Goal: Transaction & Acquisition: Purchase product/service

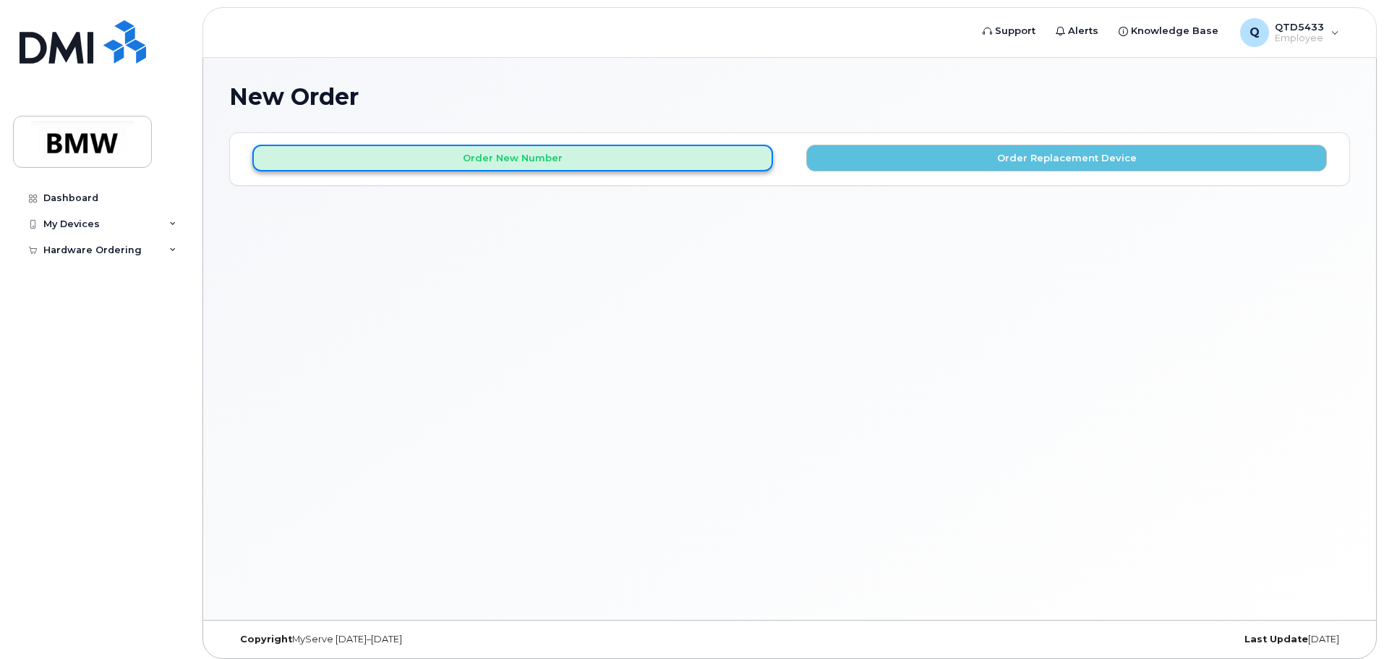
click at [576, 152] on button "Order New Number" at bounding box center [512, 158] width 521 height 27
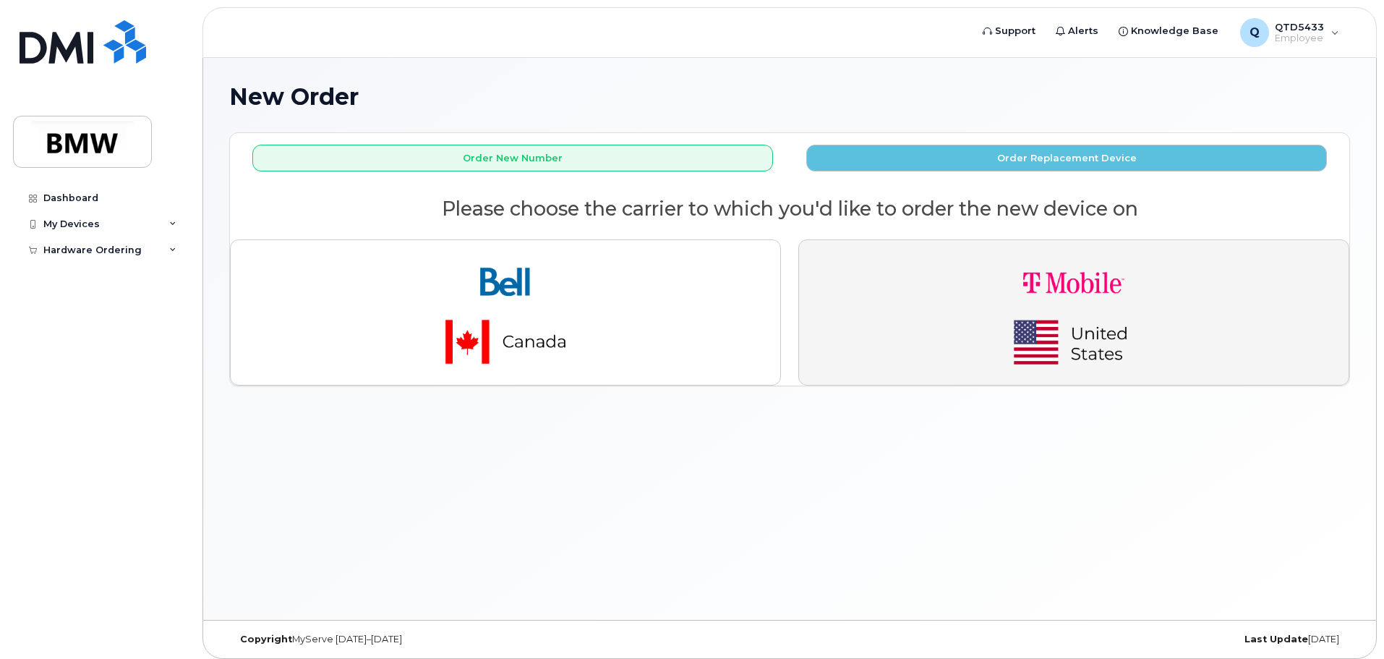
click at [1077, 338] on img "button" at bounding box center [1074, 312] width 202 height 121
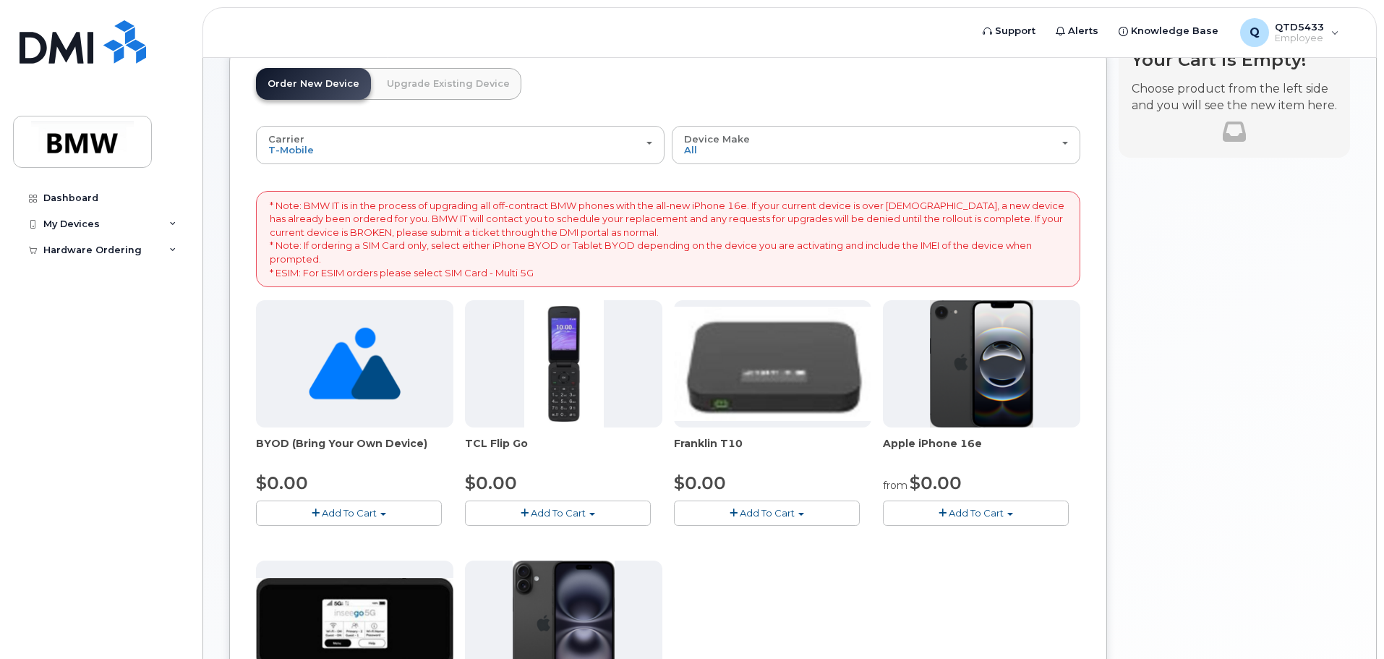
scroll to position [72, 0]
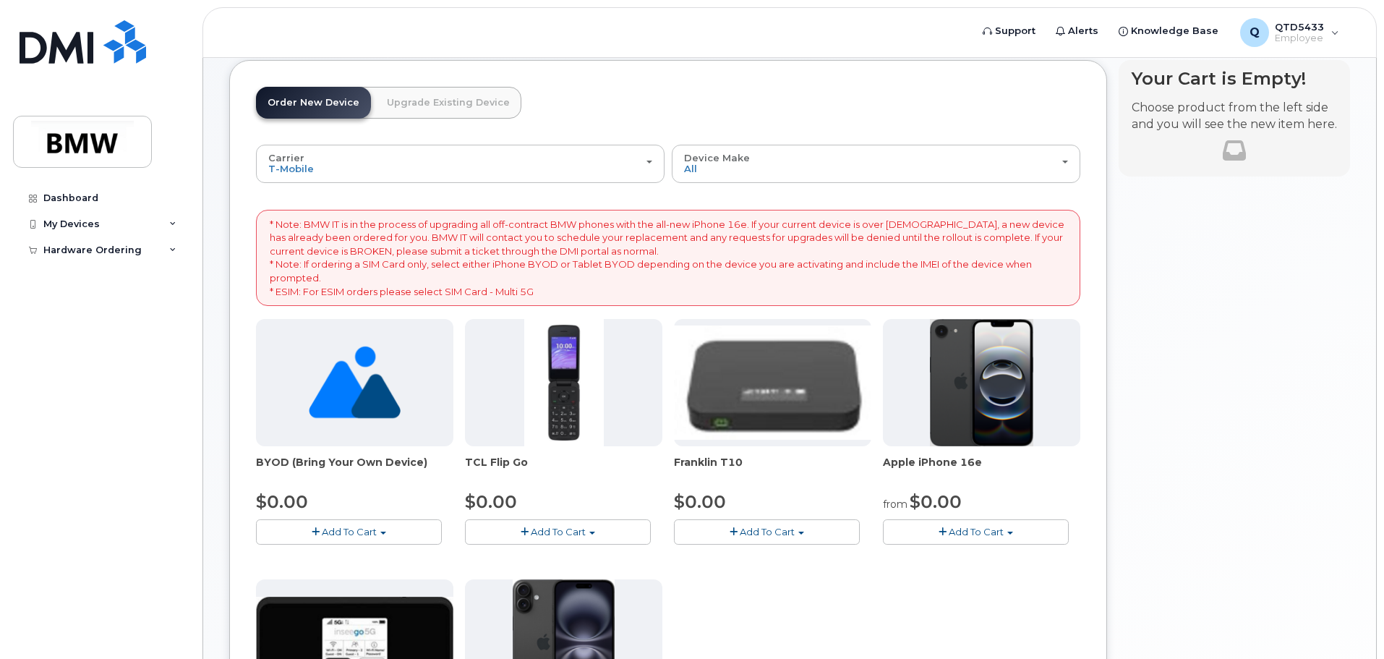
click at [994, 533] on span "Add To Cart" at bounding box center [976, 532] width 55 height 12
click at [967, 558] on link "$0.00 - 30 Month Activation (128GB)" at bounding box center [991, 559] width 208 height 18
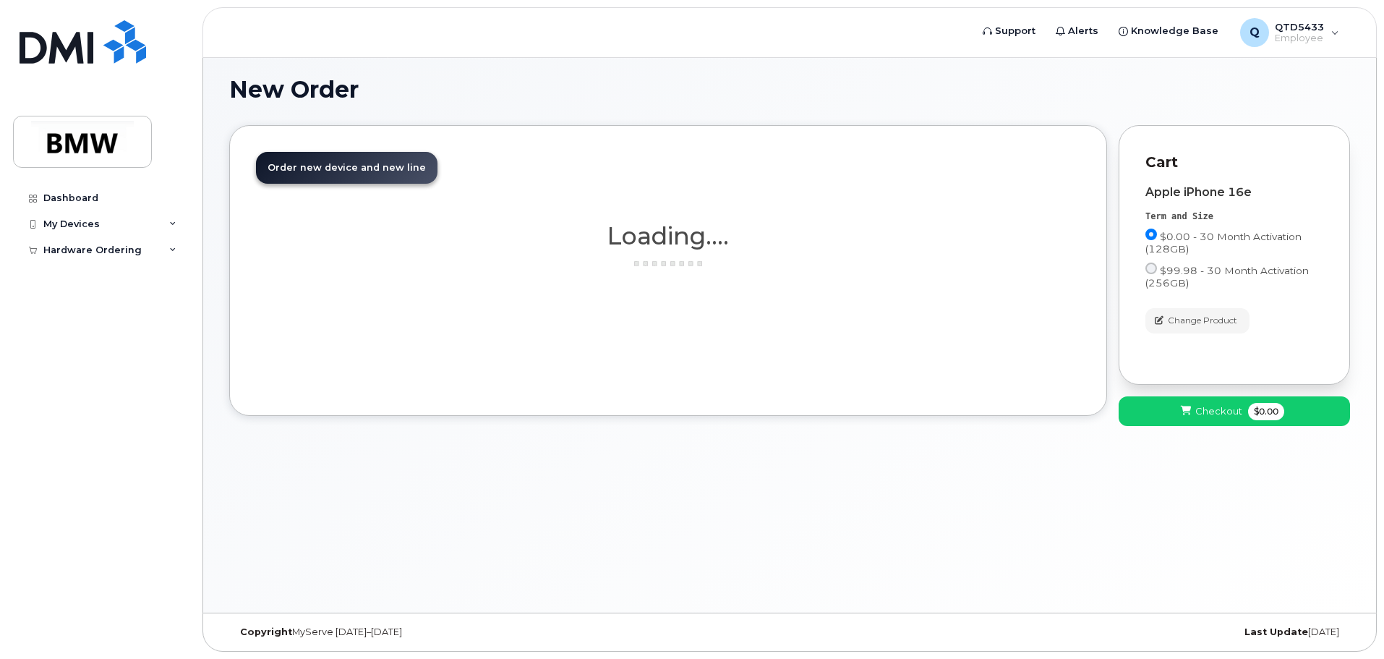
scroll to position [7, 0]
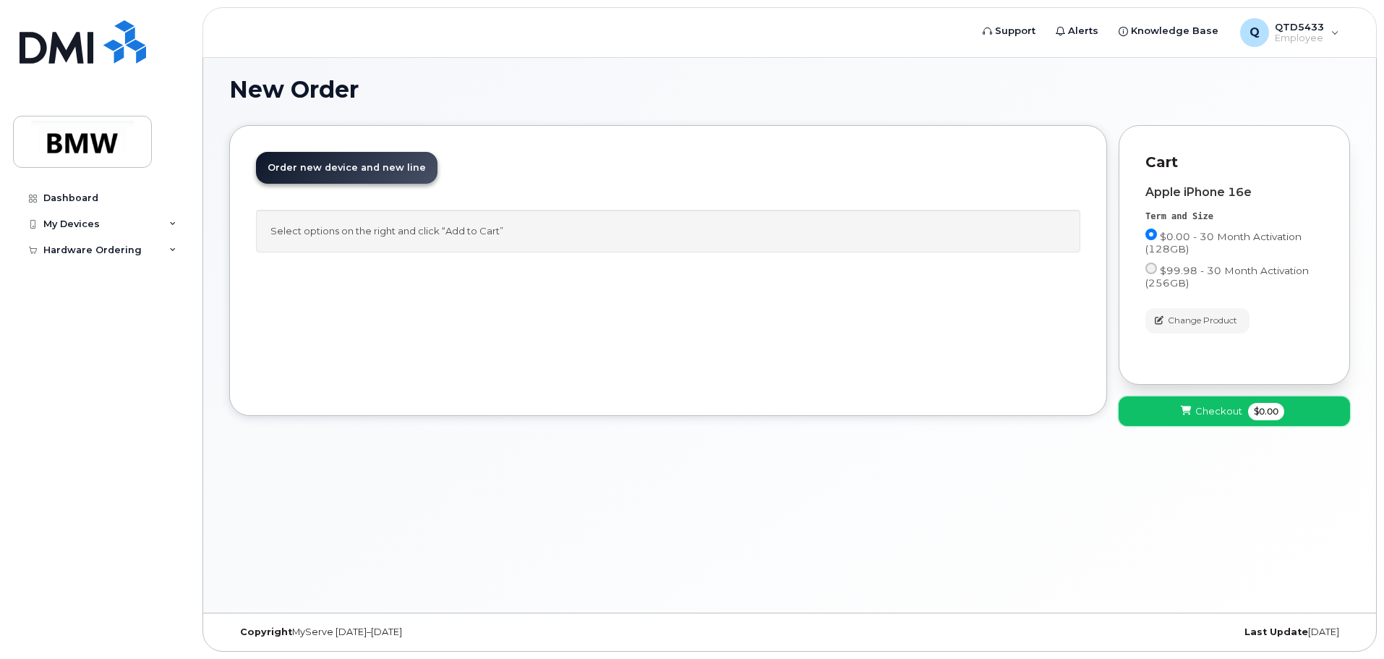
click at [1197, 407] on span "Checkout" at bounding box center [1218, 411] width 47 height 14
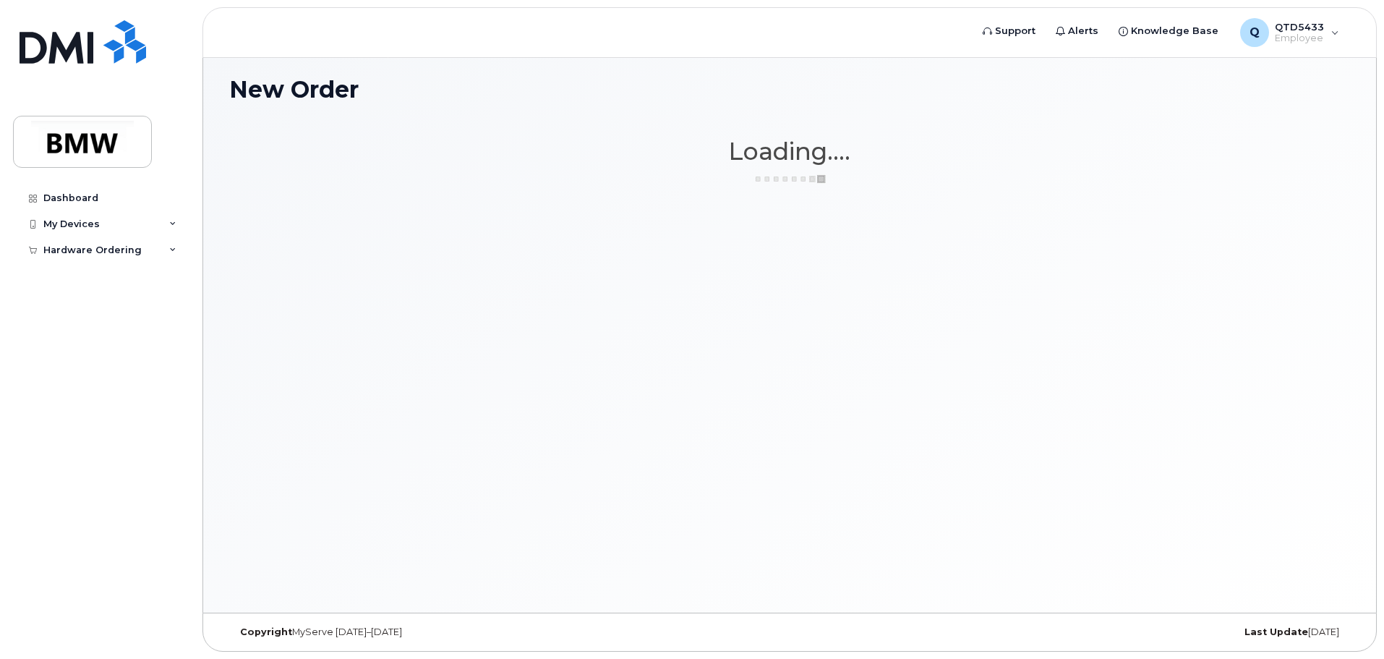
scroll to position [0, 0]
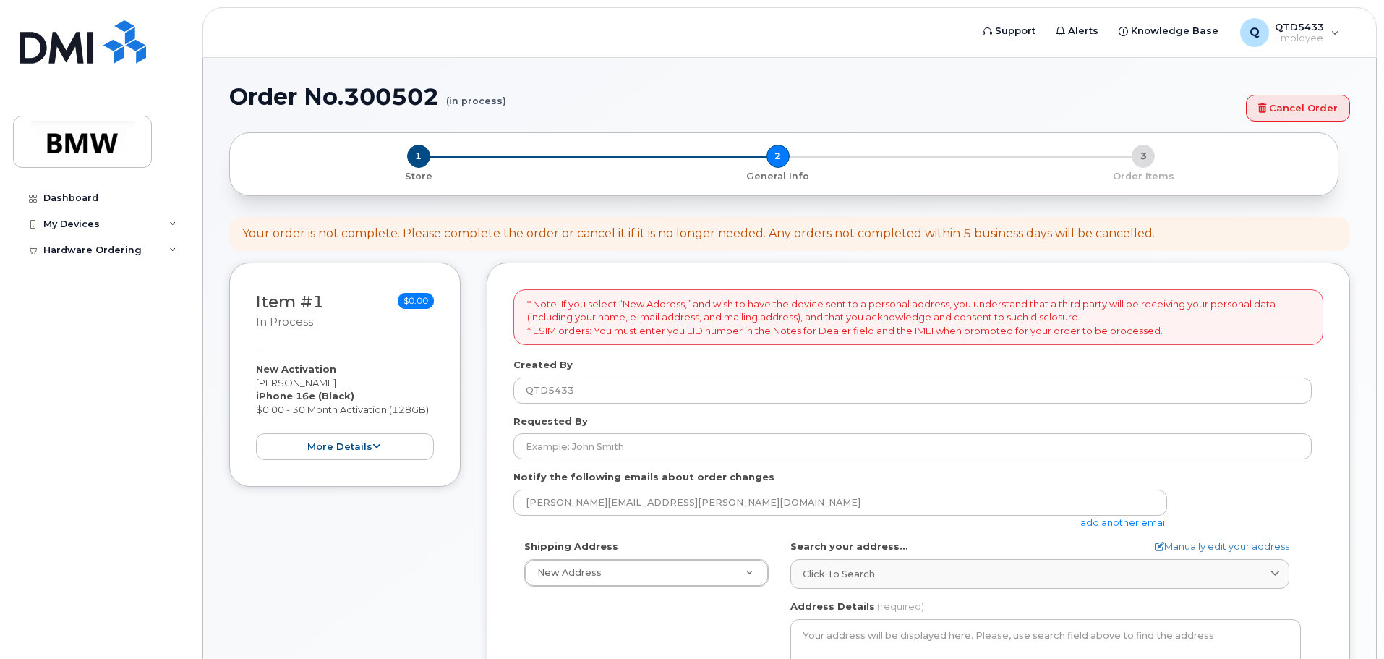
select select
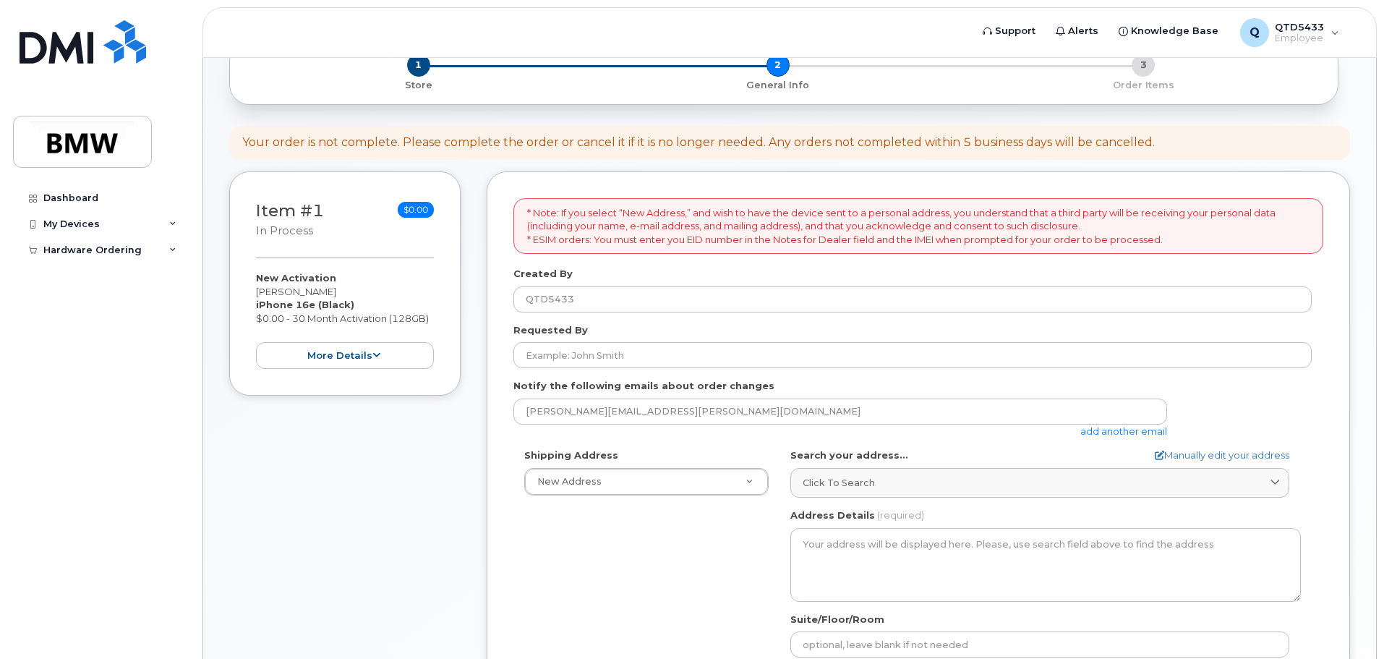
scroll to position [145, 0]
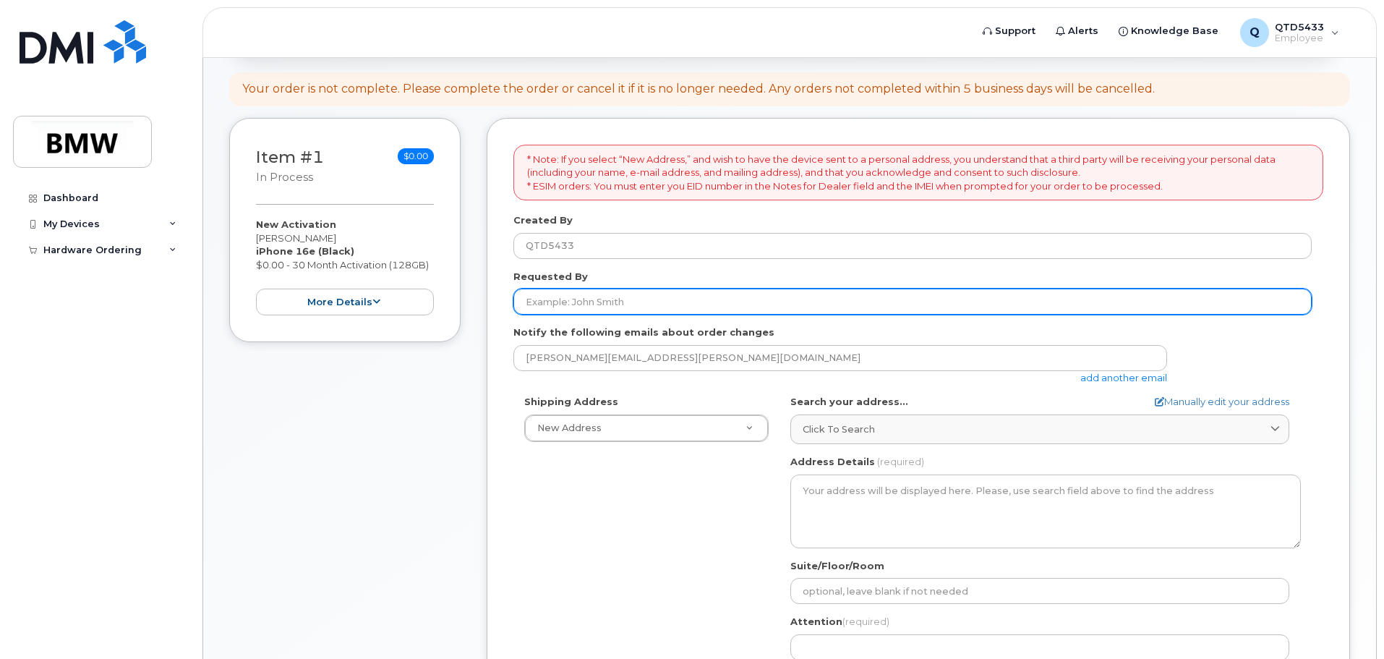
click at [614, 294] on input "Requested By" at bounding box center [912, 302] width 798 height 26
type input "[PERSON_NAME] TX-452"
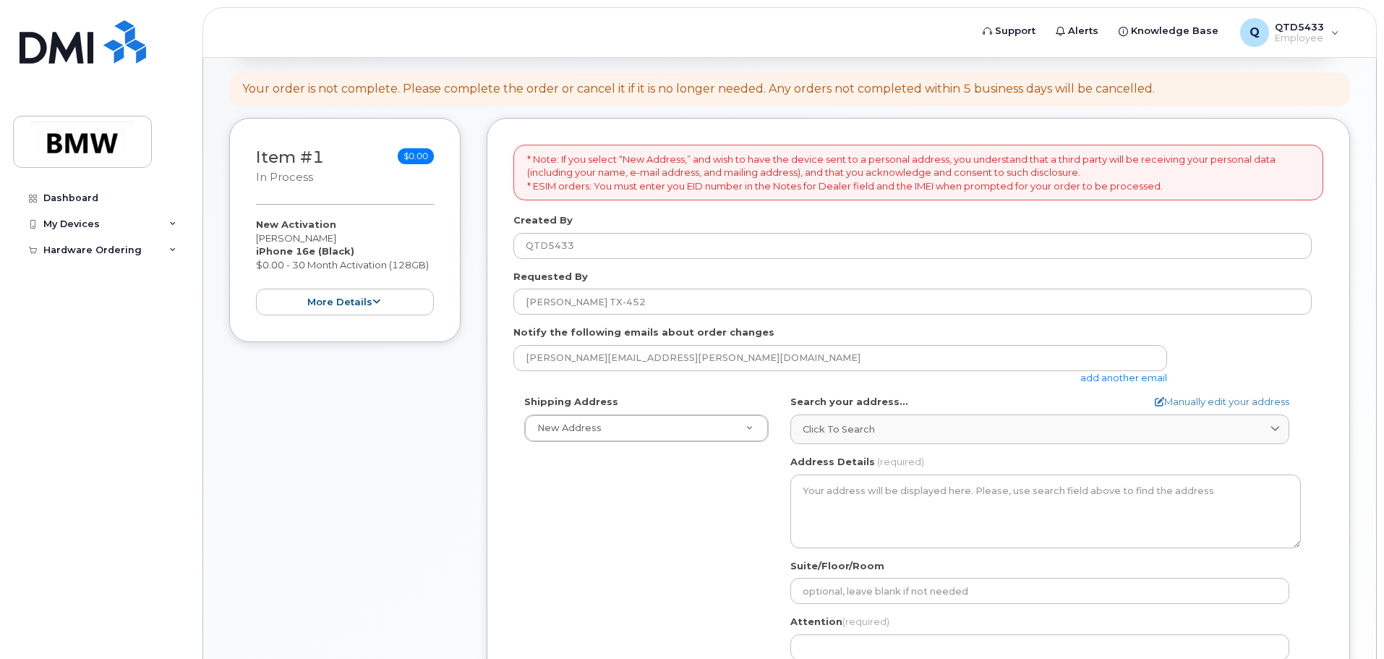
click at [547, 399] on label "Shipping Address" at bounding box center [571, 402] width 94 height 14
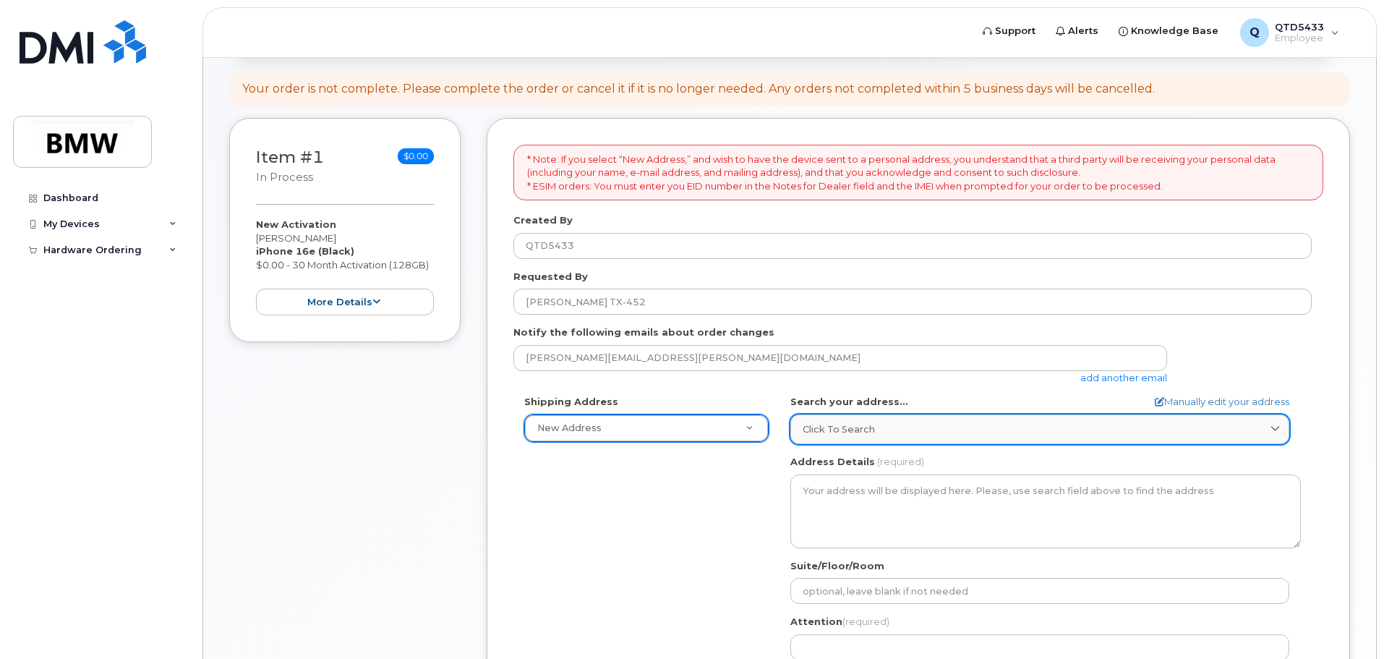
click at [939, 432] on div "Click to search" at bounding box center [1040, 429] width 474 height 14
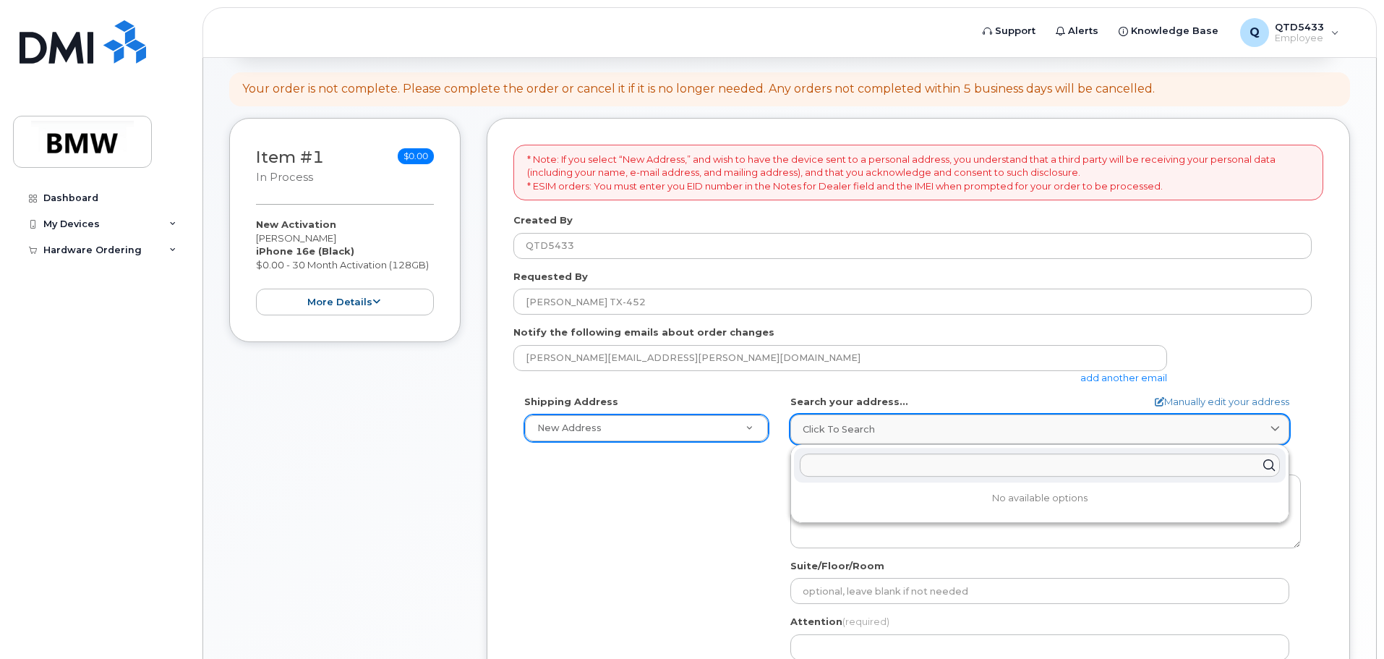
drag, startPoint x: 939, startPoint y: 432, endPoint x: 1121, endPoint y: 417, distance: 182.9
click at [936, 434] on div "Click to search" at bounding box center [1040, 429] width 474 height 14
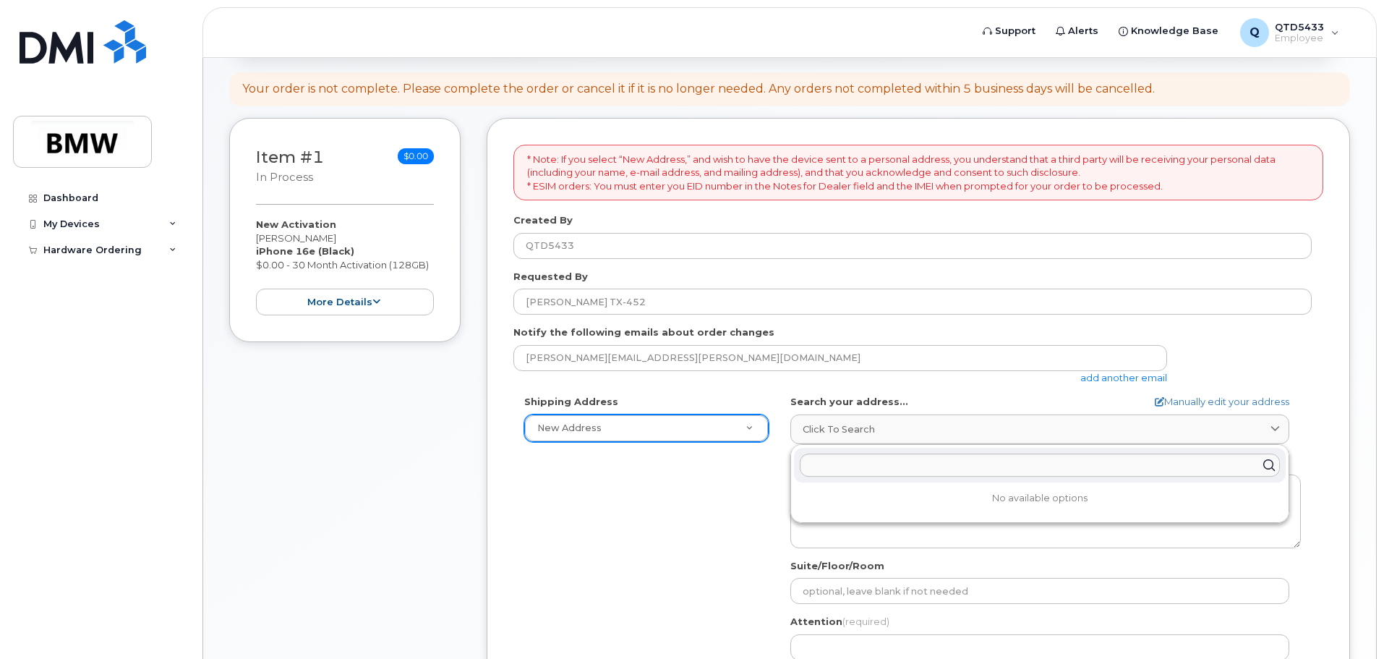
click at [1274, 364] on div "joseph.russell@bmwmc.com add another email" at bounding box center [912, 365] width 798 height 40
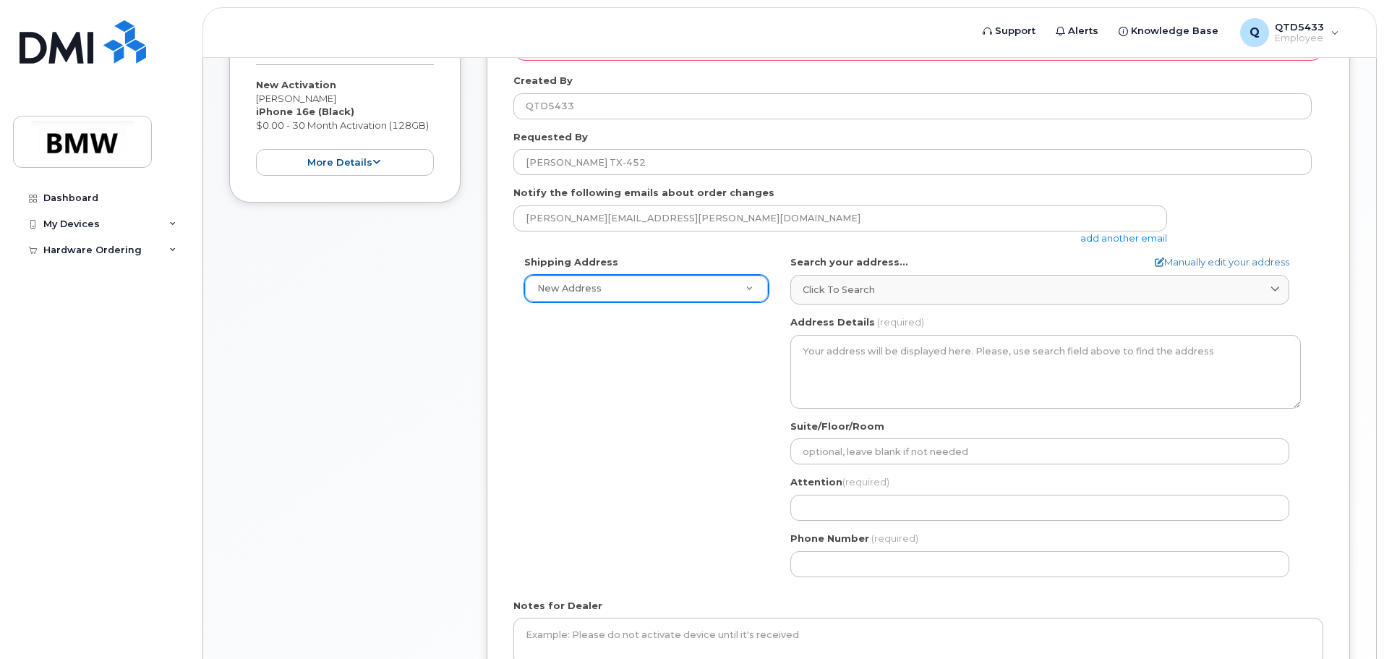
scroll to position [362, 0]
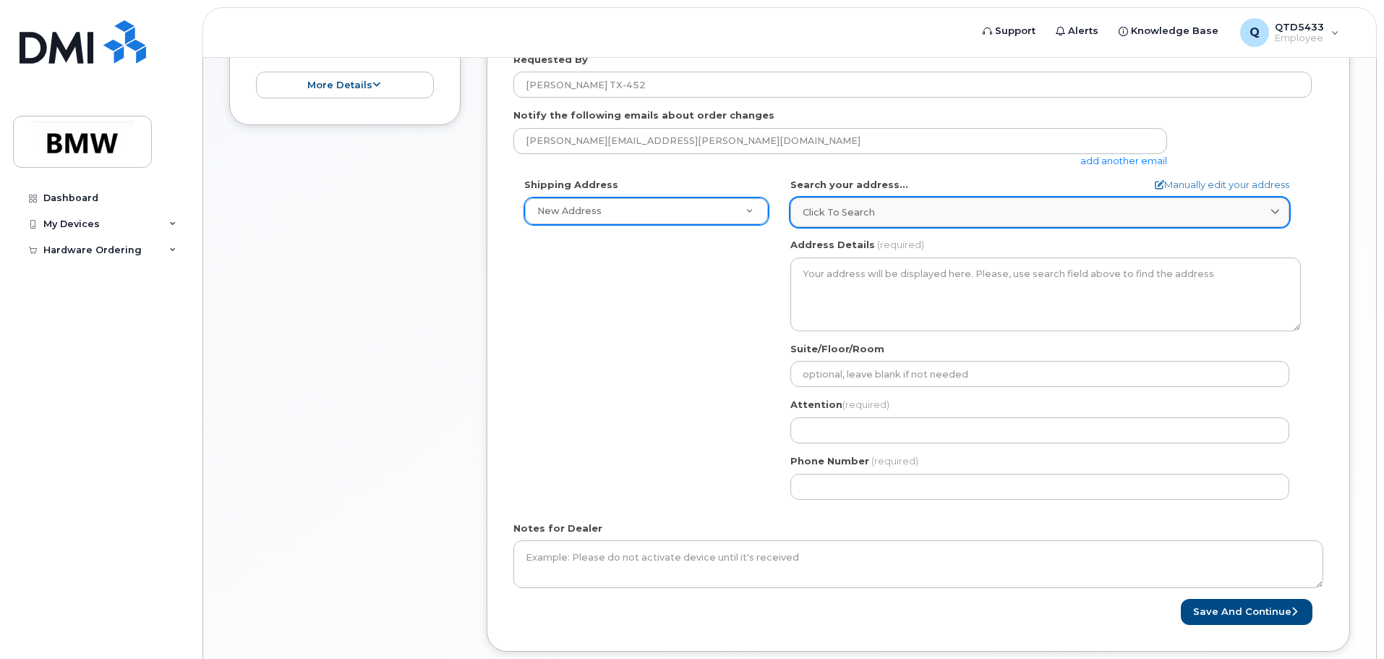
click at [870, 212] on span "Click to search" at bounding box center [839, 212] width 72 height 14
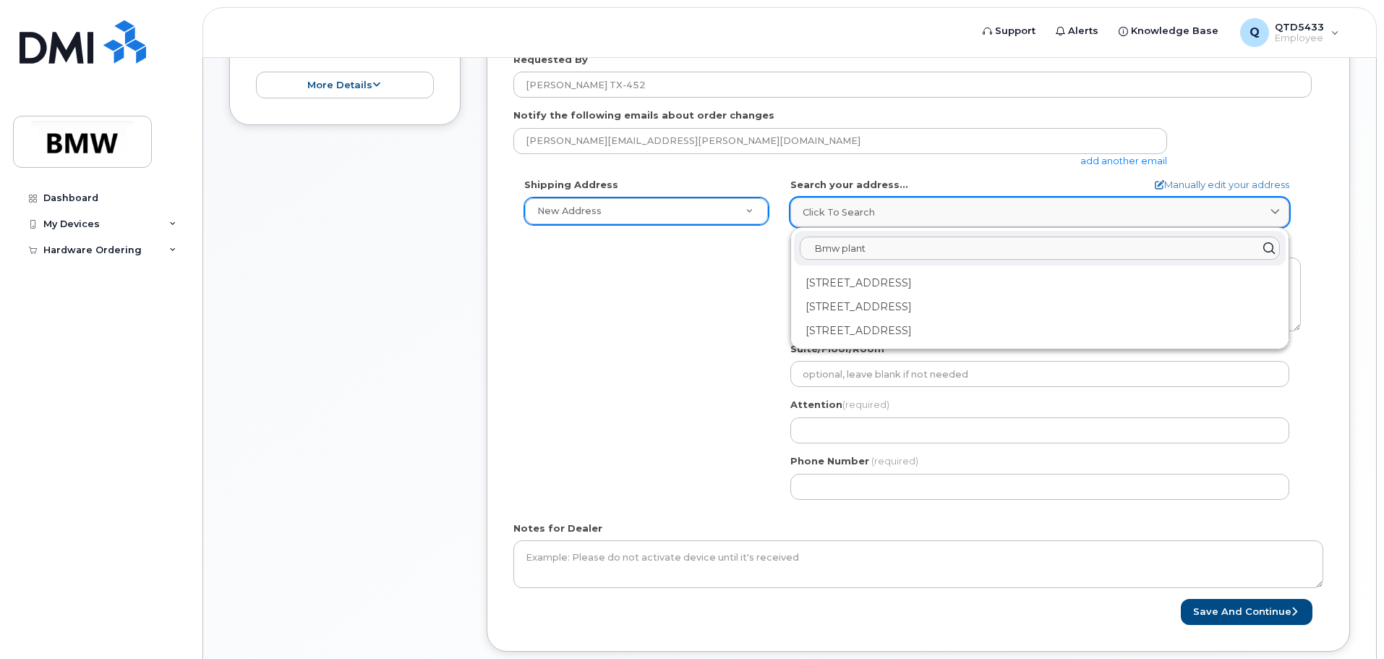
type input "Bmw plant"
click at [1275, 210] on icon at bounding box center [1274, 212] width 9 height 9
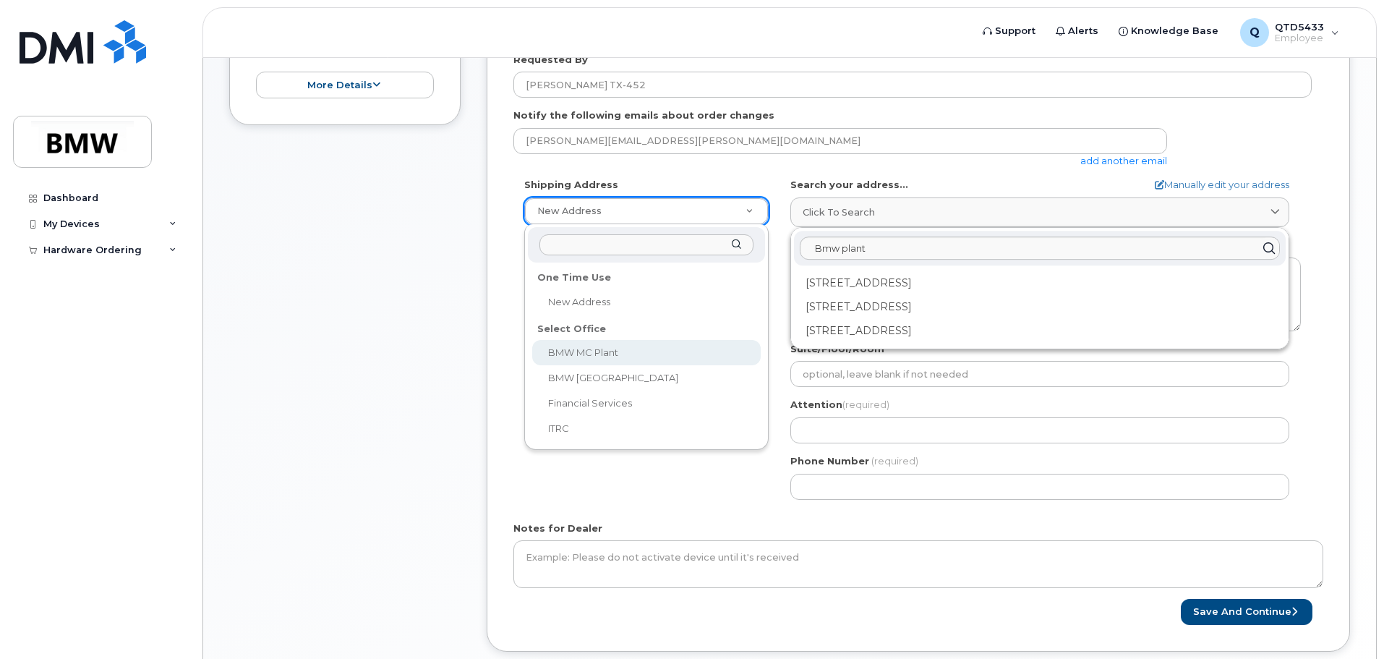
select select
type textarea "1400 Highway 101 S GREER SC 29651-6731 UNITED STATES Greer South Carolina 29651…"
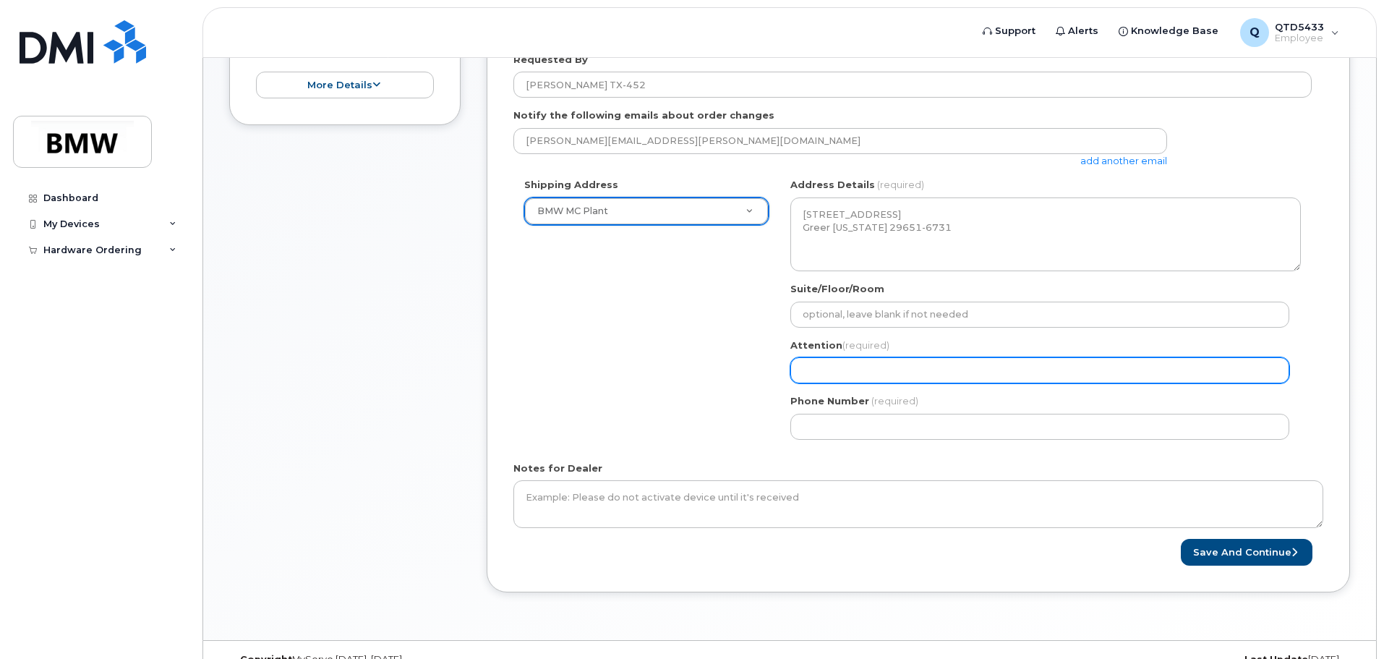
click at [868, 366] on input "Attention (required)" at bounding box center [1039, 370] width 499 height 26
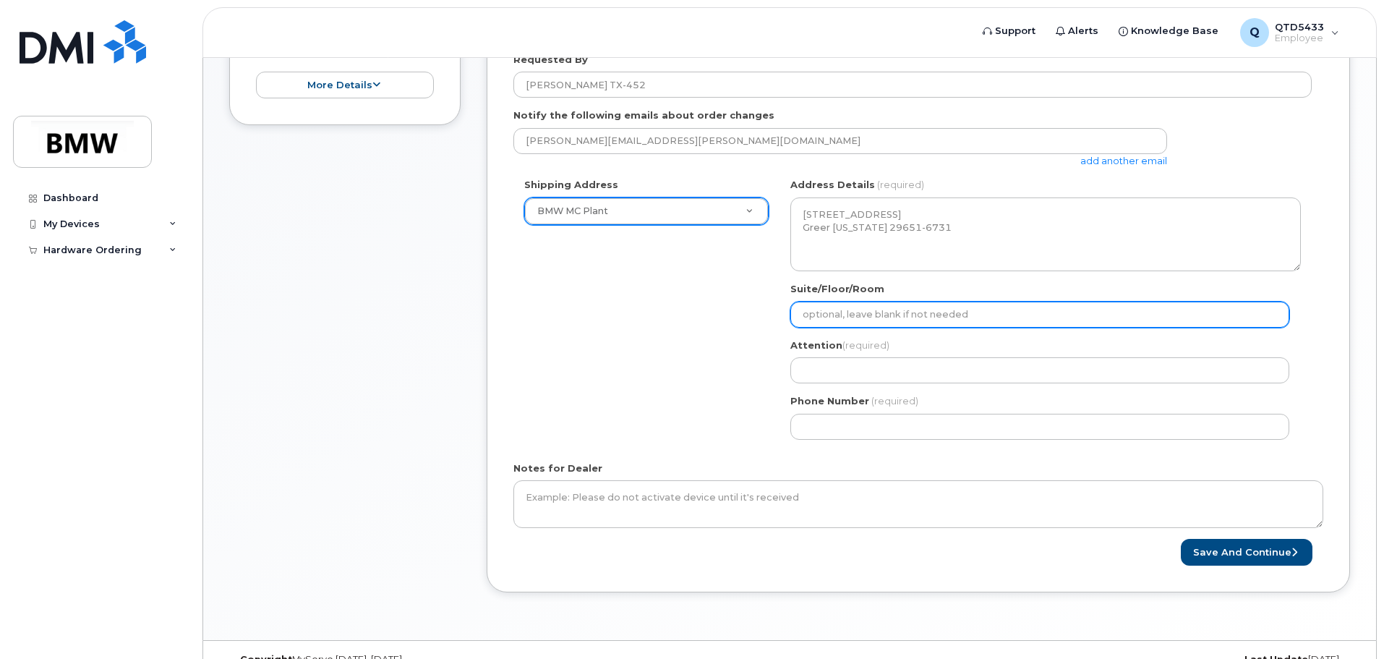
click at [837, 310] on input "Suite/Floor/Room" at bounding box center [1039, 315] width 499 height 26
click at [874, 309] on input "Suite/Floor/Room" at bounding box center [1039, 315] width 499 height 26
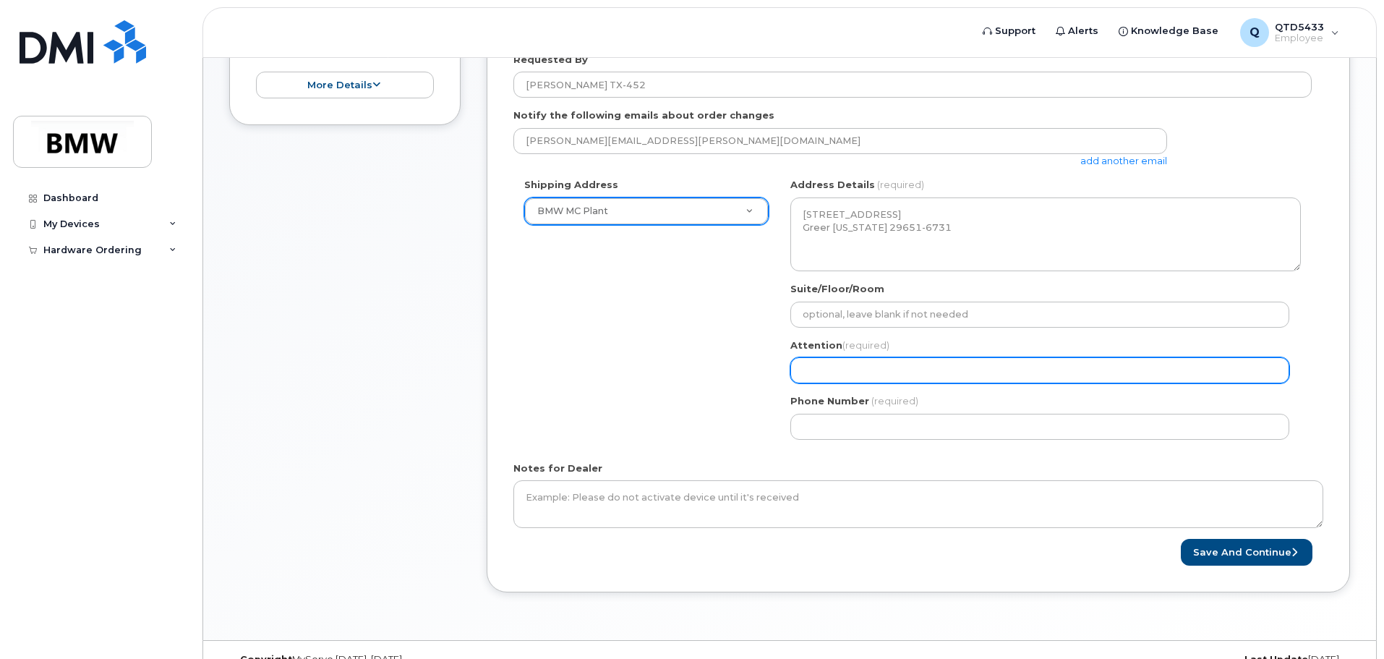
click at [872, 374] on input "Attention (required)" at bounding box center [1039, 370] width 499 height 26
select select
type input "W"
select select
type input "Wi"
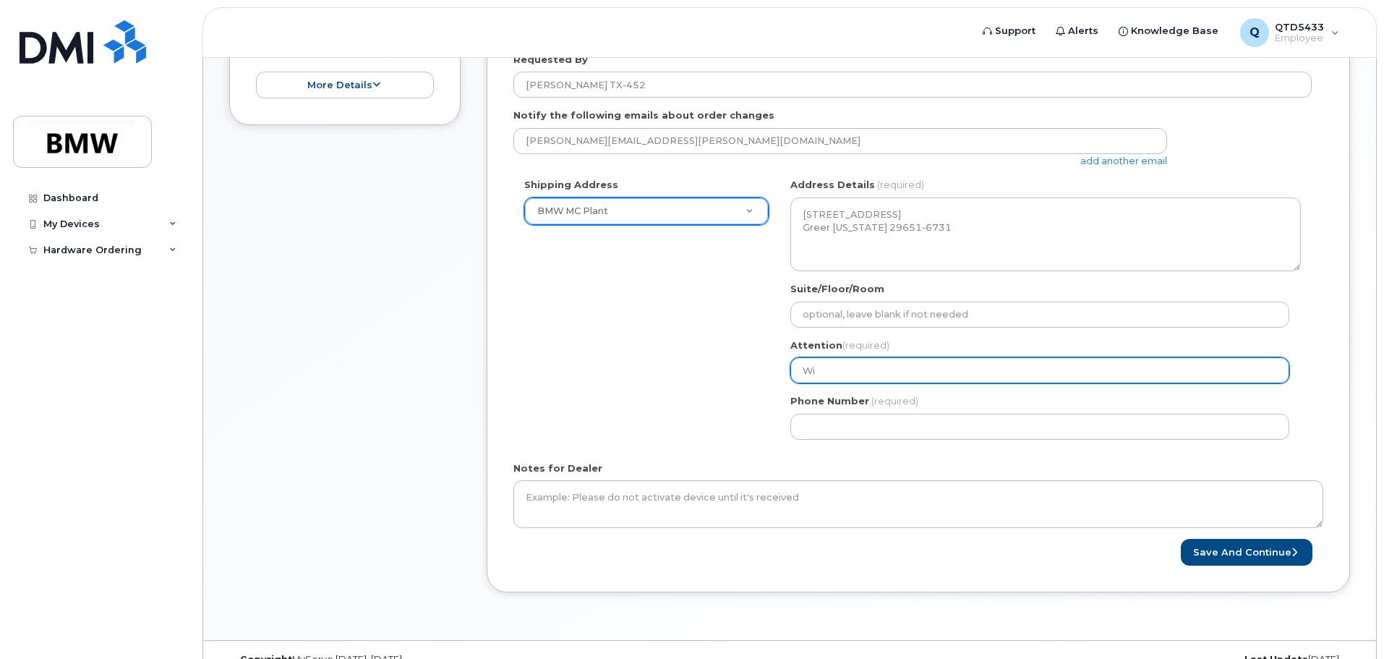
select select
type input "Wil"
select select
type input "Will"
select select
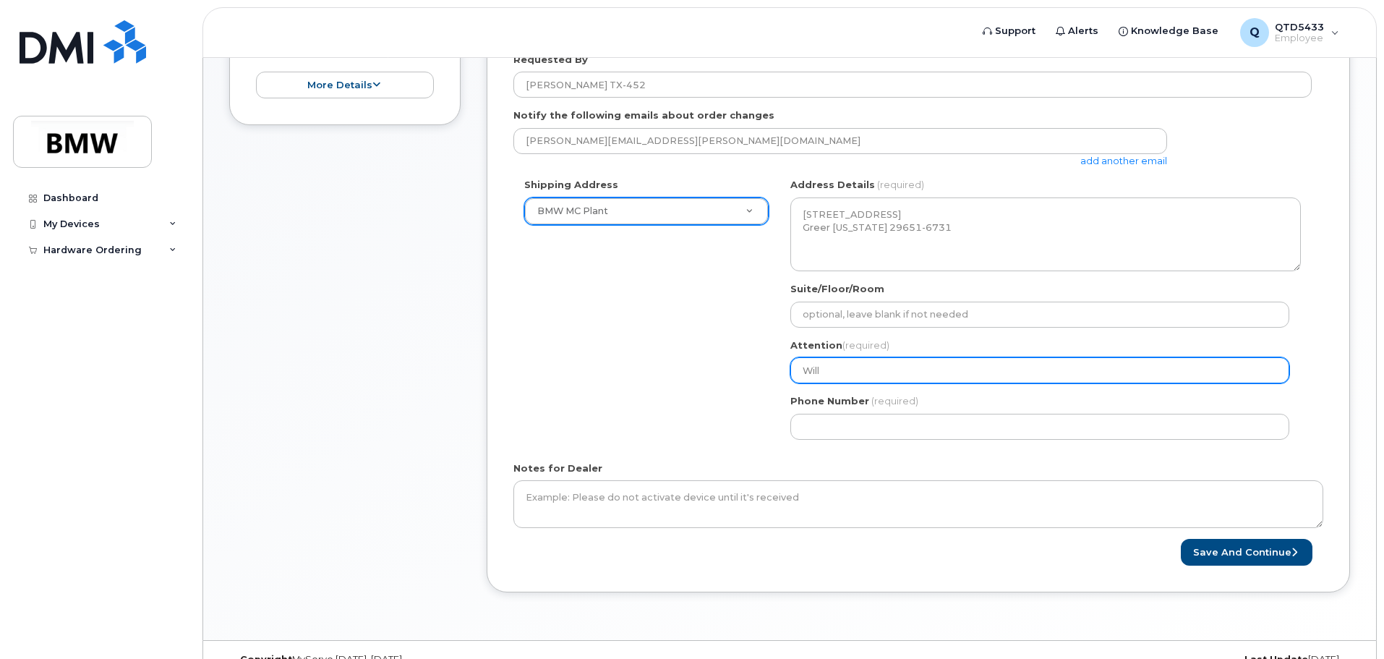
type input "Willi"
select select
type input "Willia"
select select
type input "William"
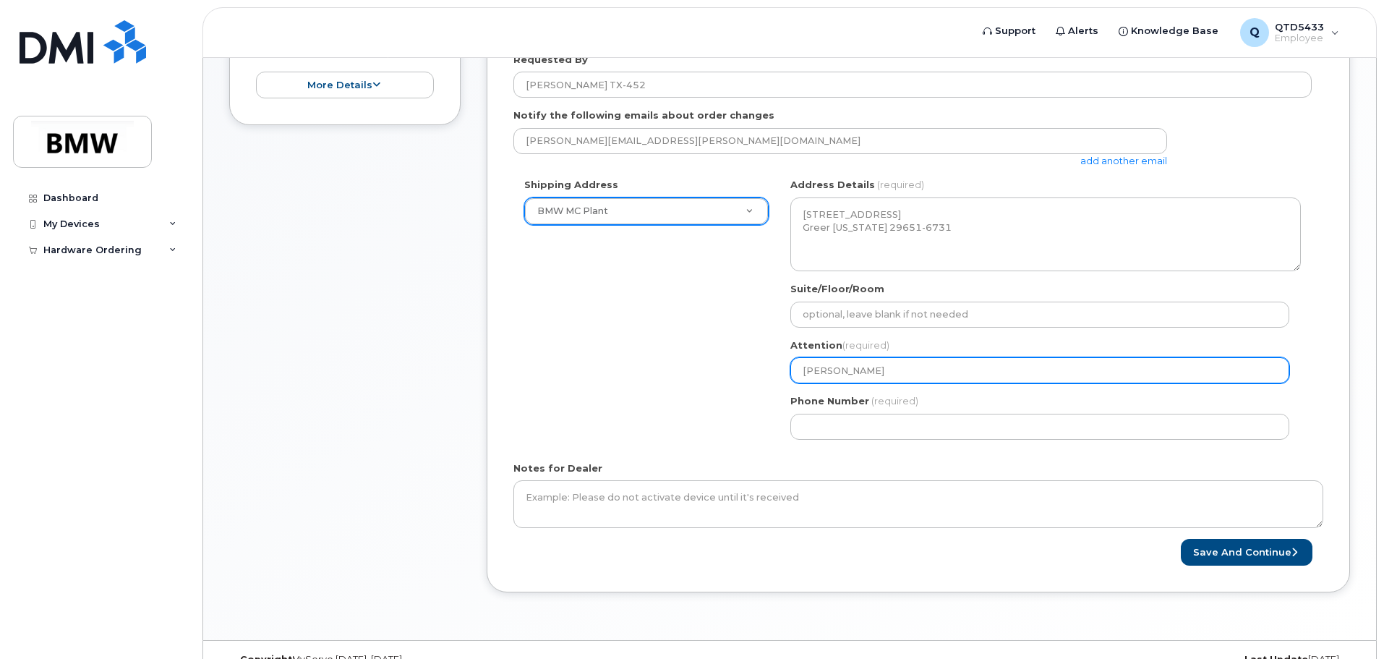
select select
type input "William C"
select select
type input "William Ca"
select select
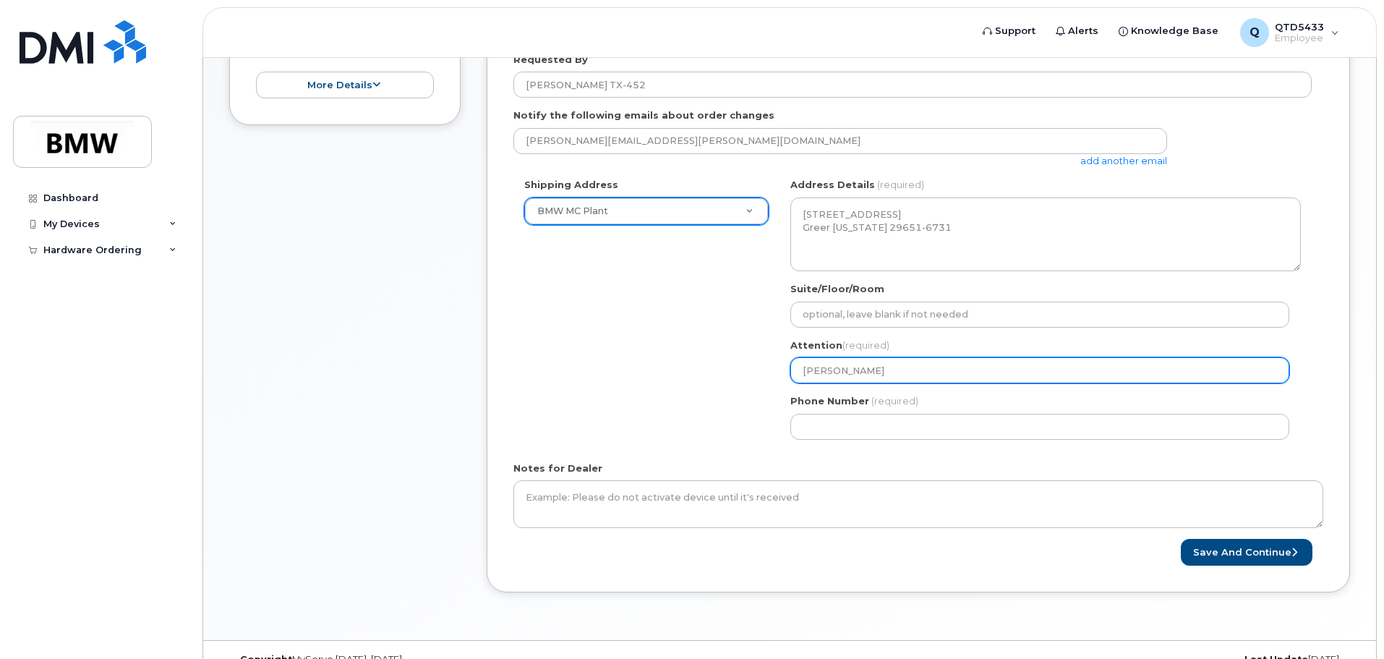
type input "William Cau"
select select
type input "William Caud;"
select select
type input "William Caud;l"
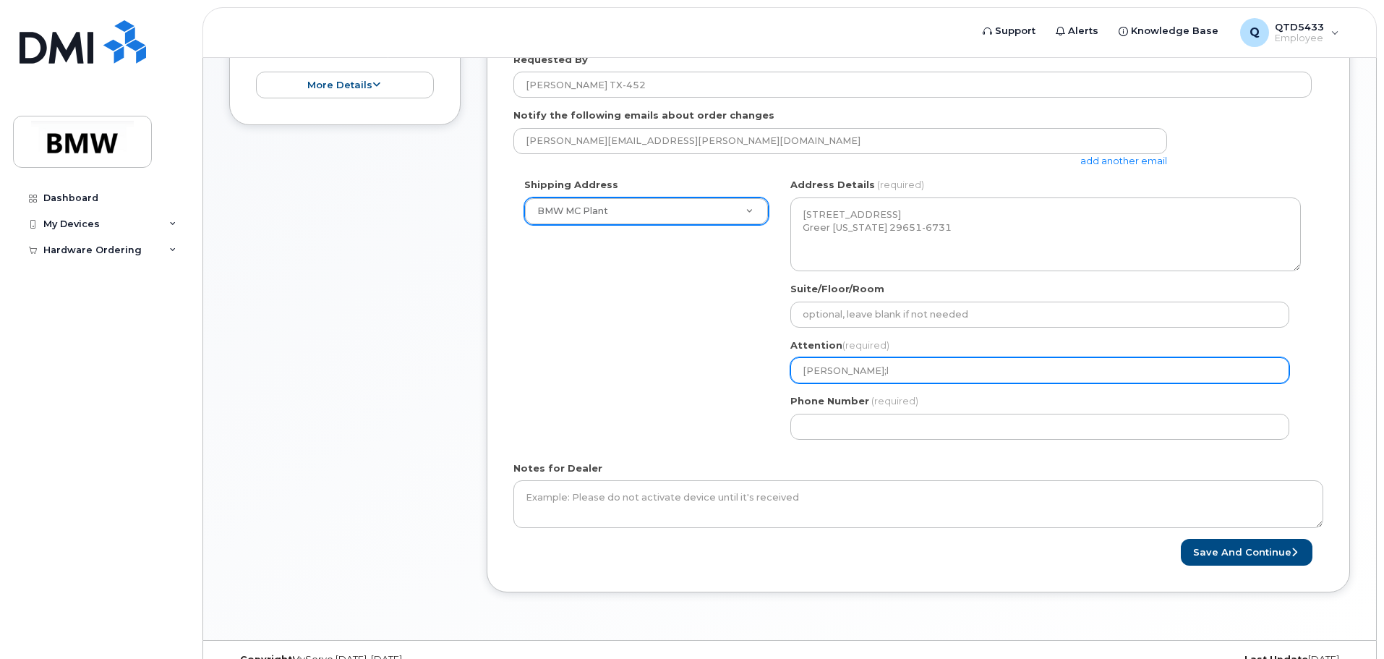
select select
type input "William Caud;le"
select select
type input "William Caud;l"
select select
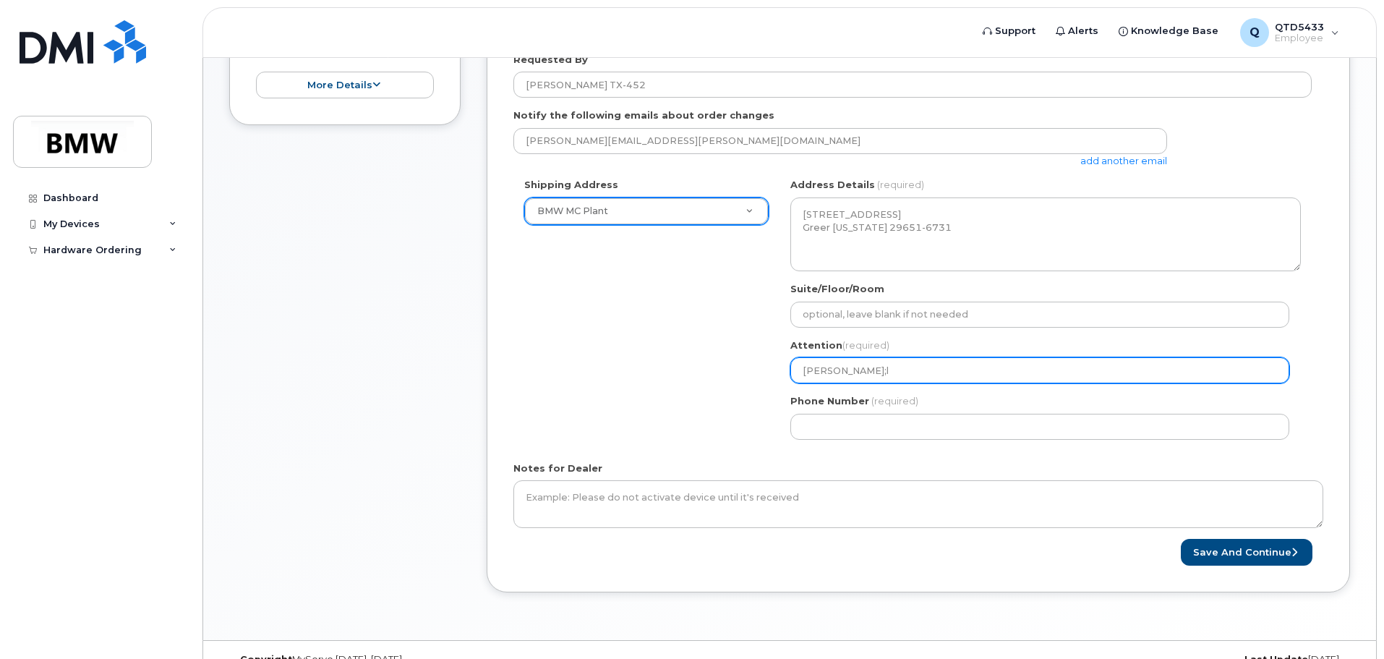
type input "William Caud;"
select select
type input "William Caud"
select select
type input "William Caudl"
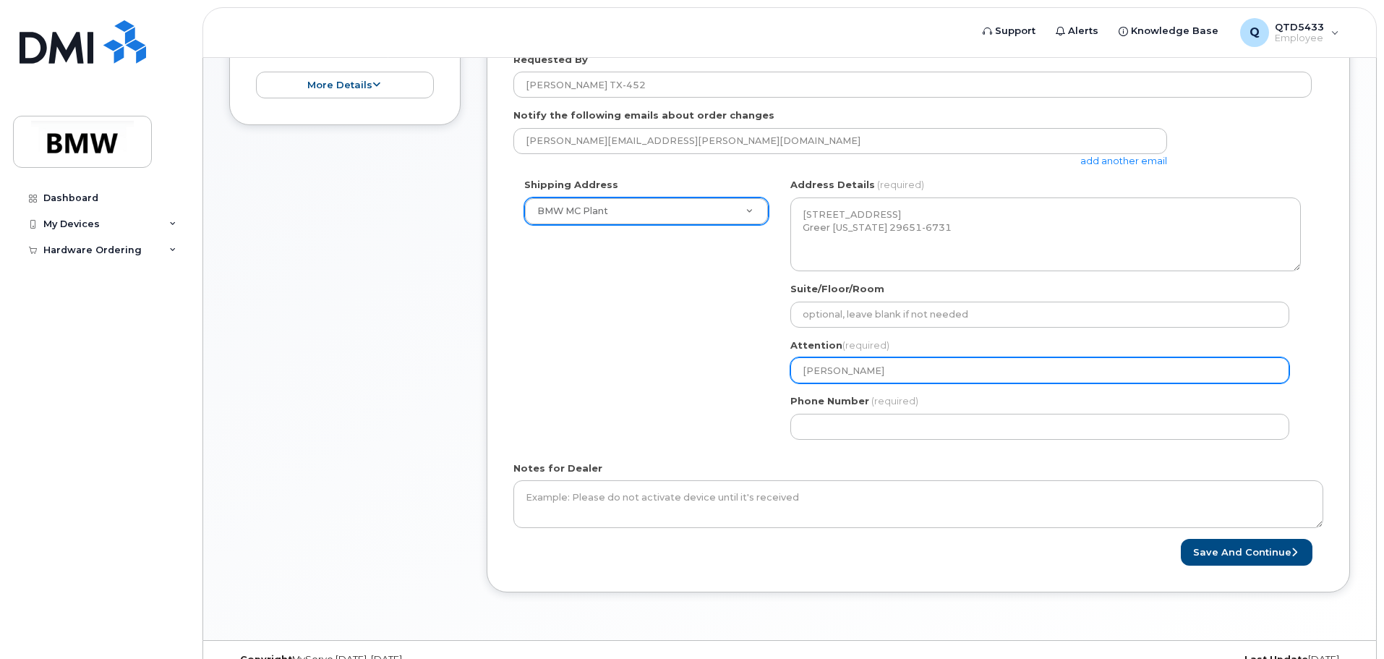
select select
type input "William Caudle"
select select
type input "William Caudl"
select select
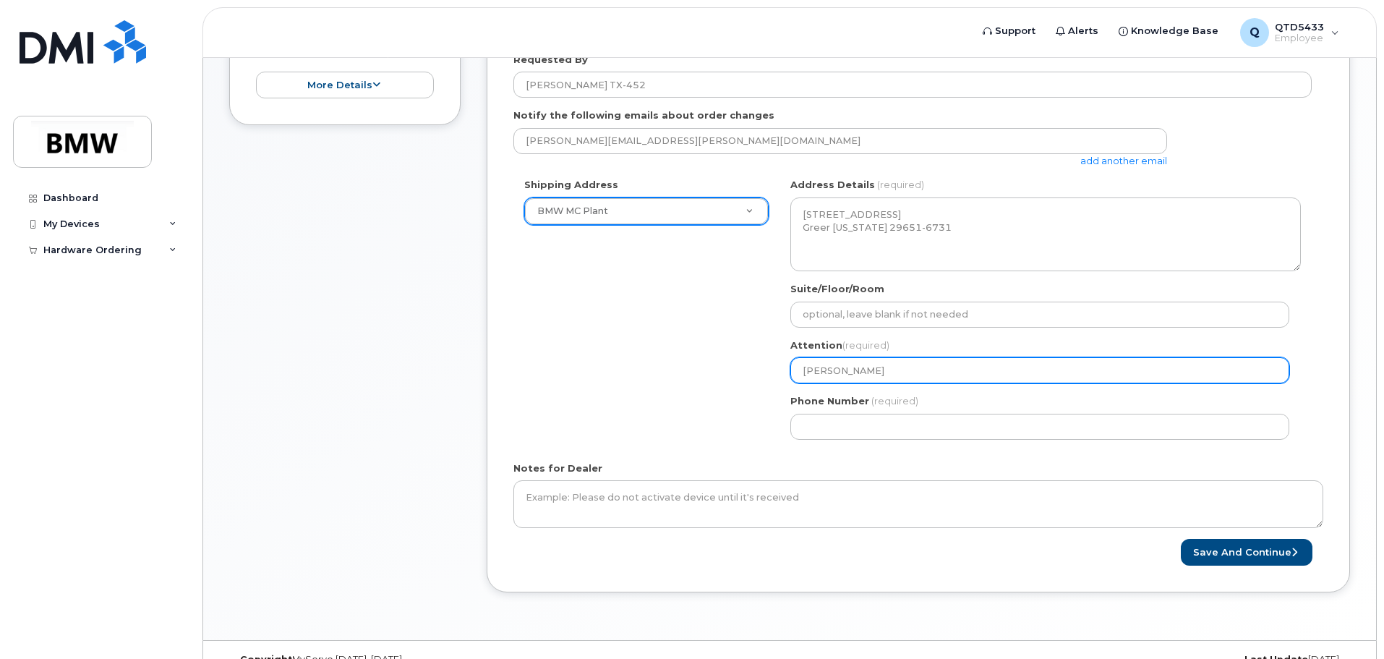
type input "William Caud"
select select
type input "William Cau"
select select
type input "William Ca"
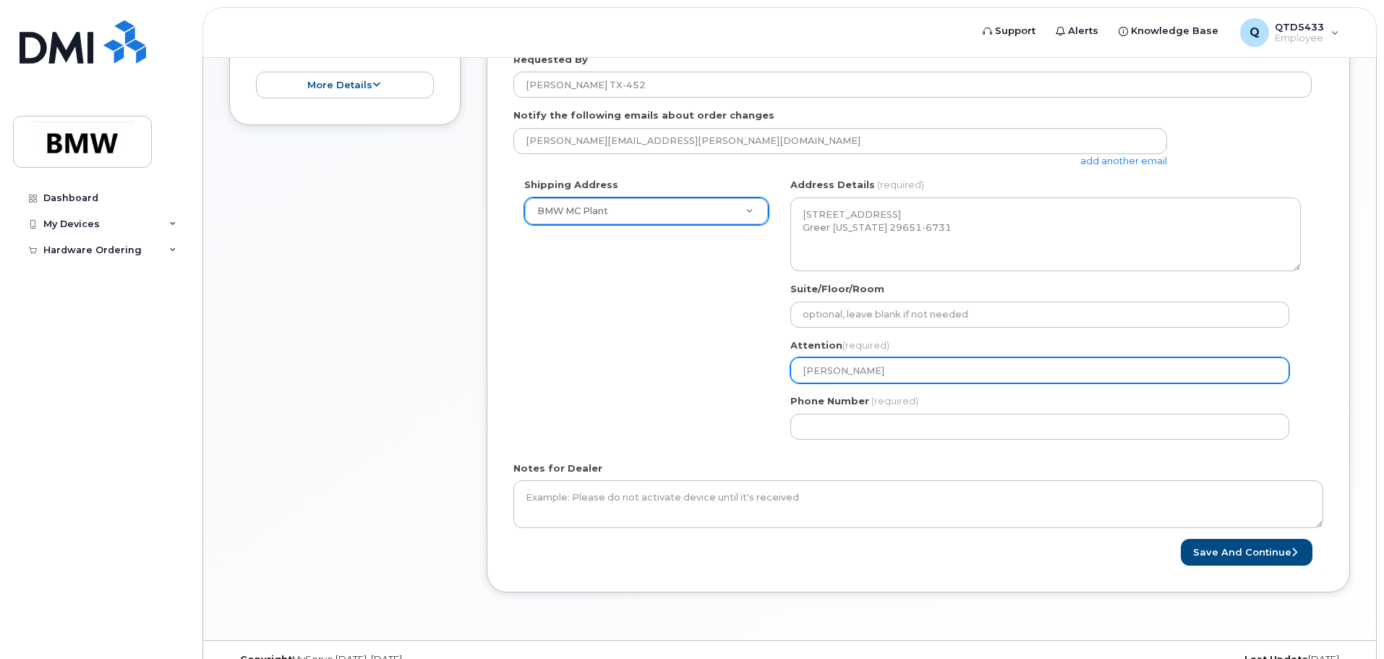
select select
type input "William C"
select select
type input "William"
select select
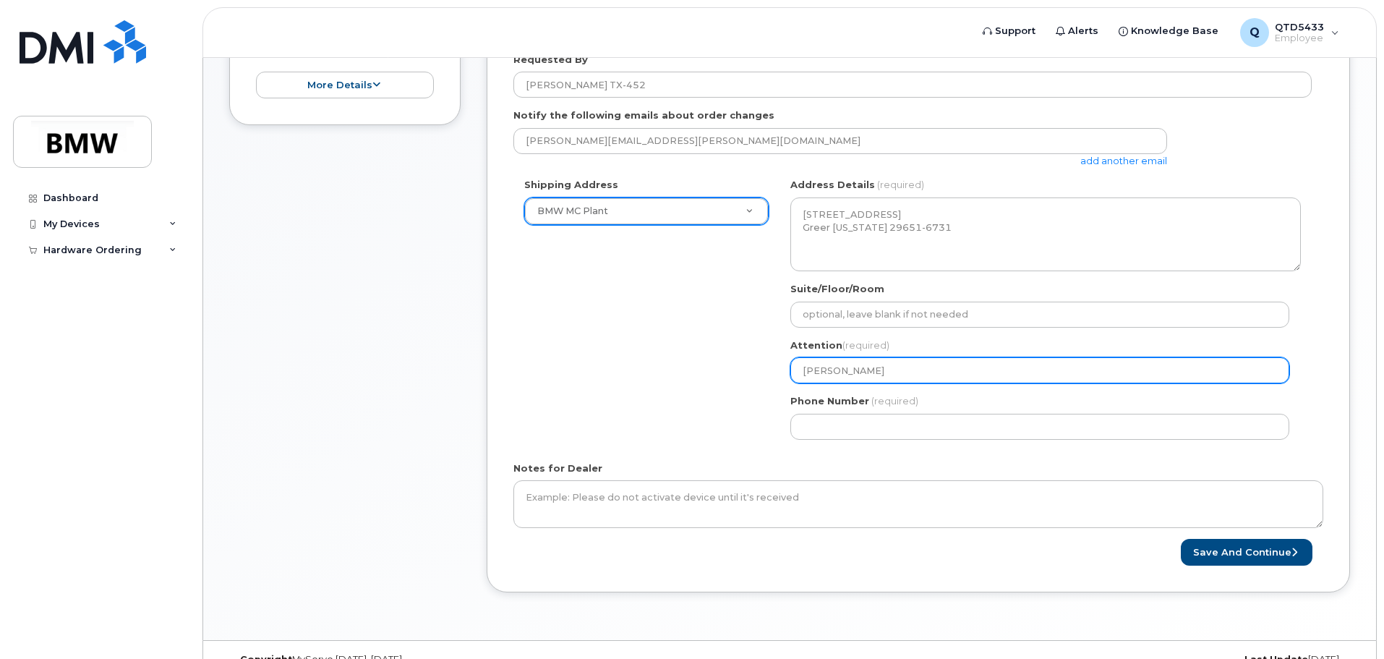
type input "Willia"
select select
type input "Willi"
select select
type input "Will"
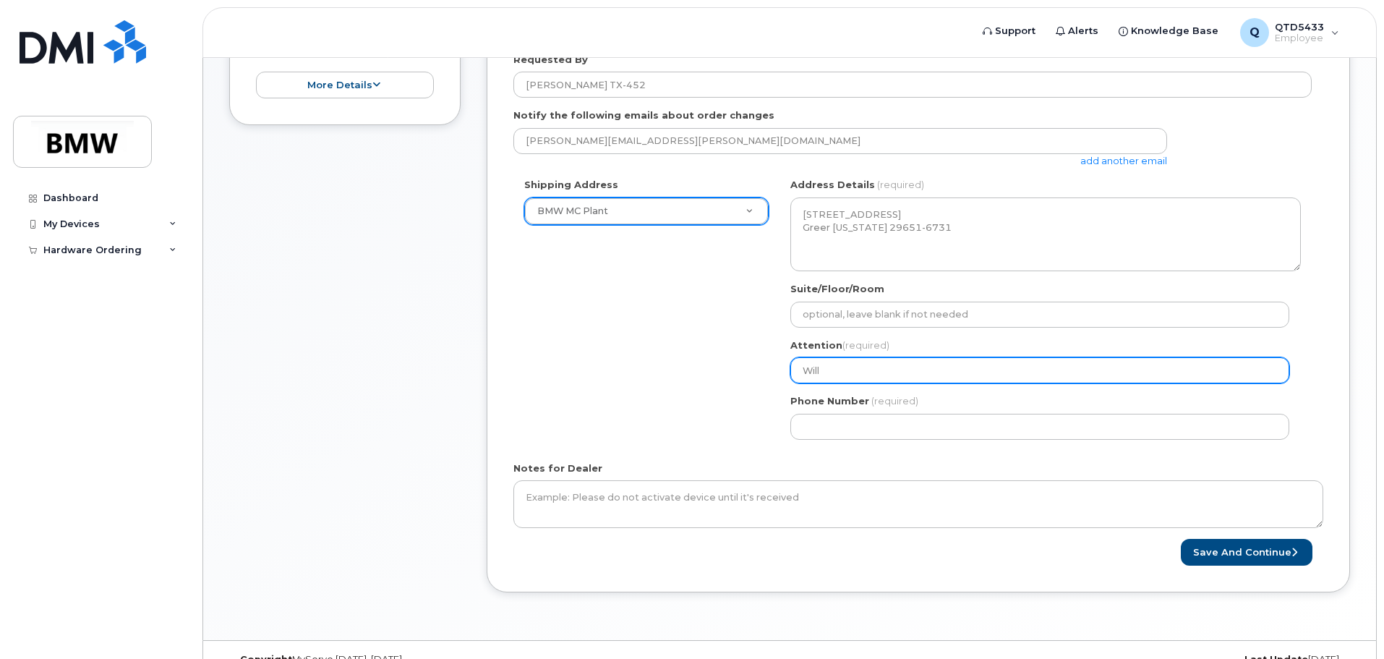
select select
type input "Wil"
select select
type input "Wi"
select select
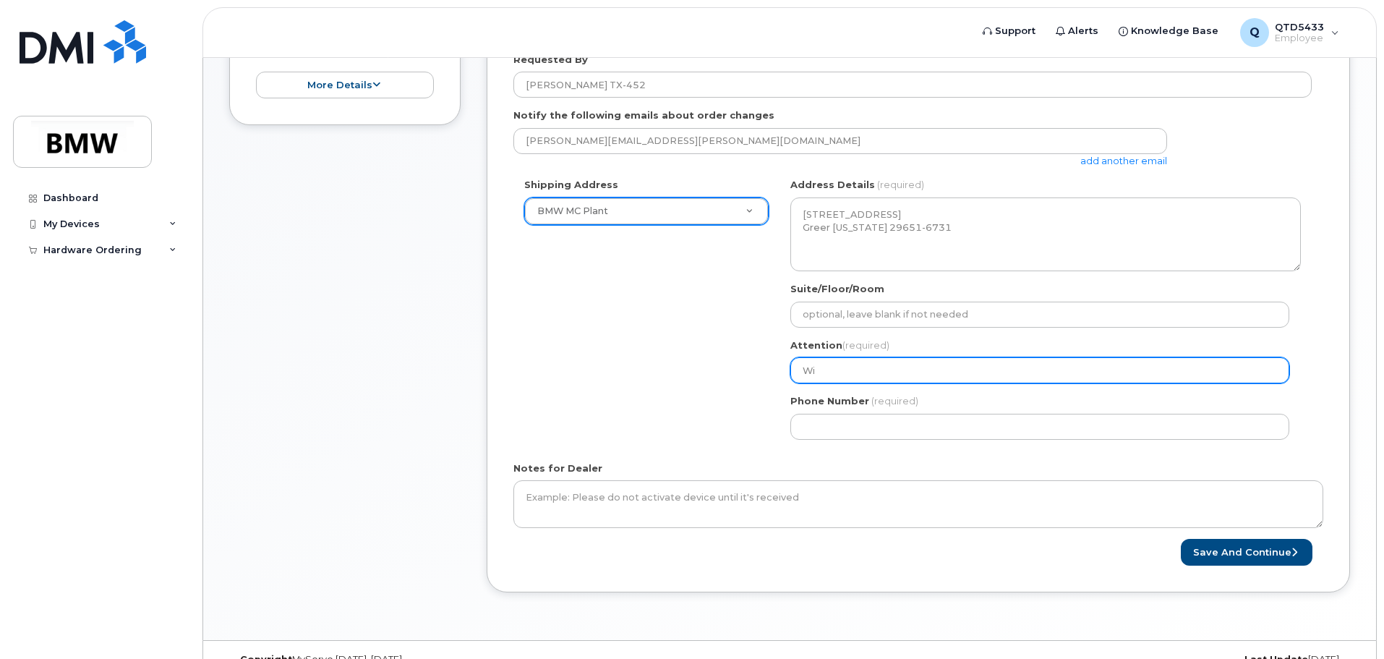
type input "W"
select select
type input "J"
select select
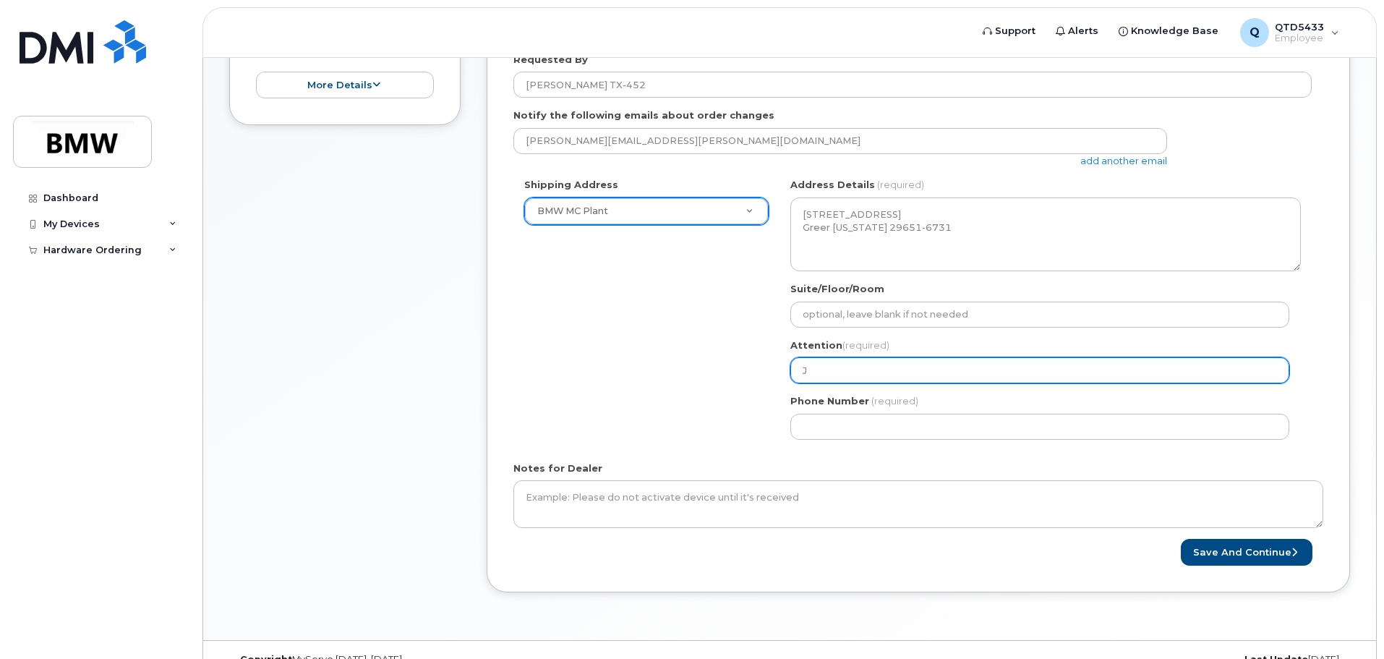
type input "Jo"
select select
type input "Jos"
select select
type input "Jose"
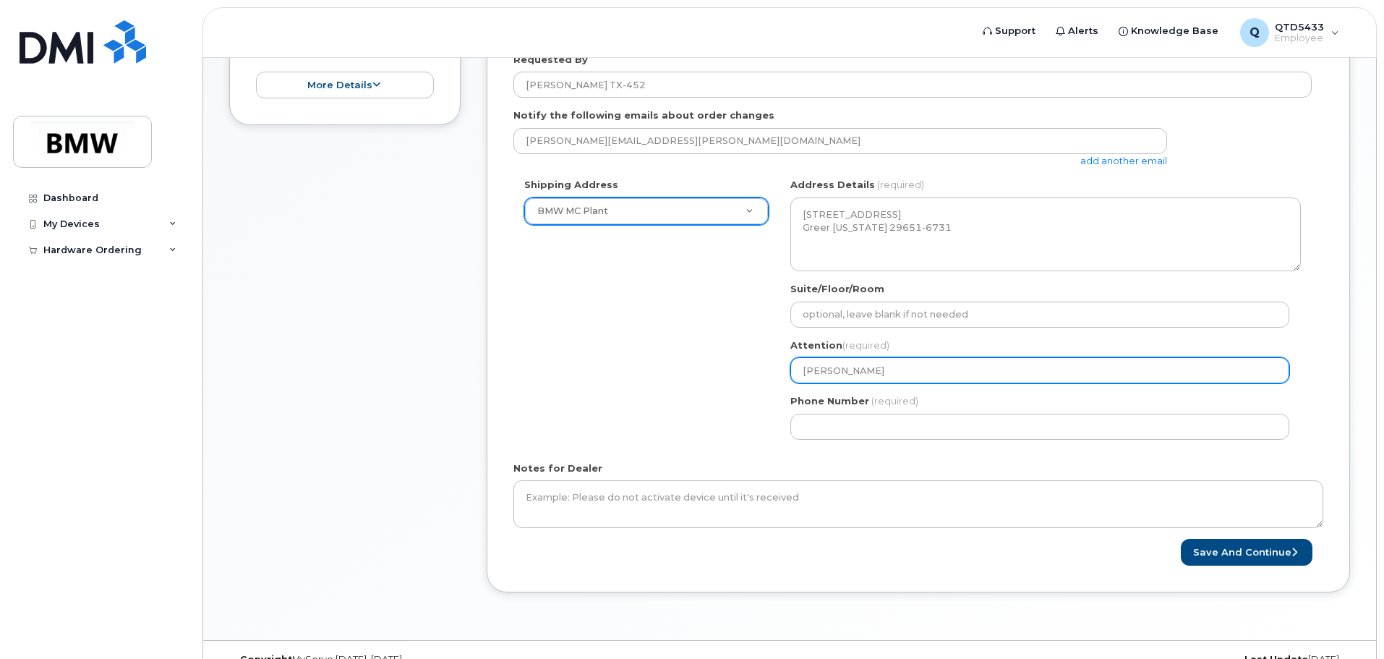
select select
type input "Josep"
select select
type input "Joseph"
select select
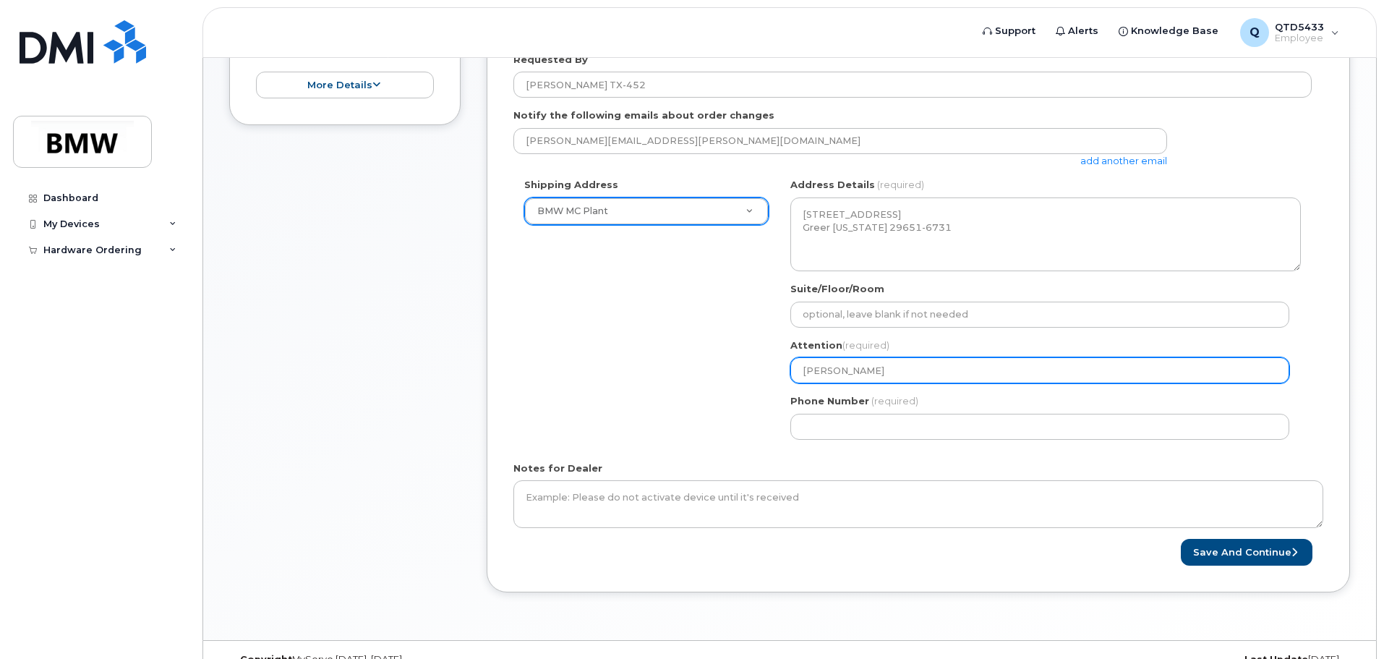
type input "Joseph R"
select select
type input "Joseph Ru"
select select
type input "Joseph Rus"
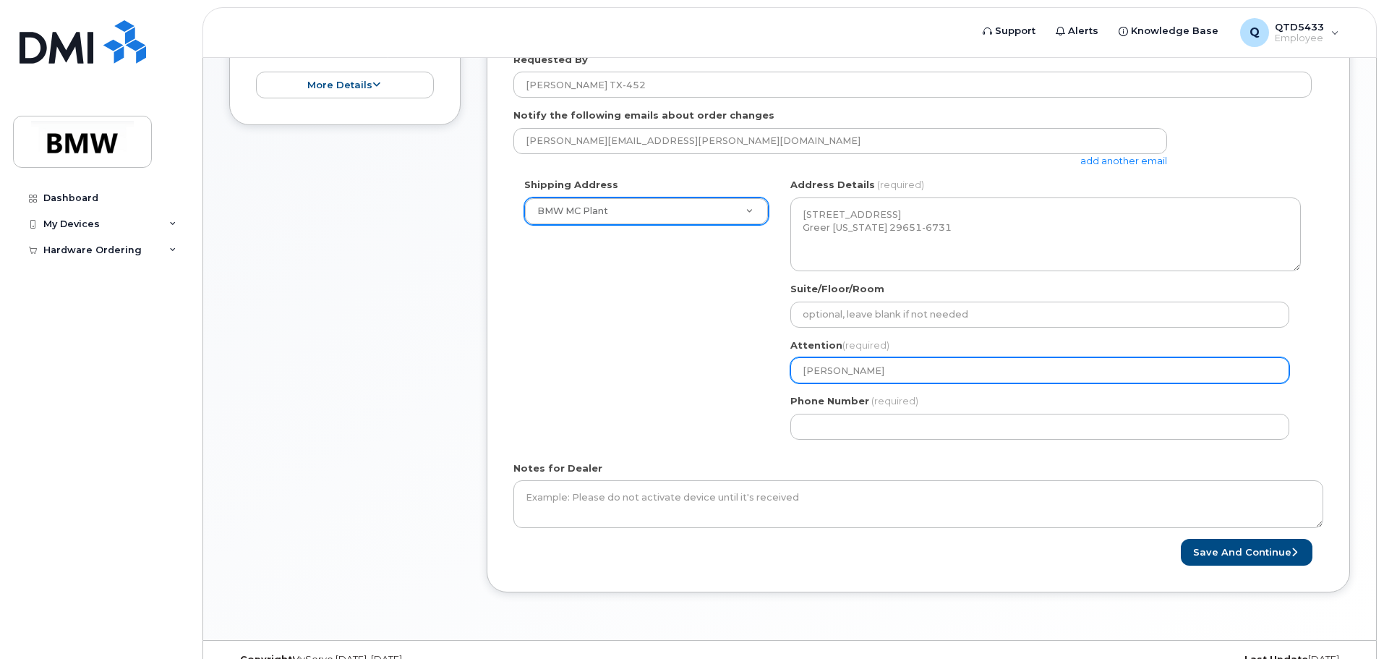
select select
type input "Joseph Russ"
select select
type input "Joseph Russe"
select select
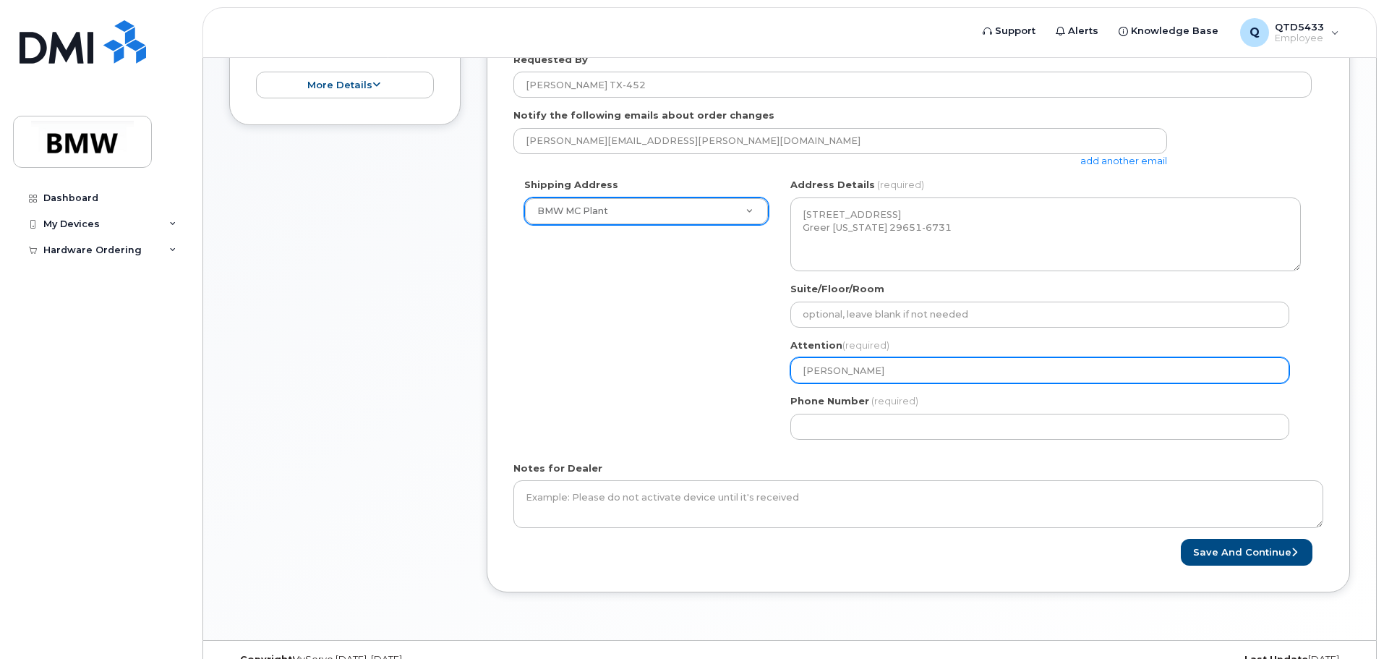
type input "Joseph Russel"
select select
type input "Joseph Russell"
select select
type input "Joseph Russell T"
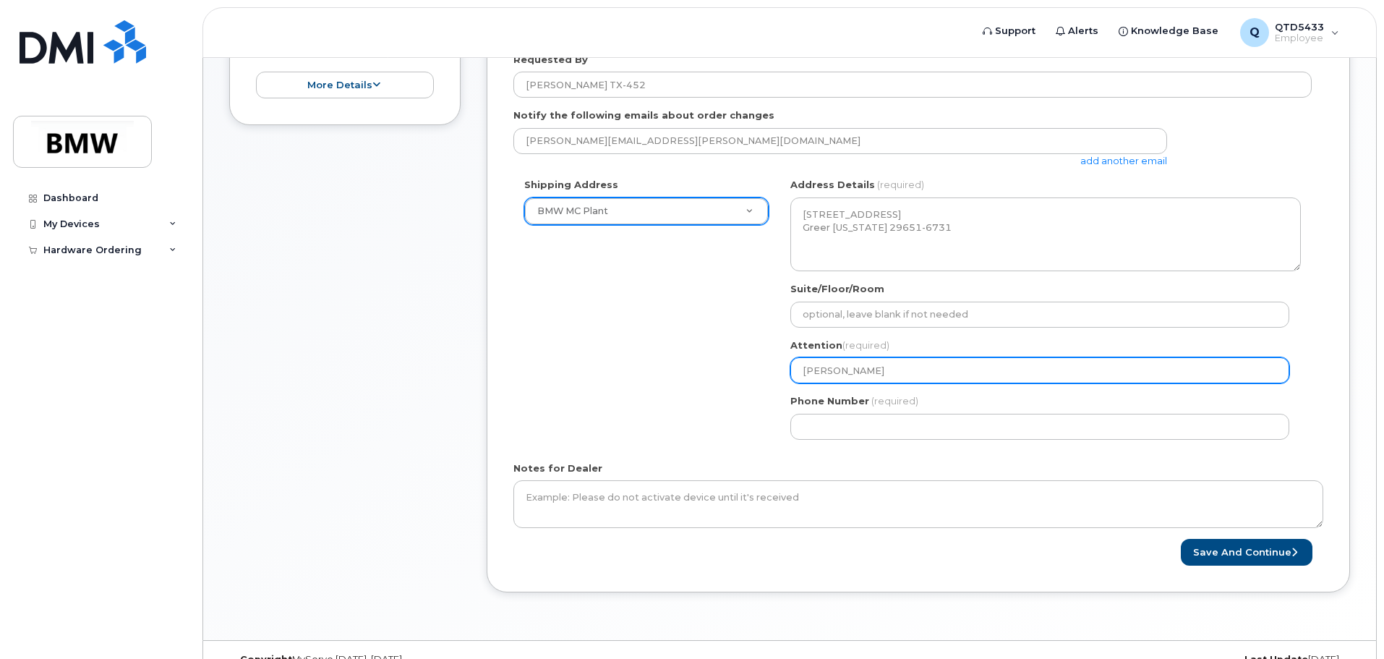
select select
type input "Joseph Russell TX"
select select
type input "Joseph Russell TX-"
select select
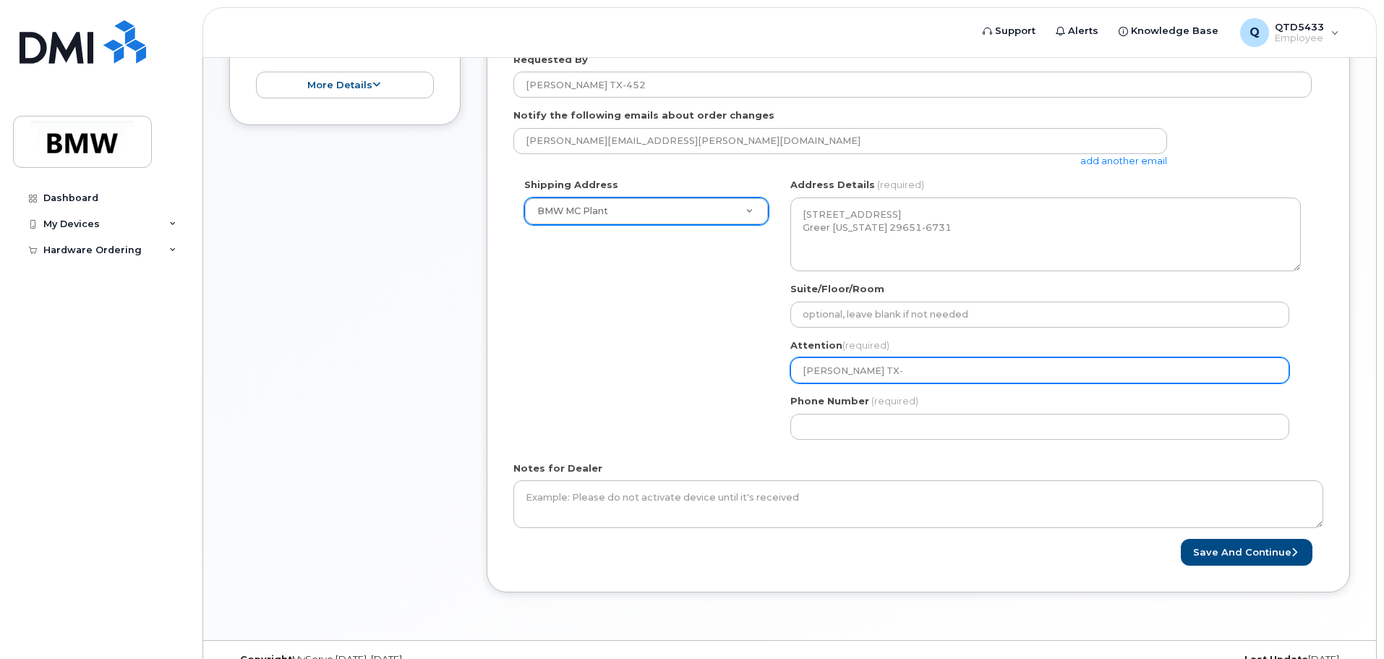
type input "Joseph Russell TX-5"
select select
type input "Joseph Russell TX-"
select select
type input "Joseph Russell TX-4"
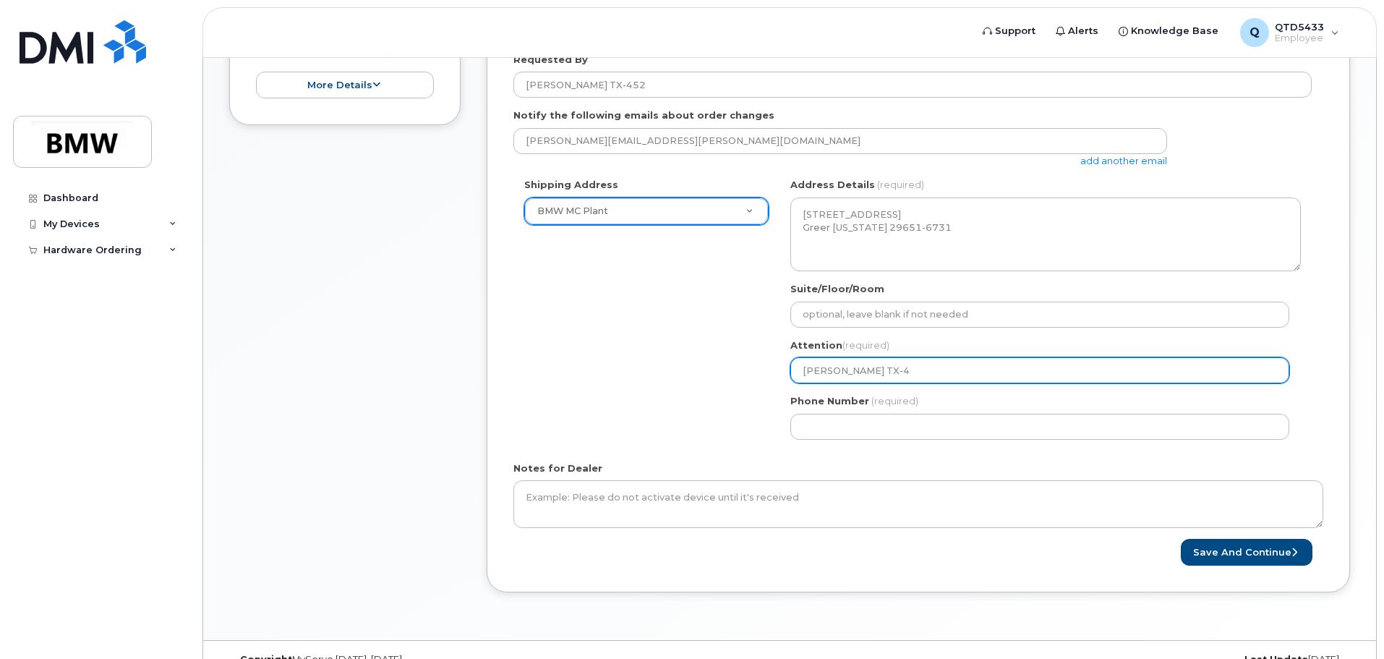
select select
type input "Joseph Russell TX-45"
select select
type input "Joseph Russell TX-452"
select select
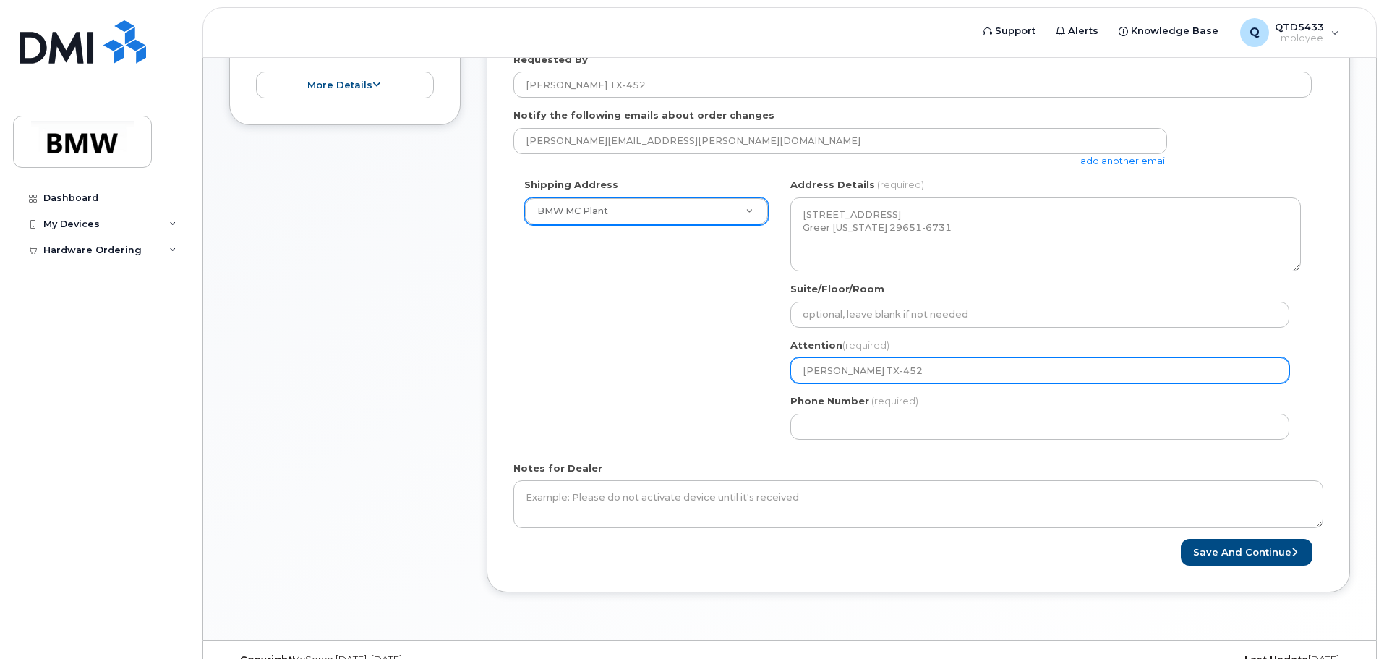
type input "Joseph Russell TX-452 H"
select select
type input "Joseph Russell TX-452 Ha"
select select
type input "Joseph Russell TX-452 Hal"
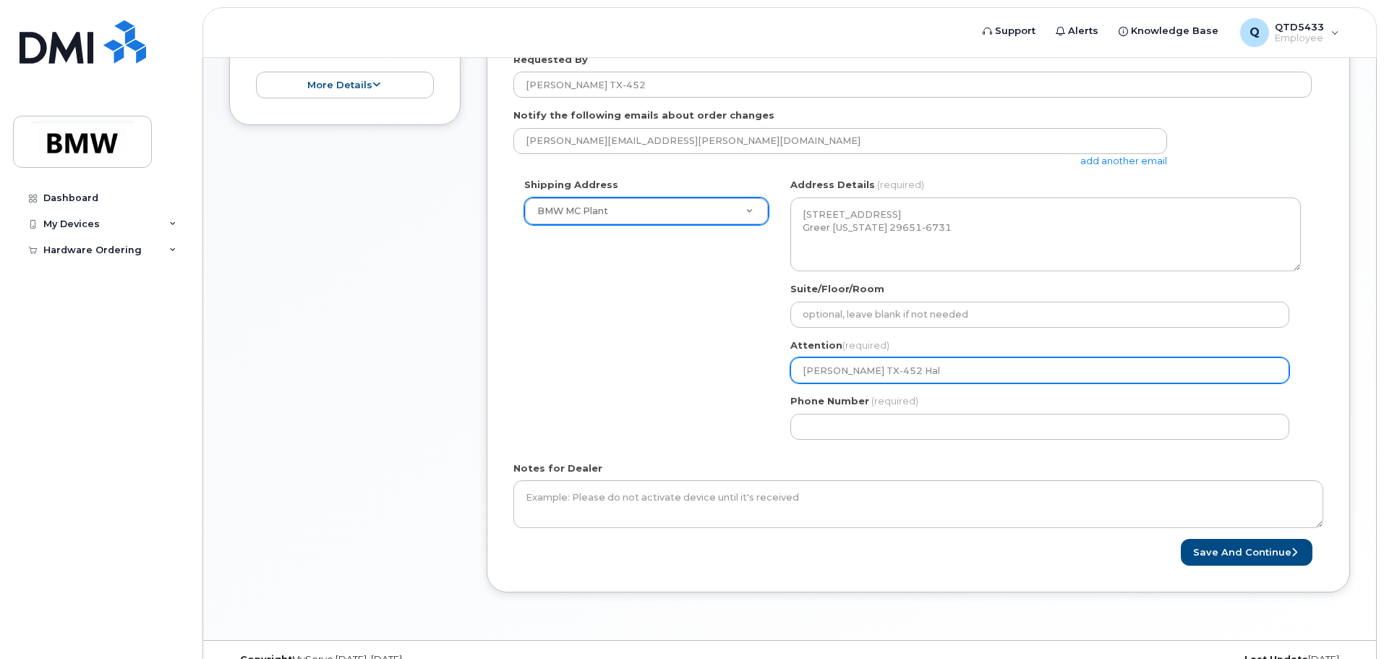
select select
type input "Joseph Russell TX-452 Hall"
select select
type input "Joseph Russell TX-452 Hall 5"
select select
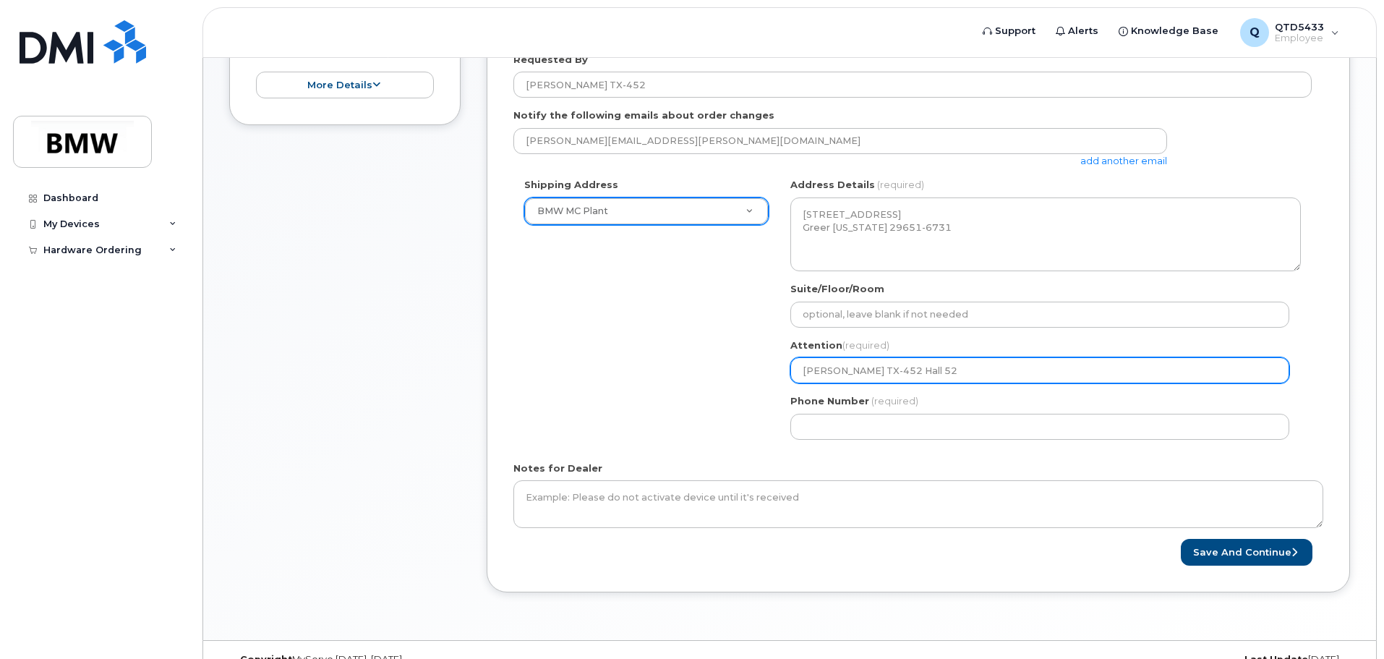
type input "Joseph Russell TX-452 Hall 52"
select select
type input "Joseph Russell TX-452 Hall 52 R"
select select
type input "Joseph Russell TX-452 Hall 52 Re"
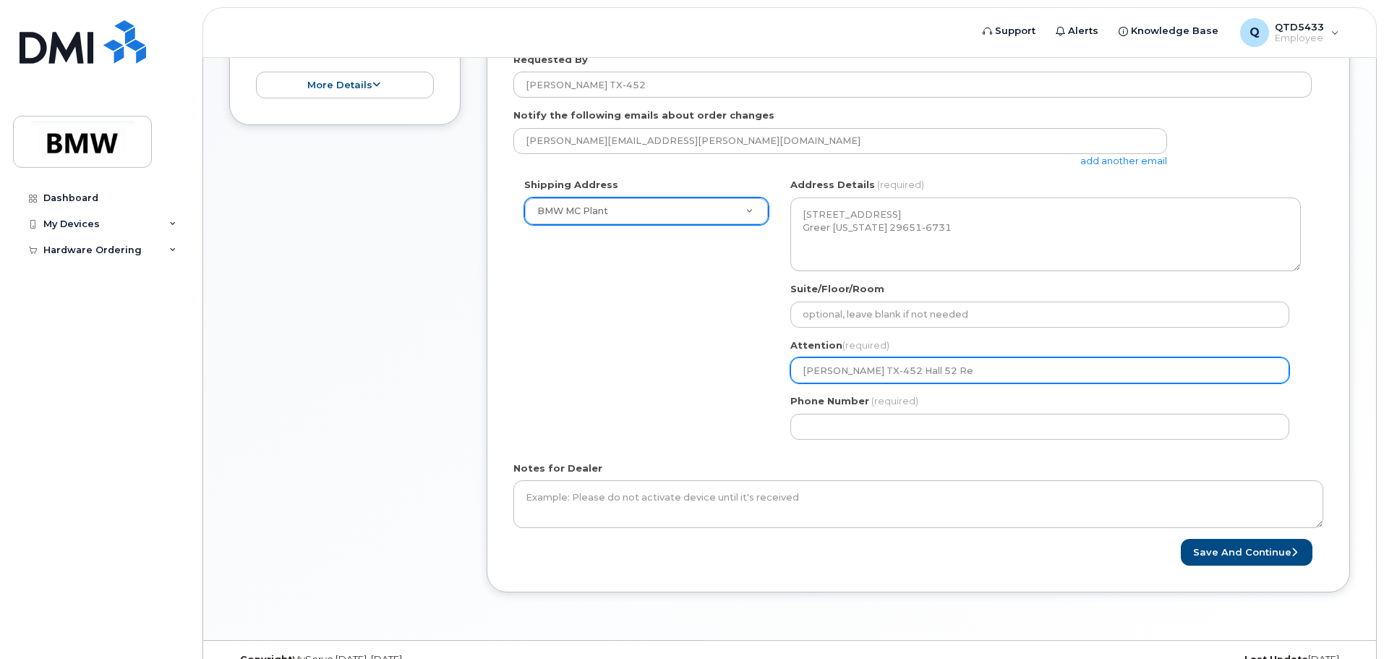
select select
type input "Joseph Russell TX-452 Hall 52 Reo"
select select
type input "Joseph Russell TX-452 Hall 52 Reow"
select select
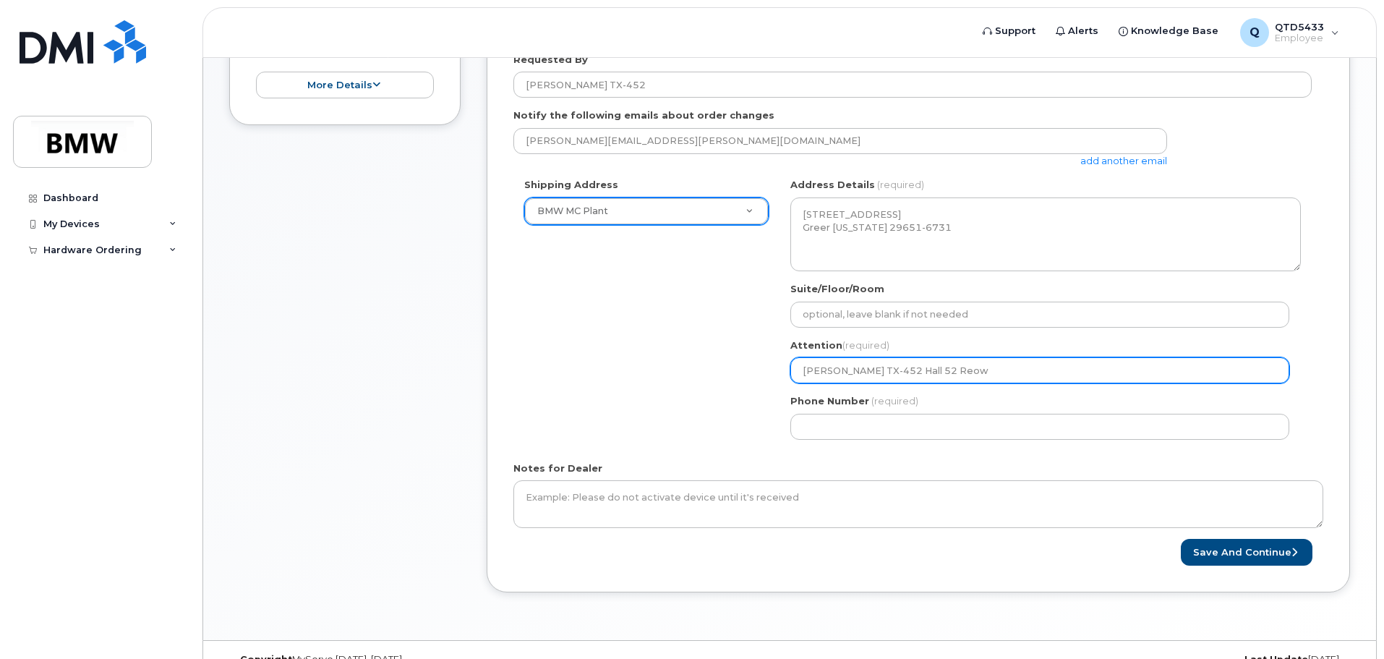
type input "Joseph Russell TX-452 Hall 52 Reo"
select select
type input "Joseph Russell TX-452 Hall 52 Re"
select select
type input "Joseph Russell TX-452 Hall 52 Rew"
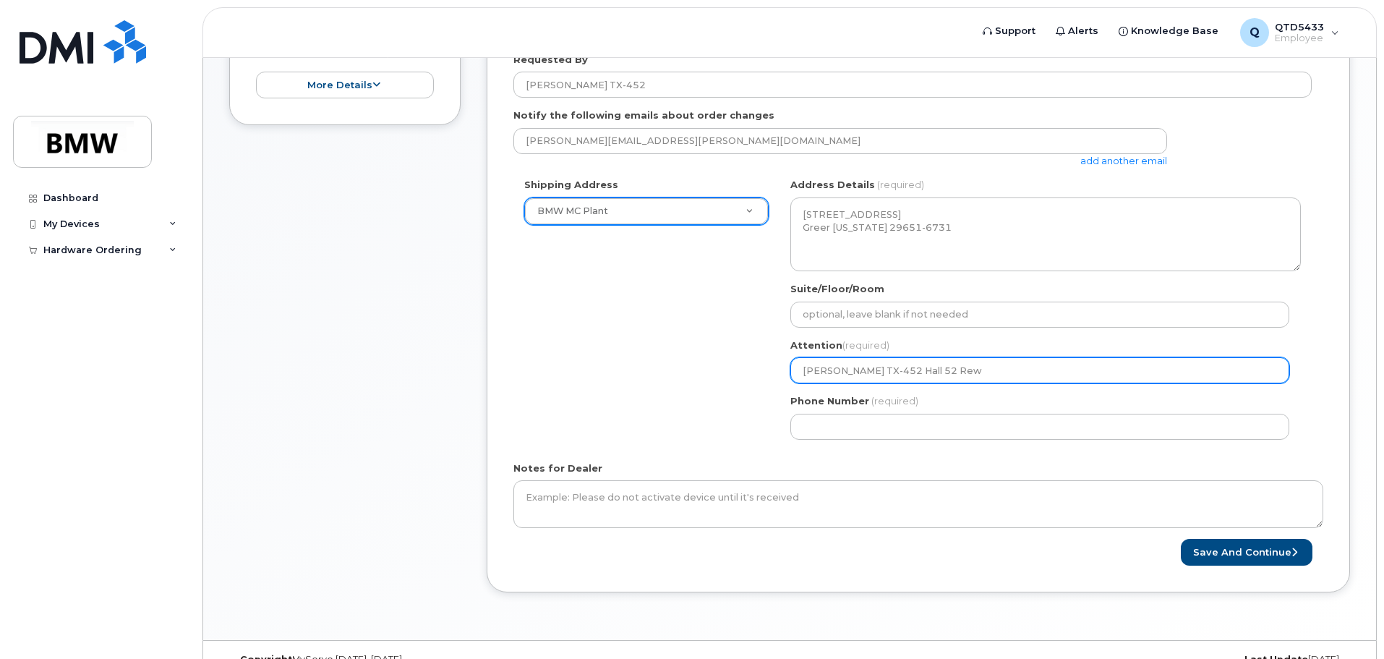
select select
type input "Joseph Russell TX-452 Hall 52 Rewo"
select select
type input "Joseph Russell TX-452 Hall 52 Rewor"
select select
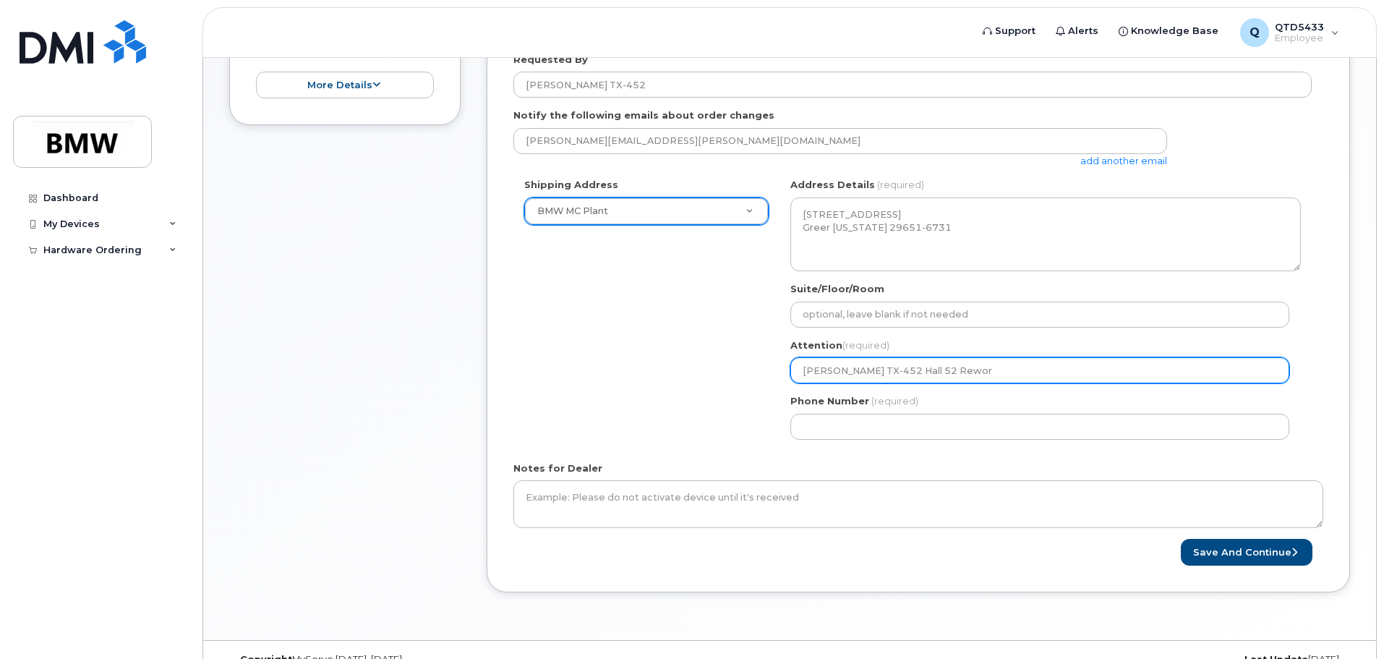
type input "Joseph Russell TX-452 Hall 52 Rewo"
select select
type input "Joseph Russell TX-452 Hall 52 Rew"
select select
type input "Joseph Russell TX-452 Hall 52 Re"
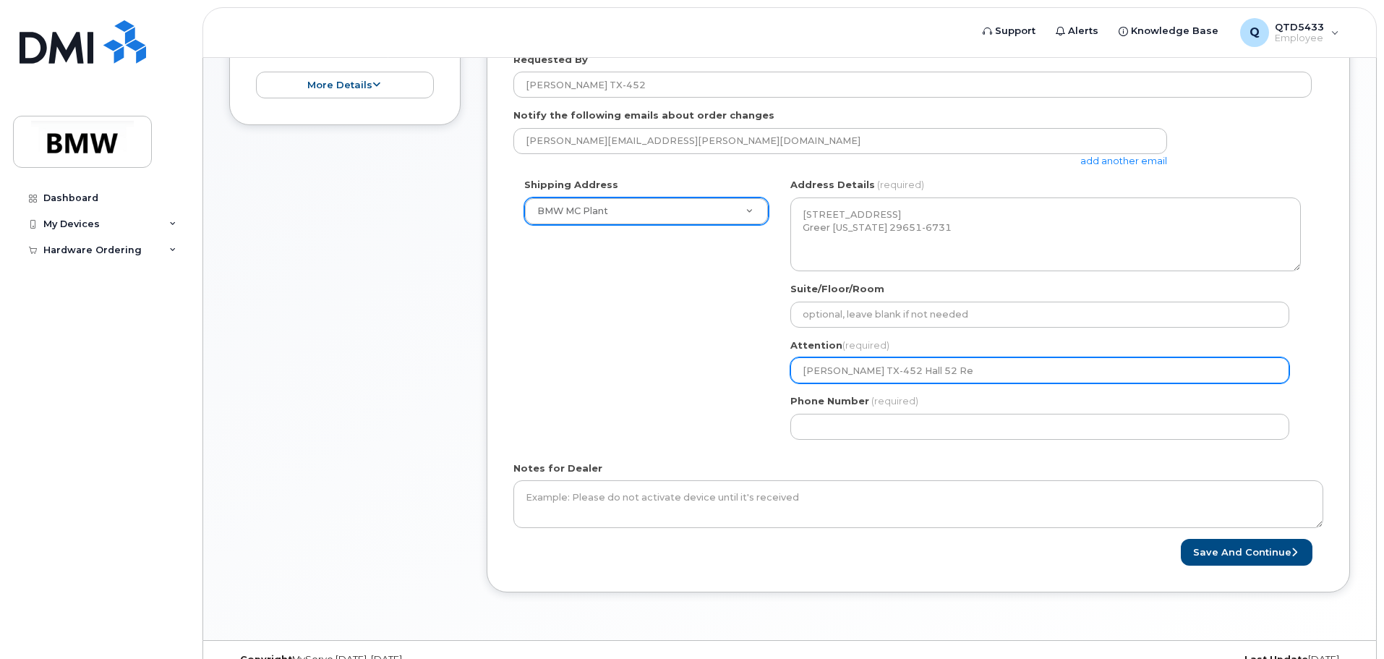
select select
type input "Joseph Russell TX-452 Hall 52 R"
select select
type input "Joseph Russell TX-452 Hall 52"
select select
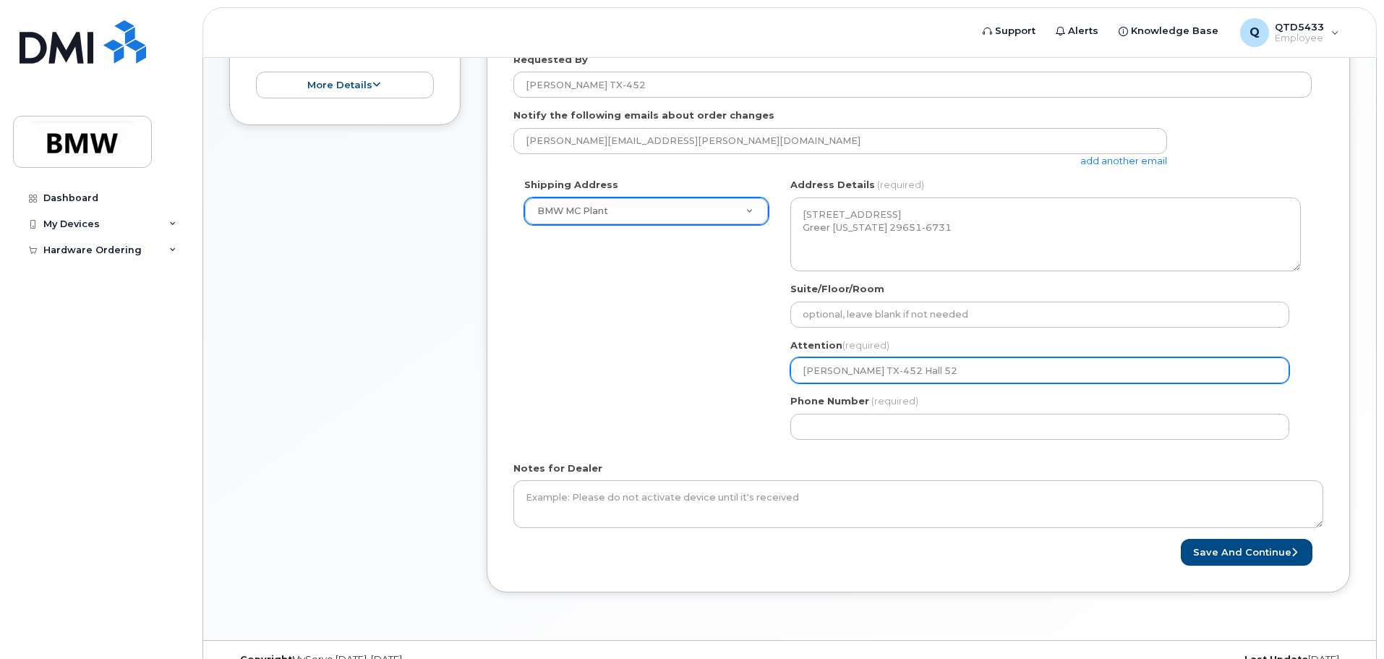
type input "Joseph Russell TX-452 Hall 5"
select select
type input "Joseph Russell TX-452 Hall"
select select
type input "Joseph Russell TX-452 Hal"
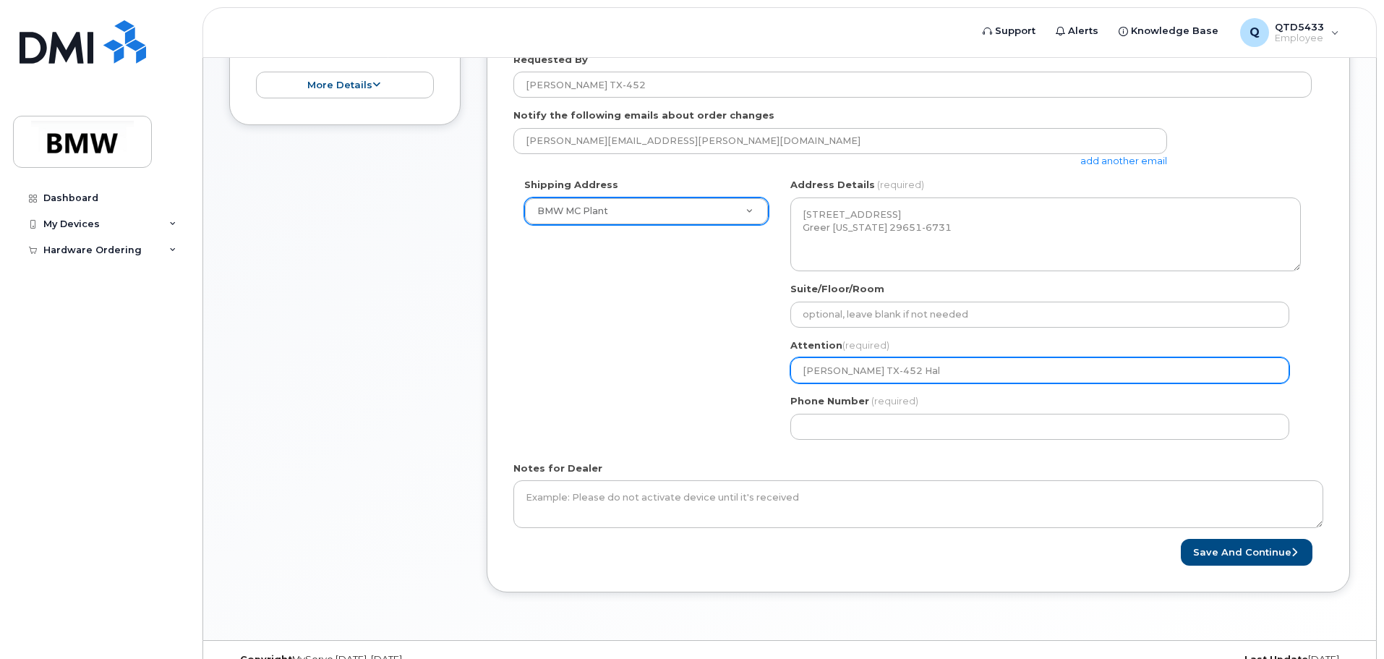
select select
type input "Joseph Russell TX-452 Ha"
select select
type input "Joseph Russell TX-452 H"
select select
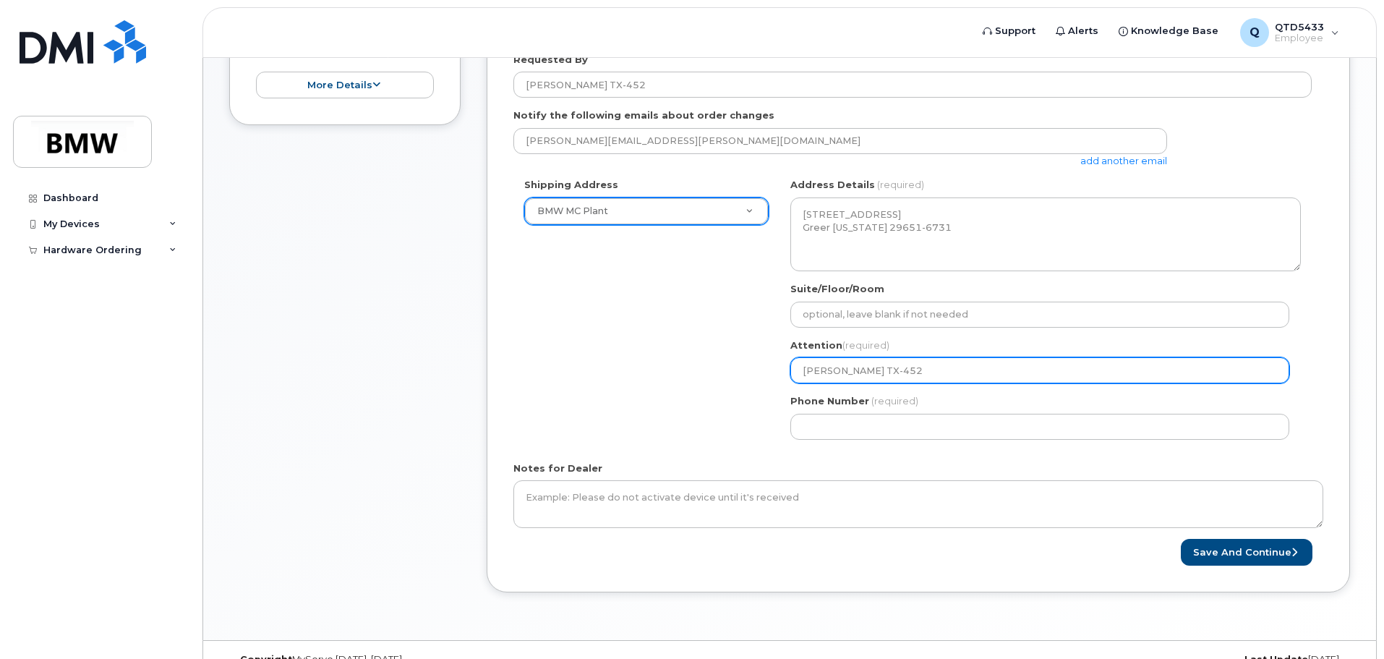
type input "Joseph Russell TX-452"
select select
type input "Joseph Russell TX-452 H"
select select
type input "Joseph Russell TX-452 HA"
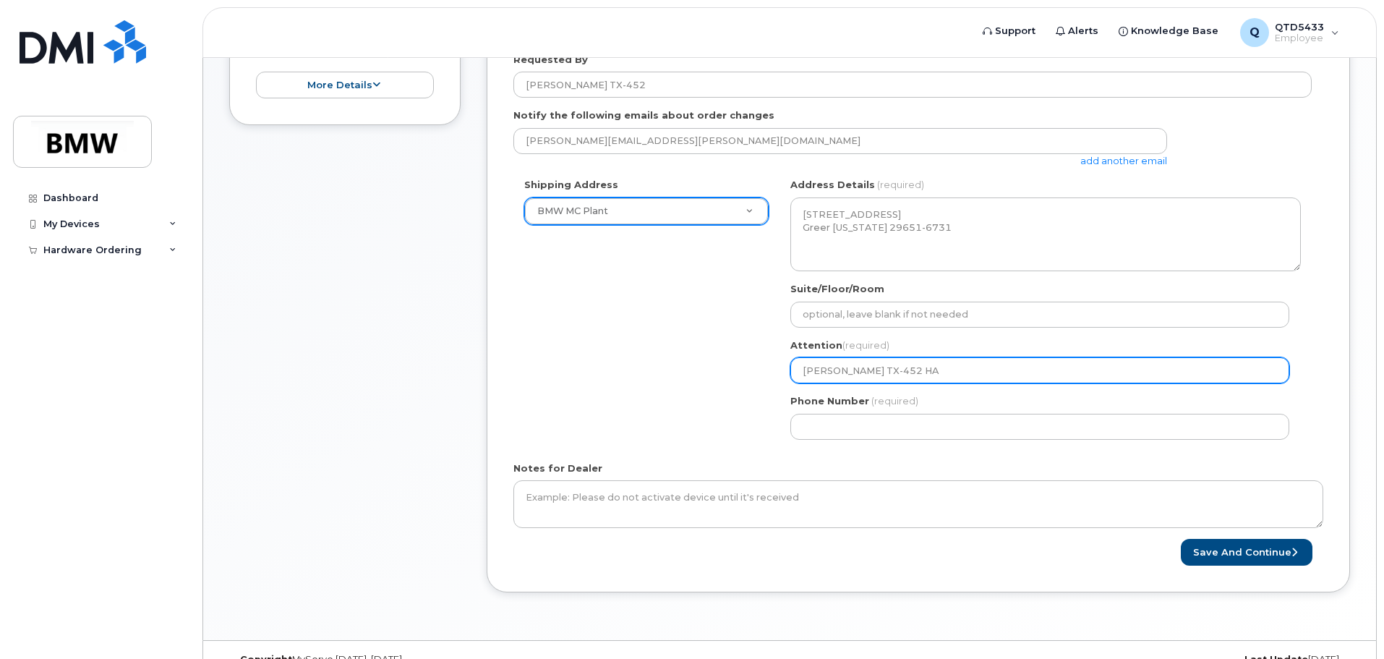
select select
type input "Joseph Russell TX-452 HAl"
select select
type input "Joseph Russell TX-452 HAll"
select select
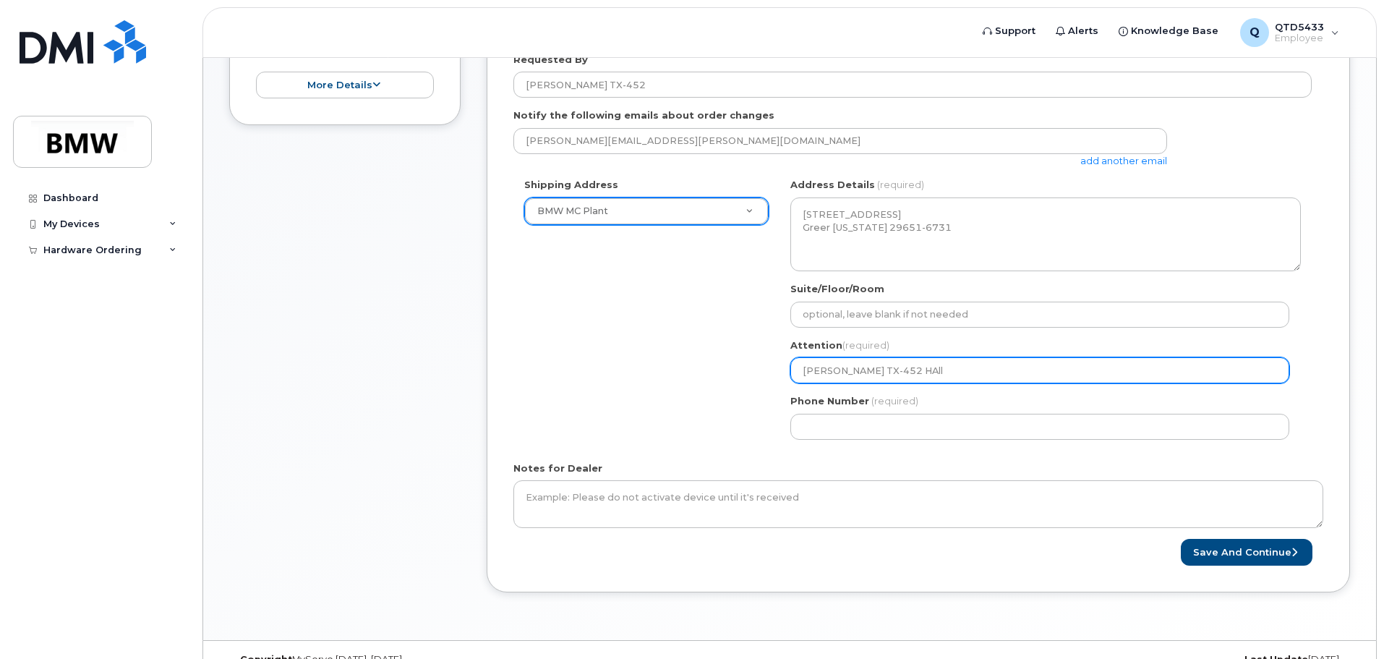
type input "Joseph Russell TX-452 HAl"
select select
type input "Joseph Russell TX-452 HA"
select select
type input "Joseph Russell TX-452 H"
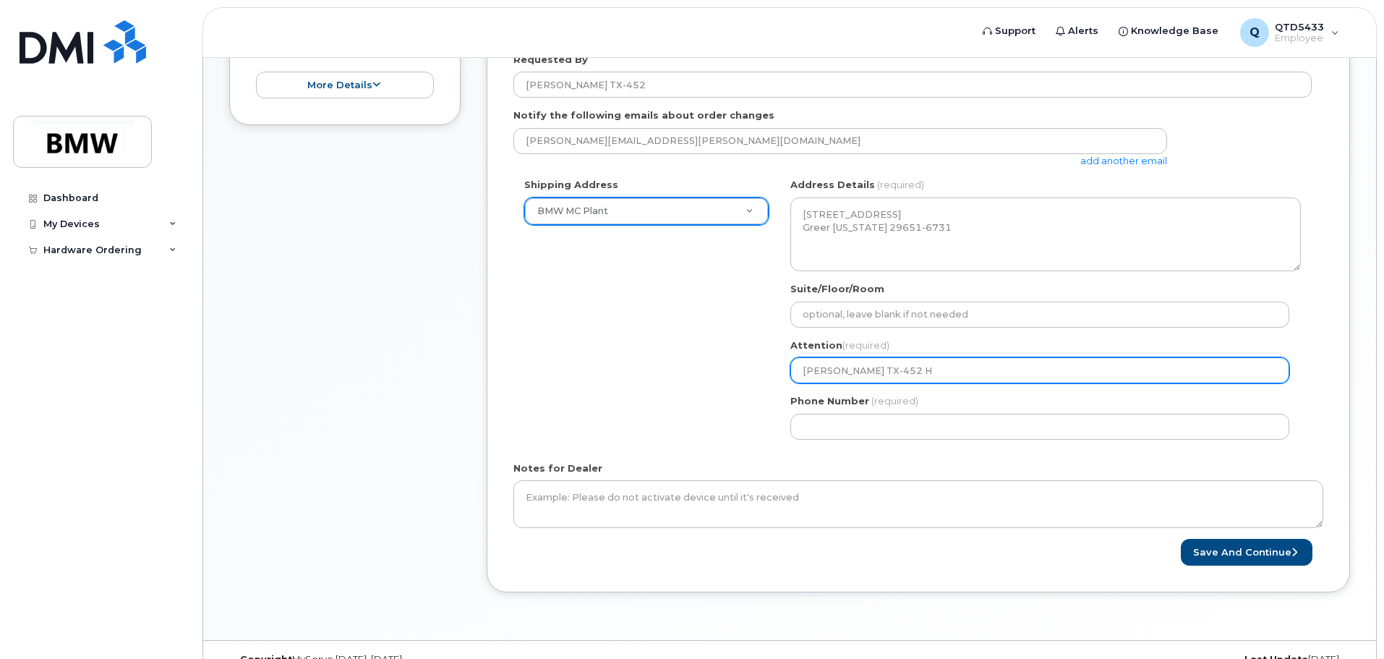
select select
type input "Joseph Russell TX-452 Ha"
select select
type input "Joseph Russell TX-452 Hal"
select select
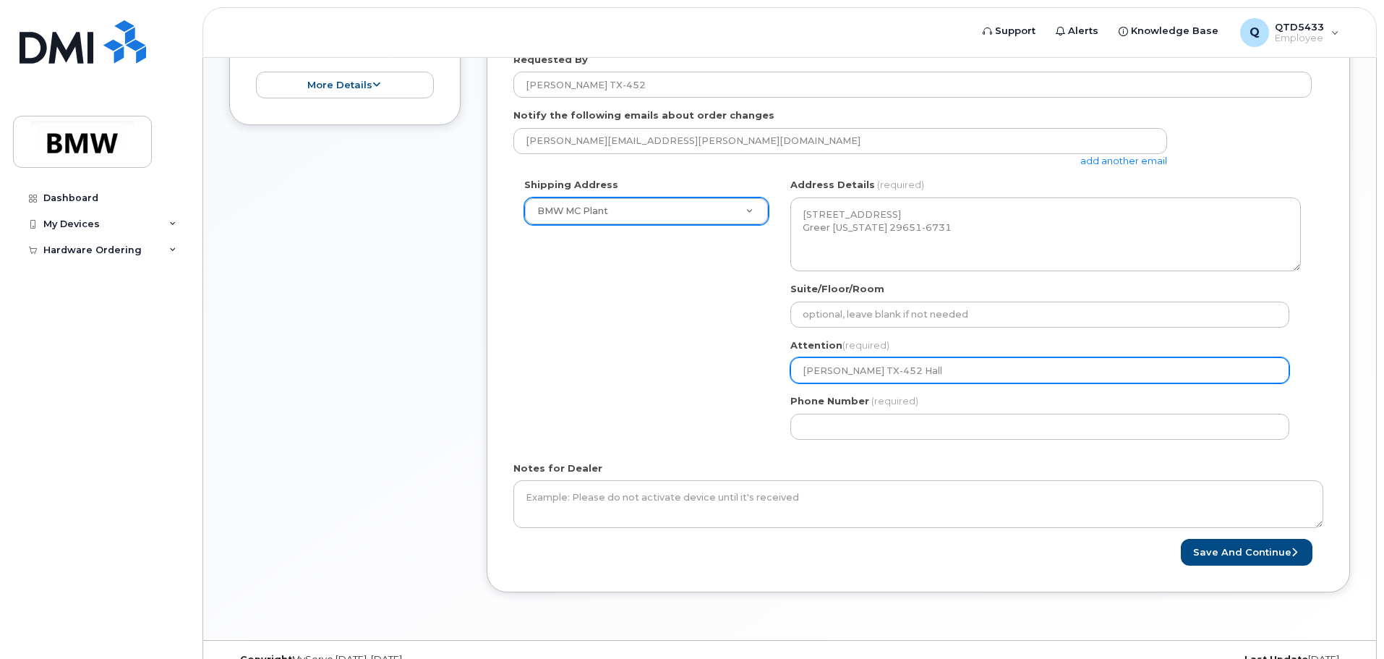
type input "Joseph Russell TX-452 Hall"
select select
type input "Joseph Russell TX-452 Hall 5"
select select
type input "Joseph Russell TX-452 Hall 52"
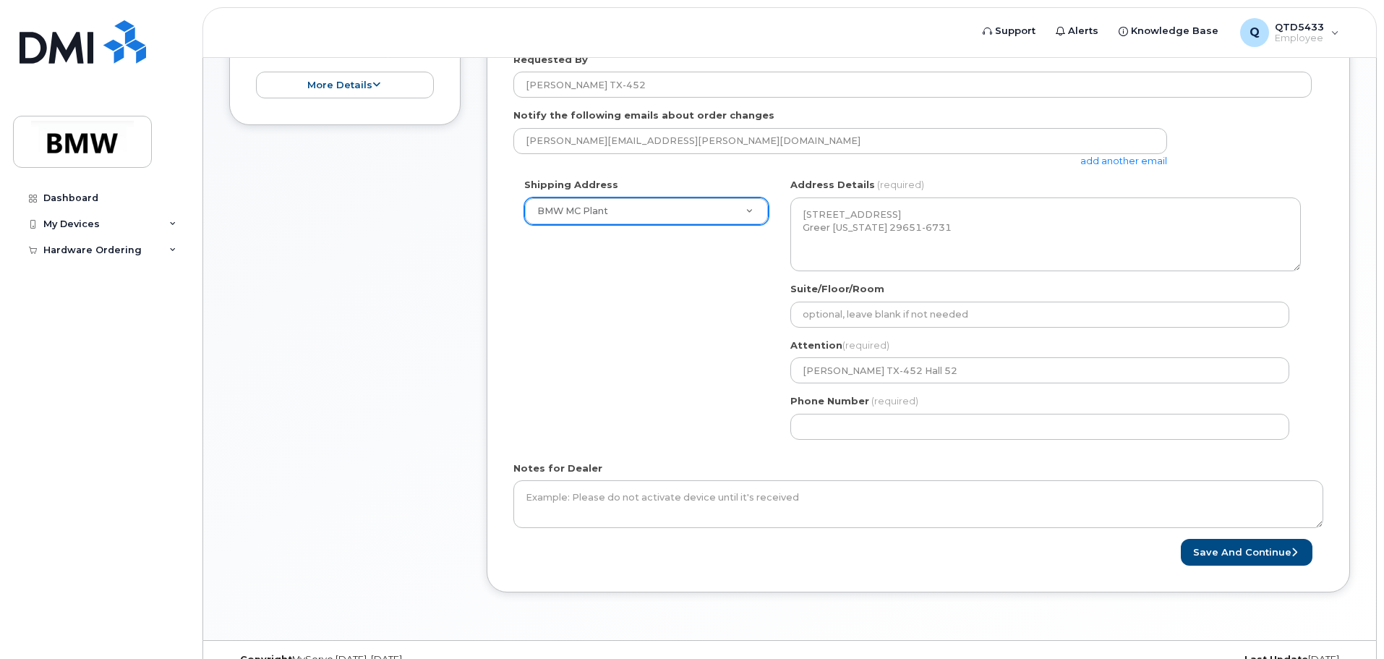
click at [630, 381] on div "Shipping Address BMW MC Plant New Address BMW MC Plant BMW North America Financ…" at bounding box center [912, 314] width 798 height 272
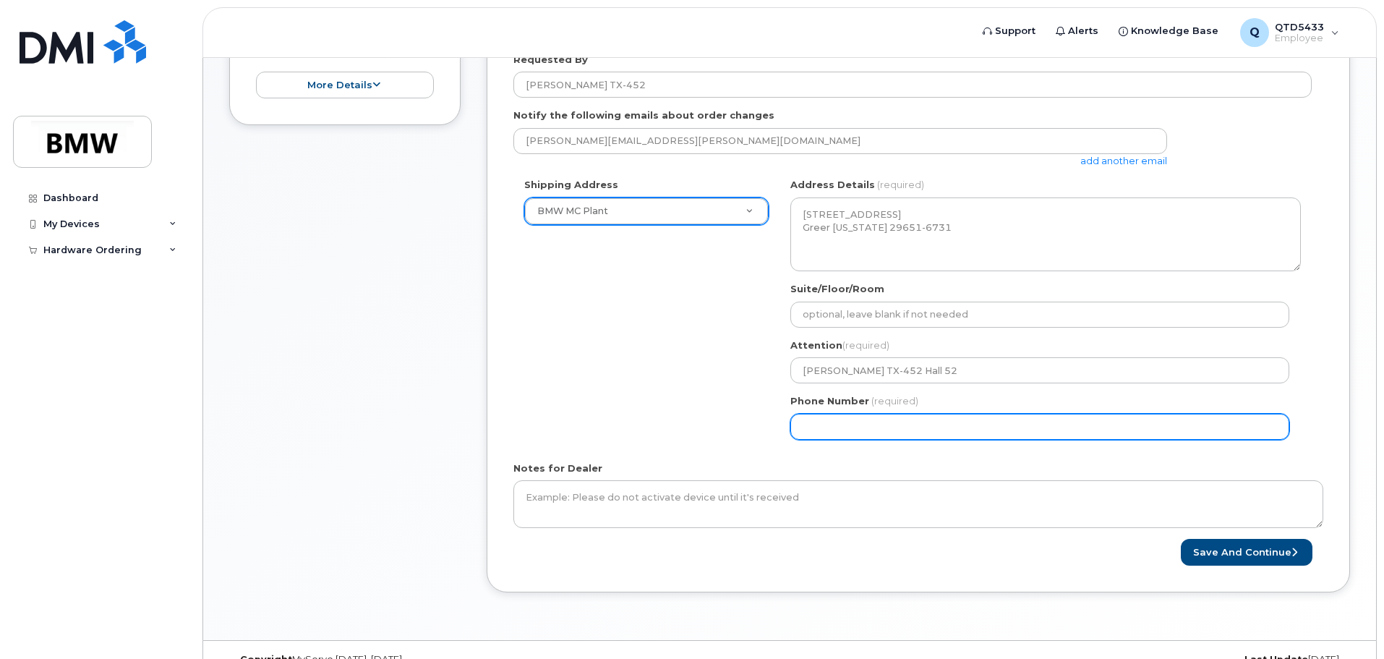
click at [863, 423] on input "Phone Number" at bounding box center [1039, 427] width 499 height 26
select select
type input "864553903"
select select
type input "8645539038"
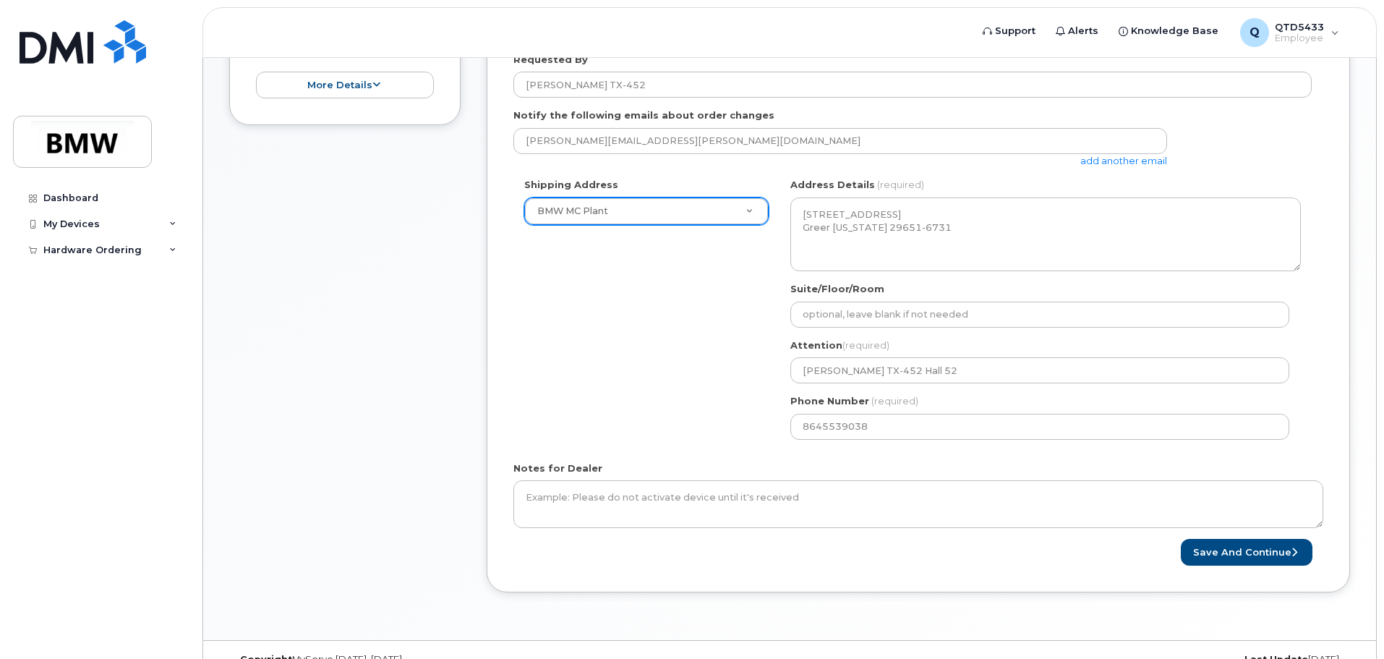
click at [539, 372] on div "Shipping Address BMW MC Plant New Address BMW MC Plant BMW North America Financ…" at bounding box center [912, 314] width 798 height 272
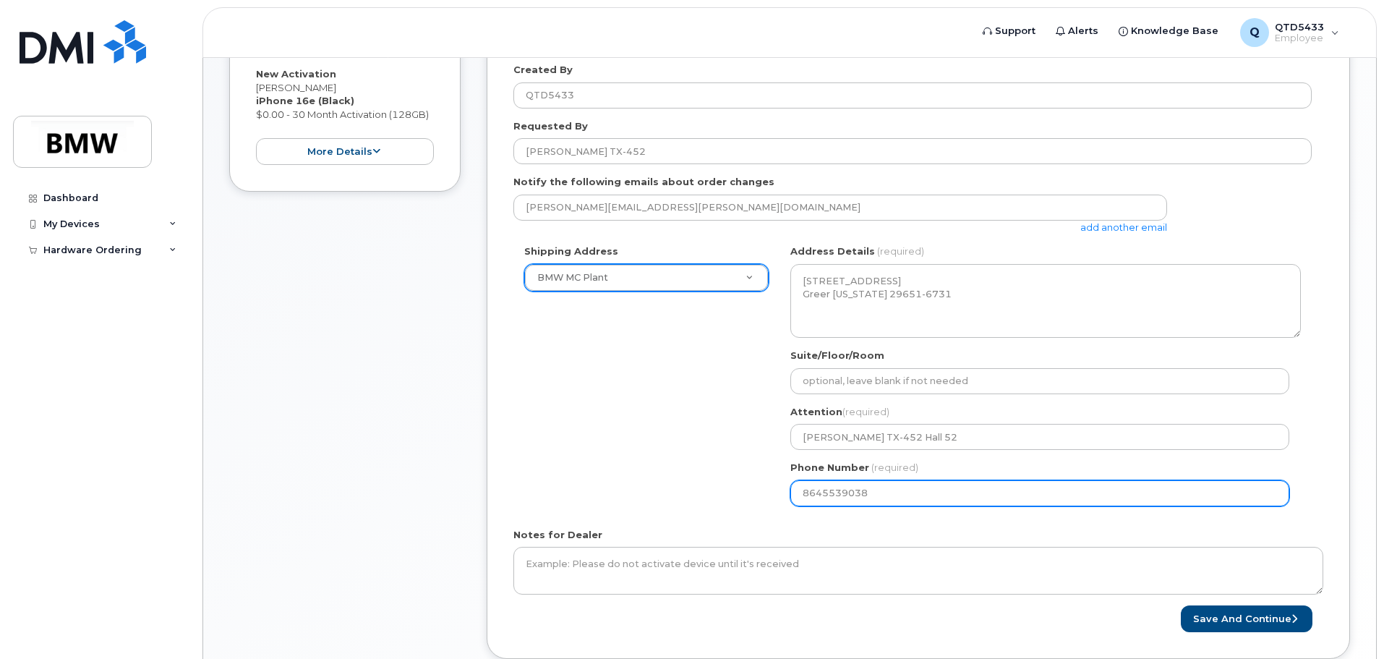
scroll to position [389, 0]
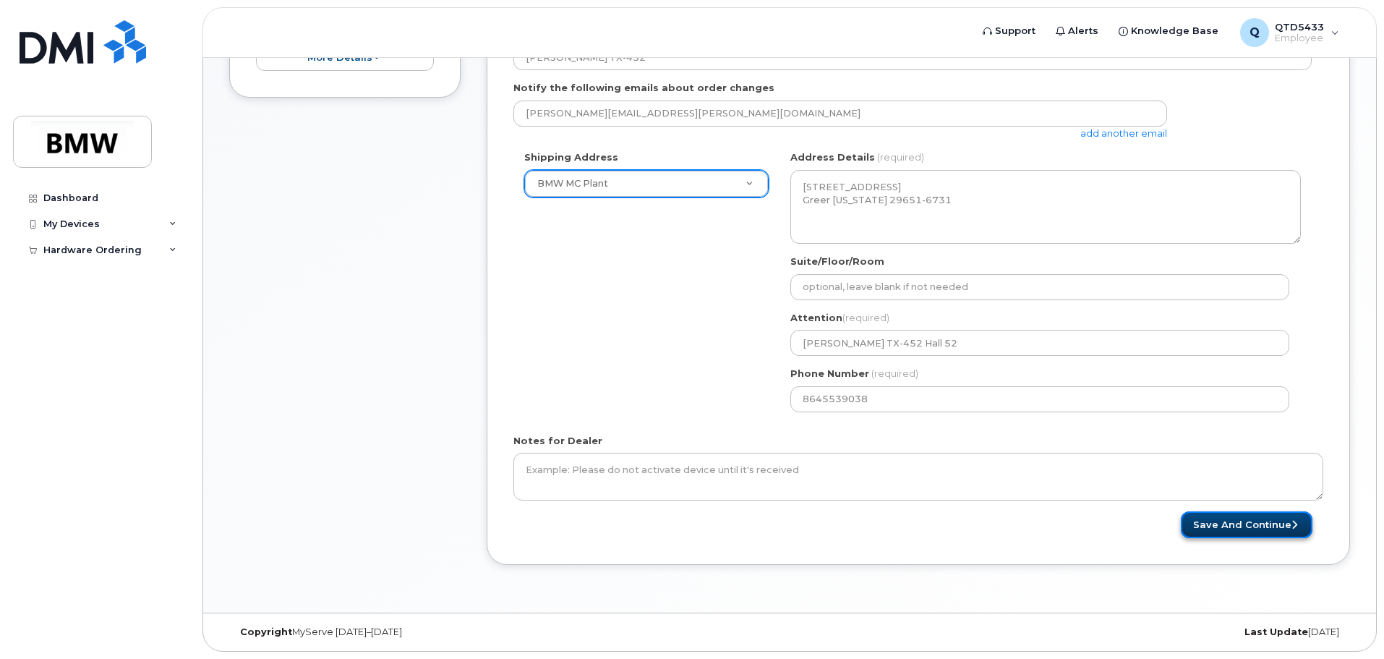
click at [1260, 530] on button "Save and Continue" at bounding box center [1247, 524] width 132 height 27
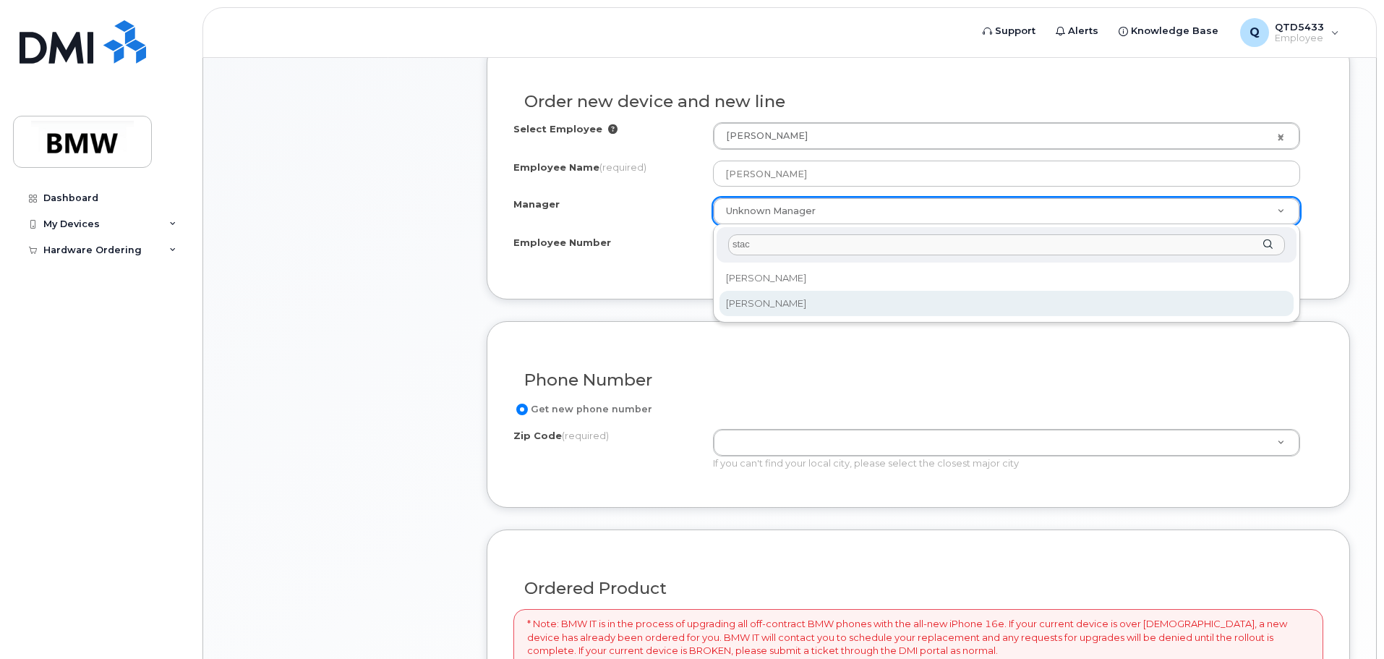
type input "stac"
select select "1895454"
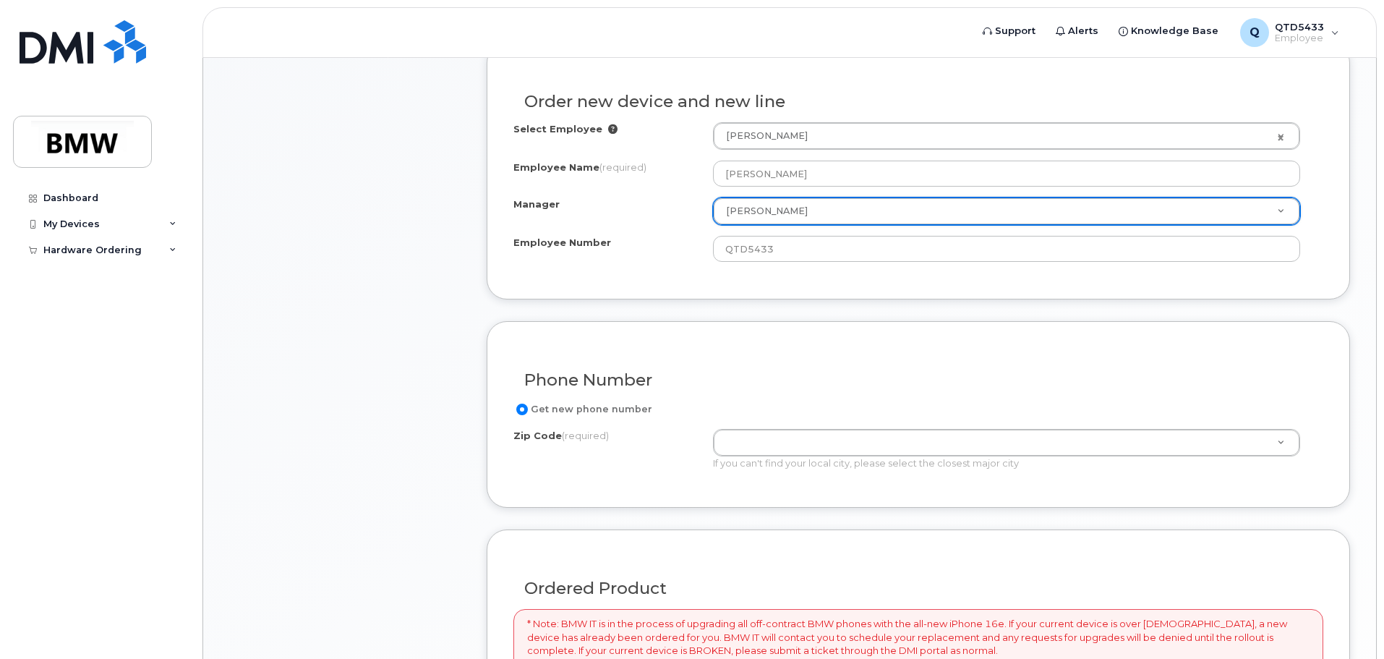
click at [571, 221] on div "Manager Stacy Wright Manager Aaron Barton Aaron Clapp Aaron Dobbs Aaron Grener …" at bounding box center [918, 210] width 810 height 27
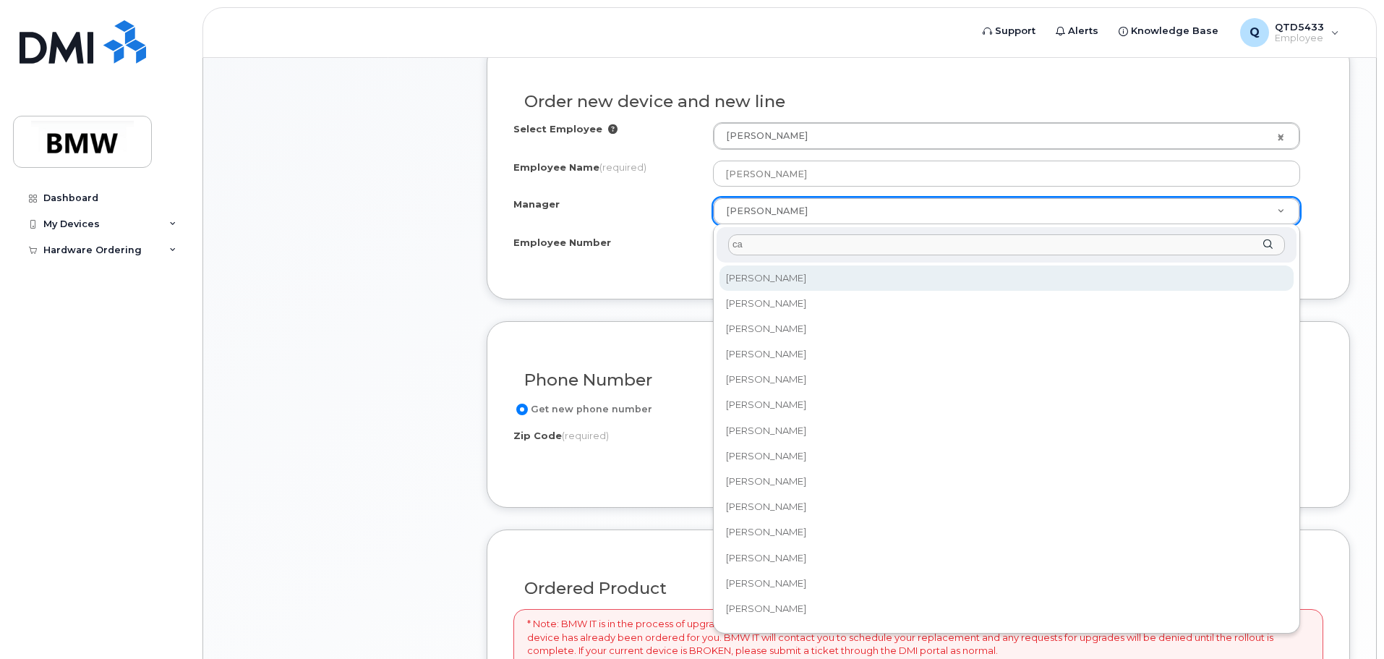
type input "c"
type input "w"
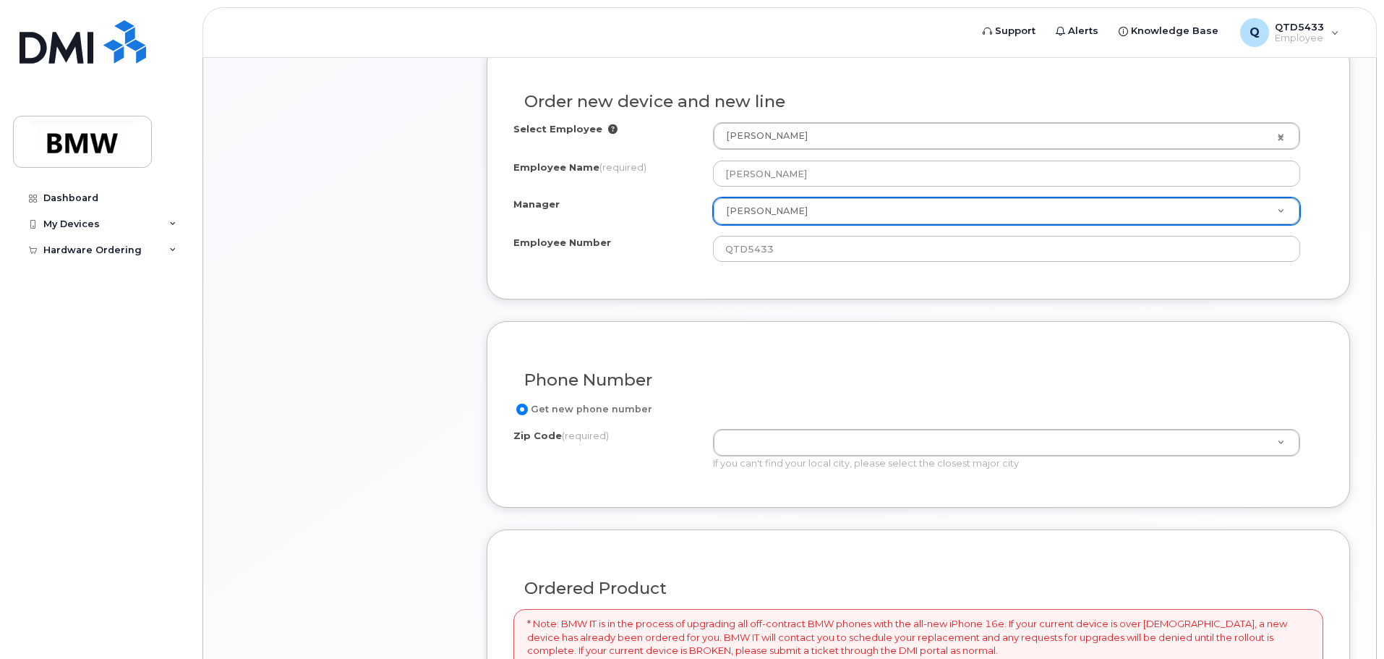
scroll to position [578, 0]
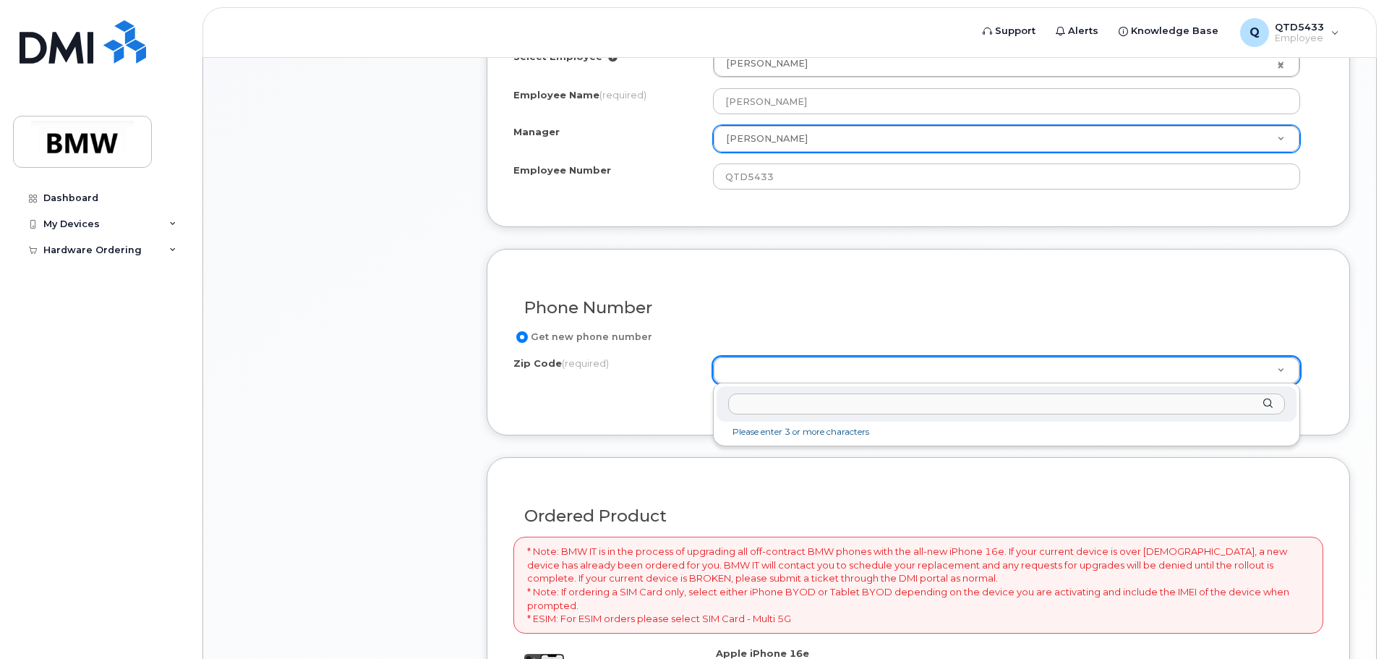
click at [772, 399] on input "Zip Code (required)" at bounding box center [1006, 403] width 557 height 21
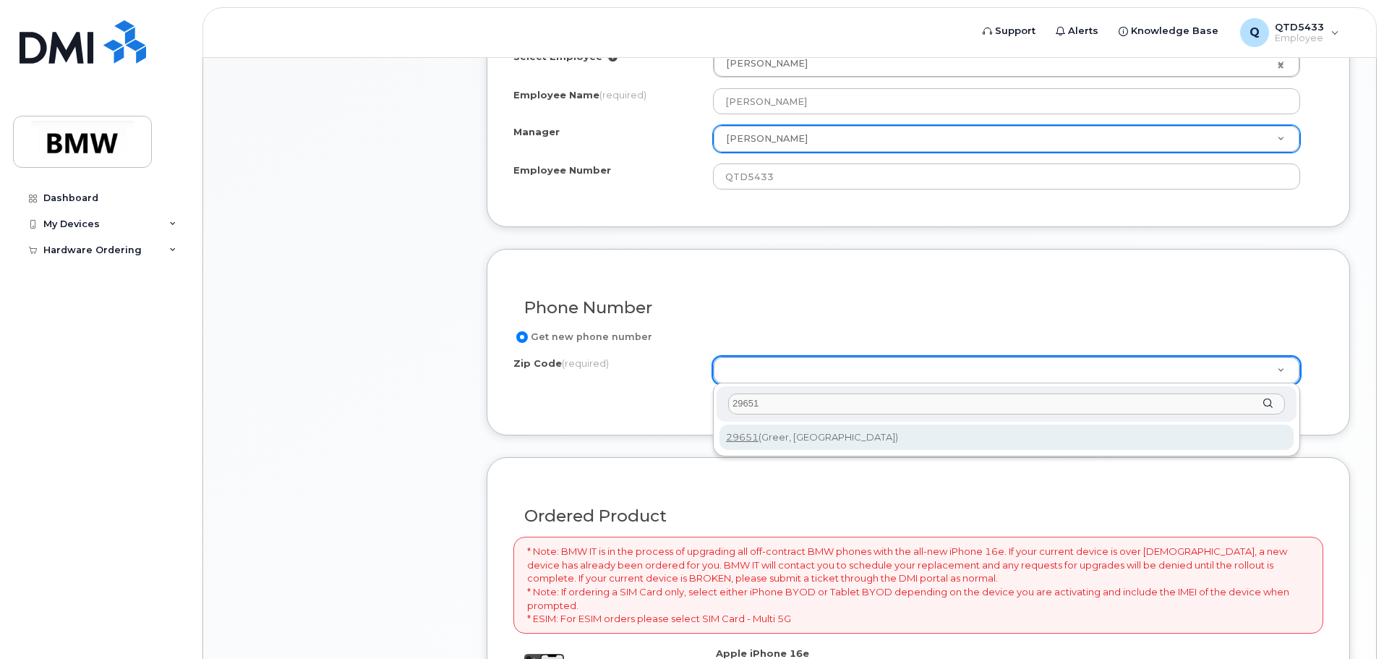
type input "29651"
type input "29651 (Greer, SC)"
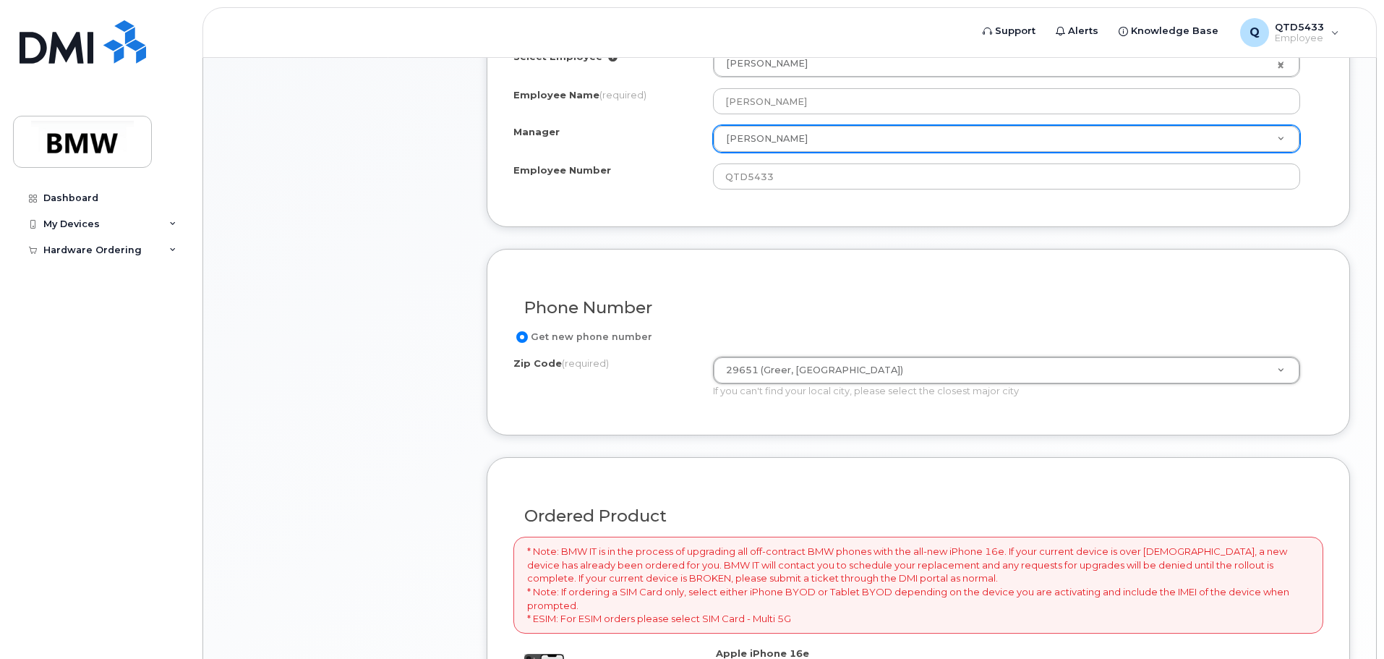
click at [440, 429] on div "Item #1 in process $0.00 New Activation Joseph Russell iPhone 16e (Black) $0.00…" at bounding box center [344, 334] width 231 height 1301
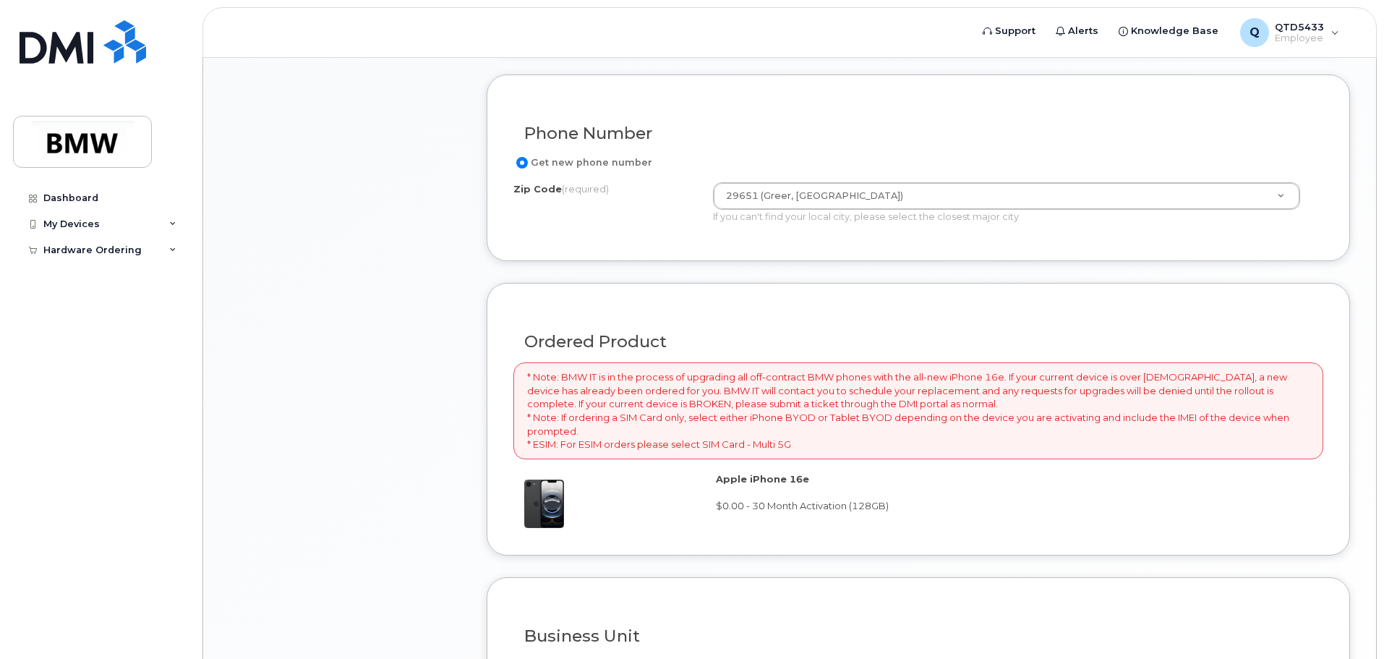
scroll to position [977, 0]
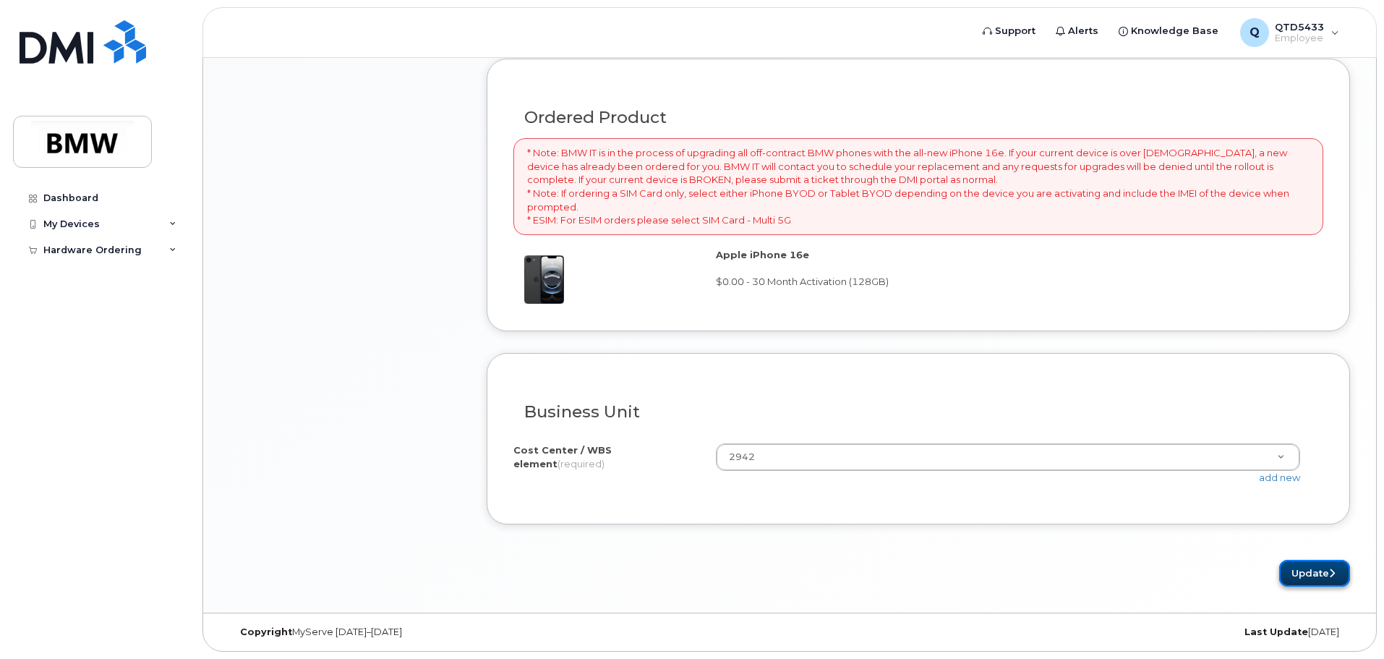
click at [1326, 572] on button "Update" at bounding box center [1314, 573] width 71 height 27
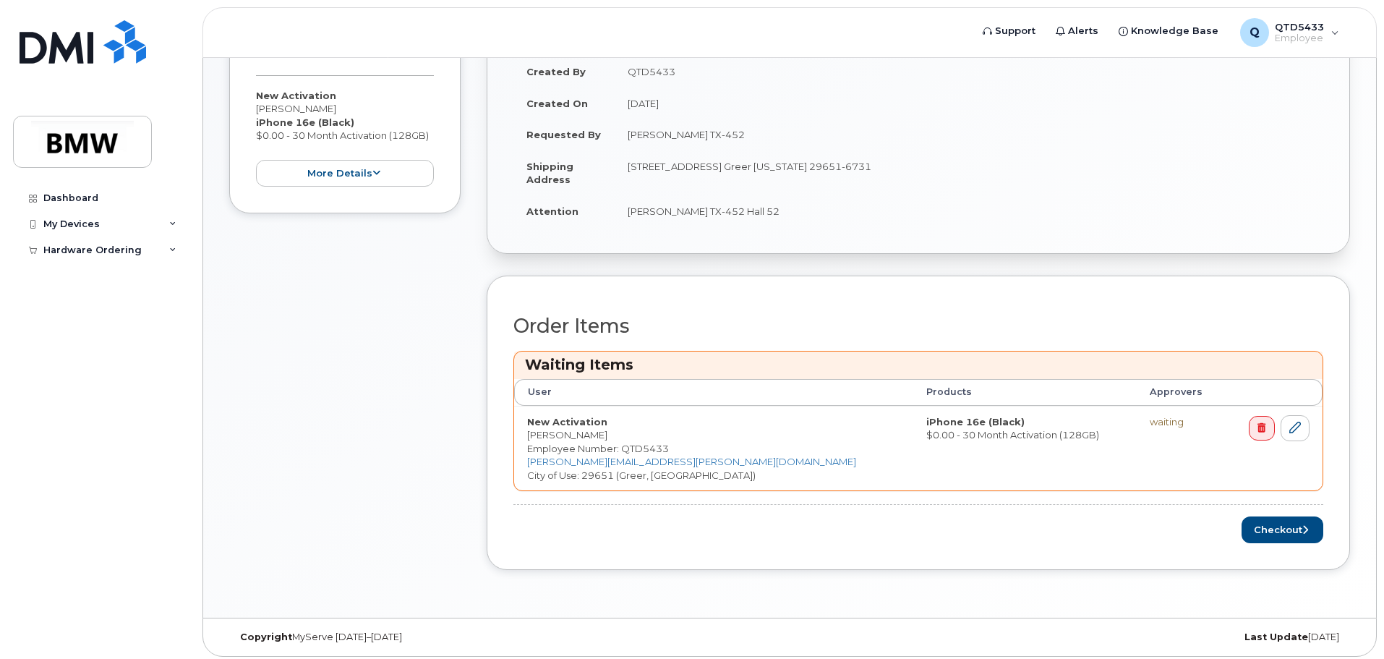
scroll to position [341, 0]
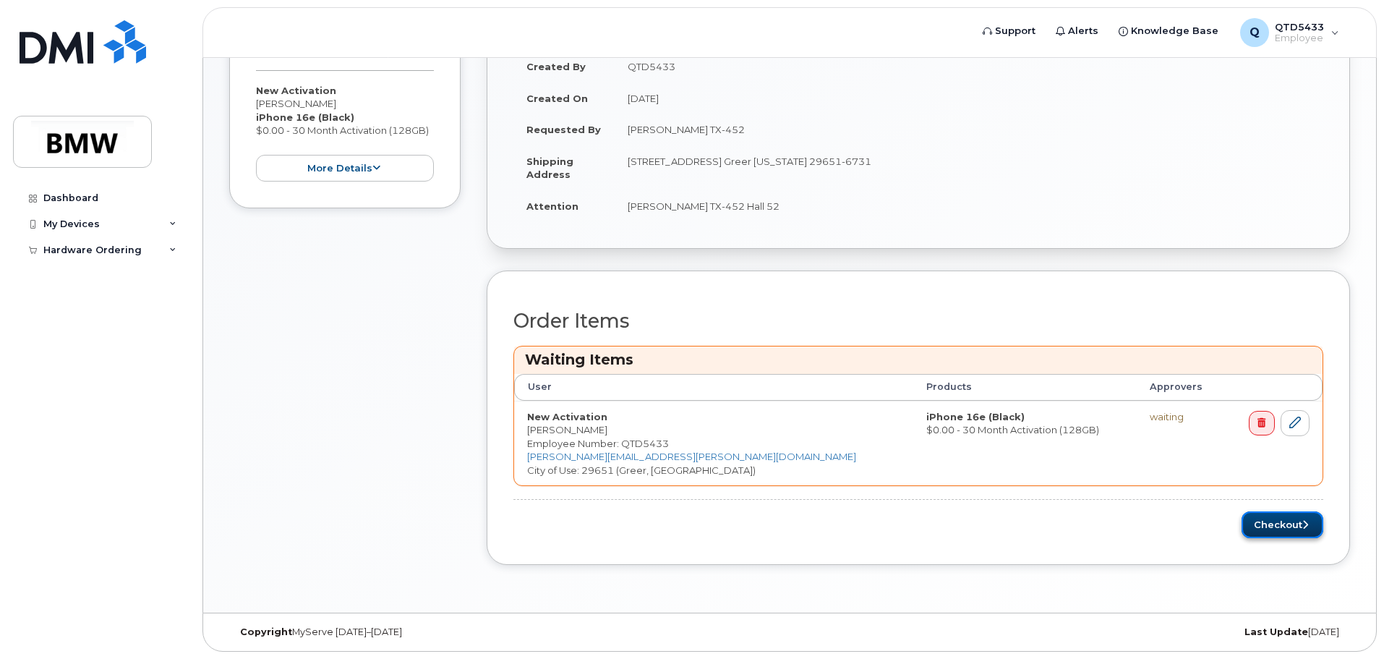
click at [1274, 527] on button "Checkout" at bounding box center [1283, 524] width 82 height 27
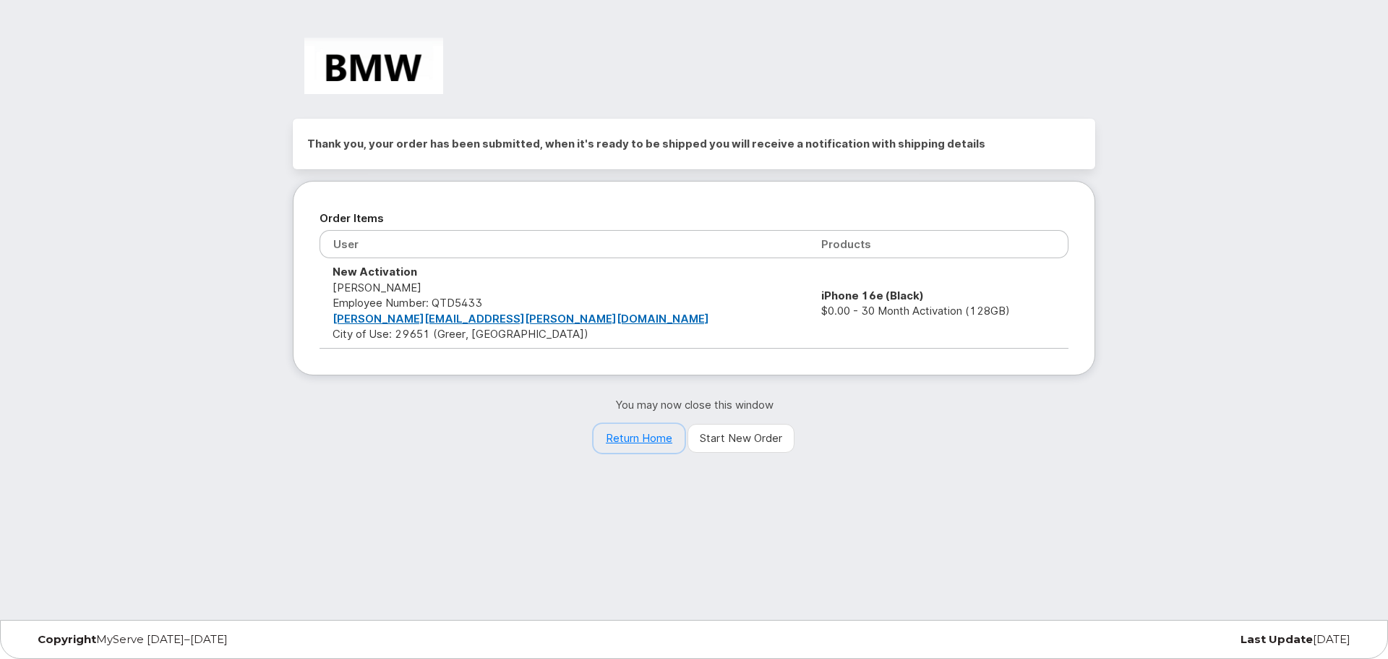
click at [652, 439] on link "Return Home" at bounding box center [639, 438] width 91 height 29
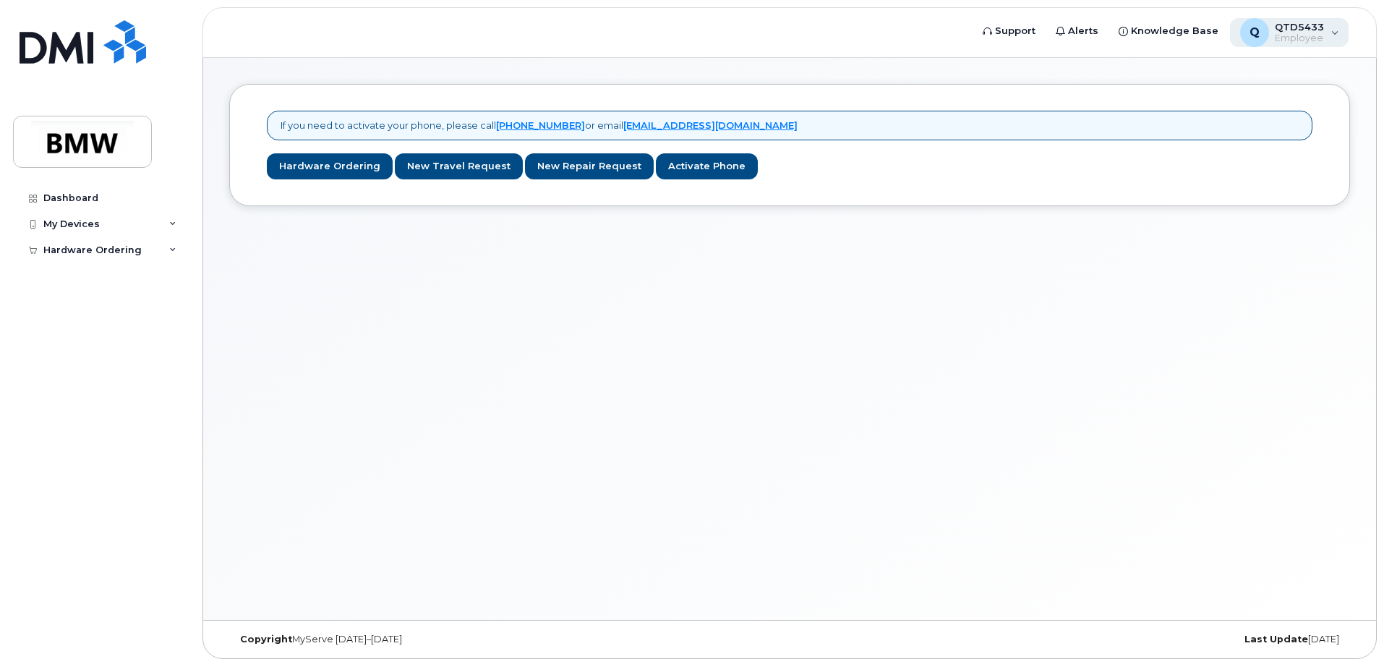
click at [1297, 33] on span "Employee" at bounding box center [1299, 39] width 49 height 12
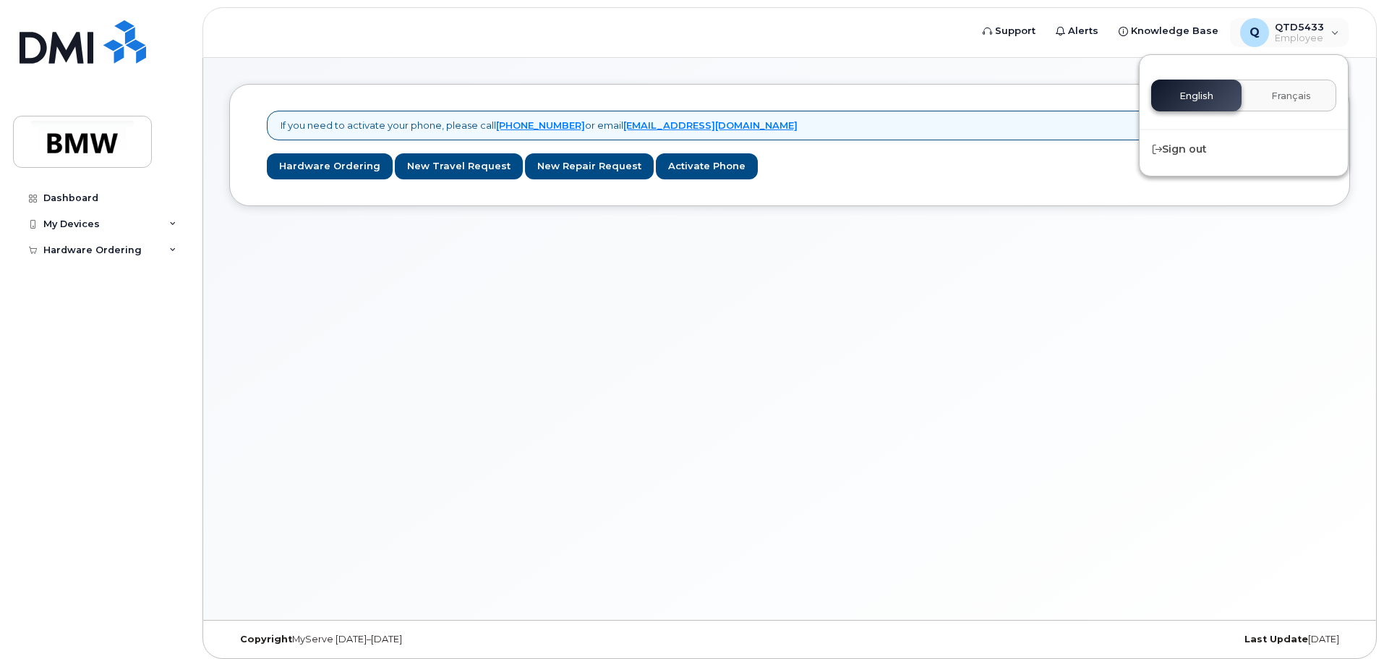
click at [697, 422] on div "If you need to activate your phone, please call [PHONE_NUMBER] or email [EMAIL_…" at bounding box center [789, 339] width 1173 height 562
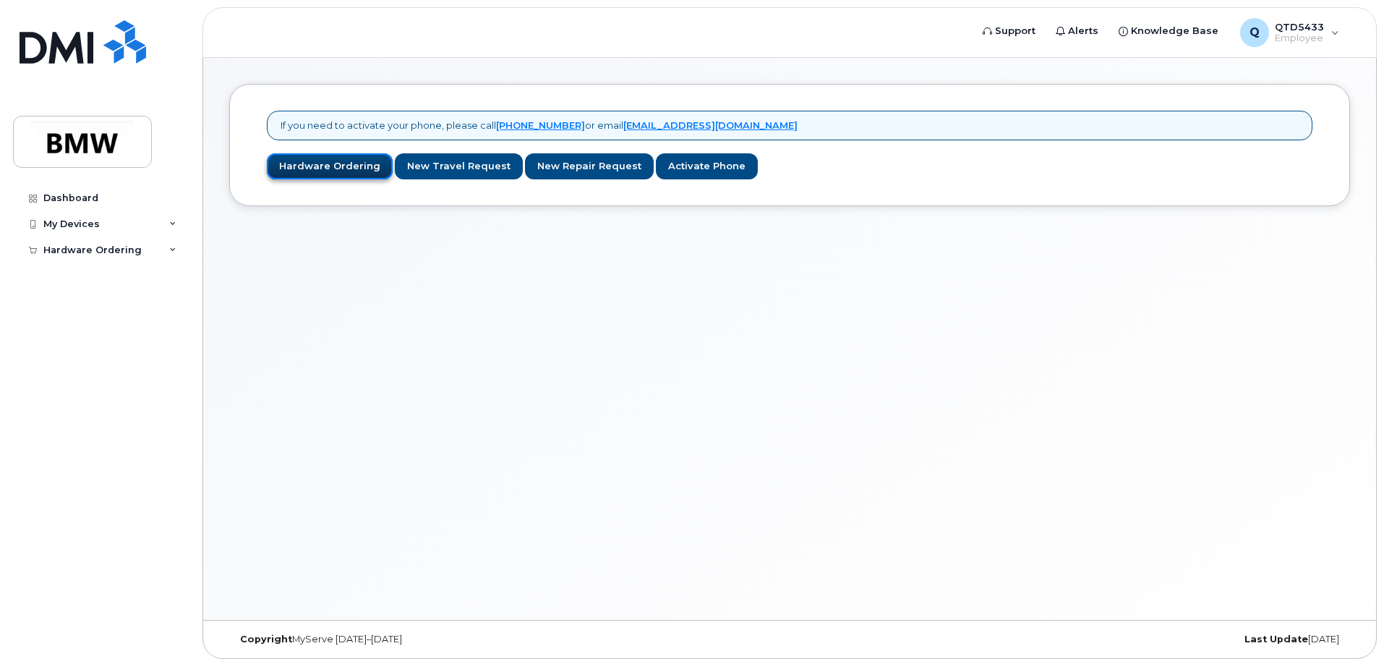
click at [317, 163] on link "Hardware Ordering" at bounding box center [330, 166] width 126 height 27
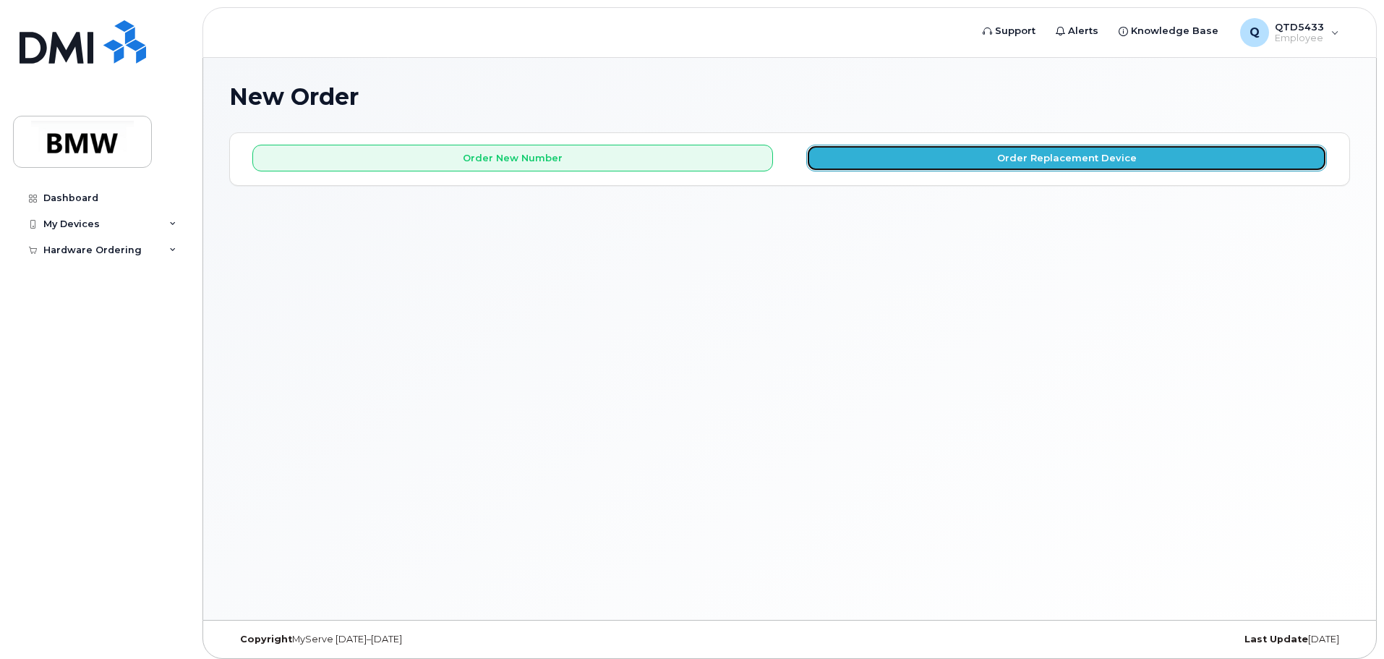
click at [931, 163] on button "Order Replacement Device" at bounding box center [1066, 158] width 521 height 27
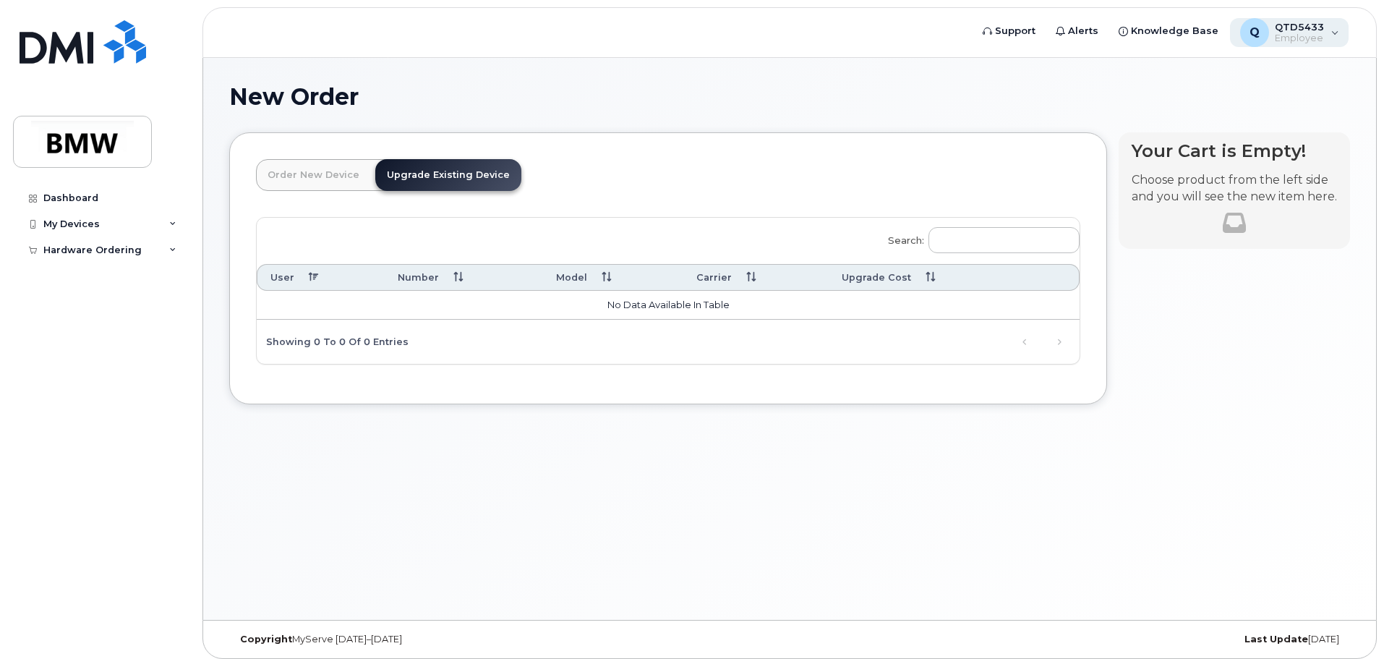
click at [1285, 40] on span "Employee" at bounding box center [1299, 39] width 49 height 12
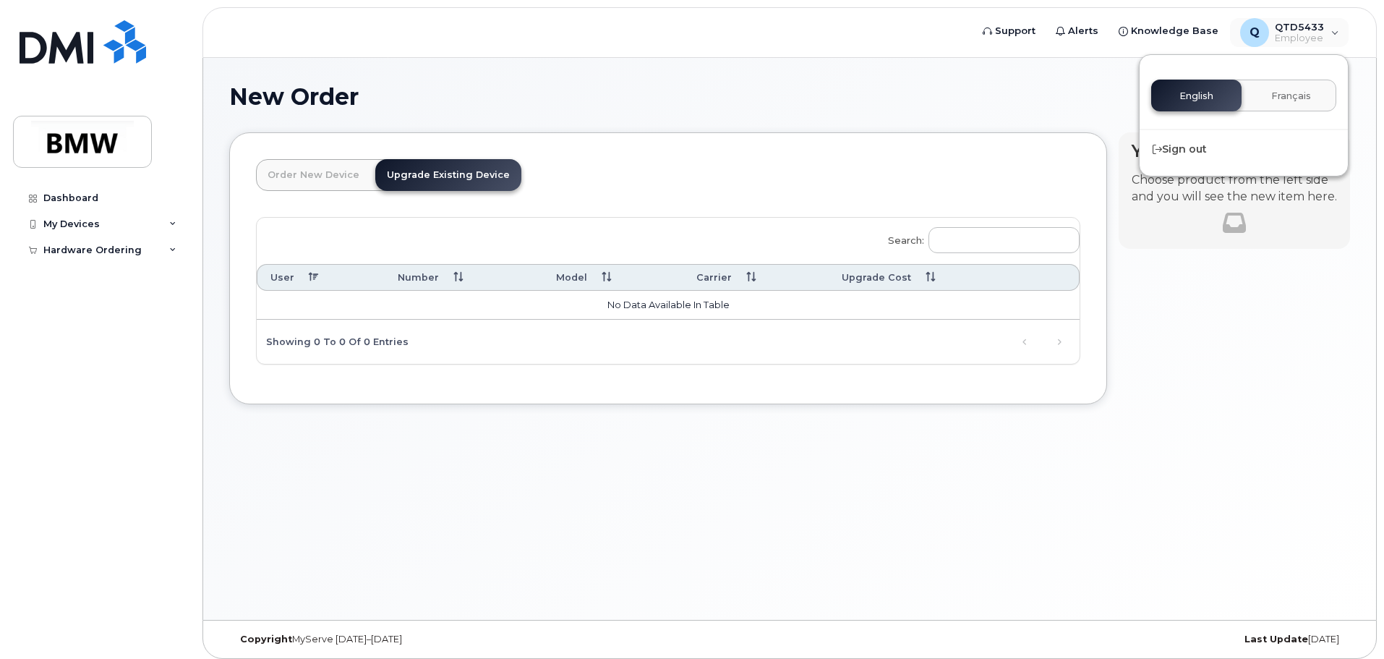
click at [1232, 135] on div "English Français Sign out" at bounding box center [1244, 115] width 210 height 122
click at [1218, 145] on div "Sign out" at bounding box center [1244, 149] width 208 height 27
